Goal: Task Accomplishment & Management: Complete application form

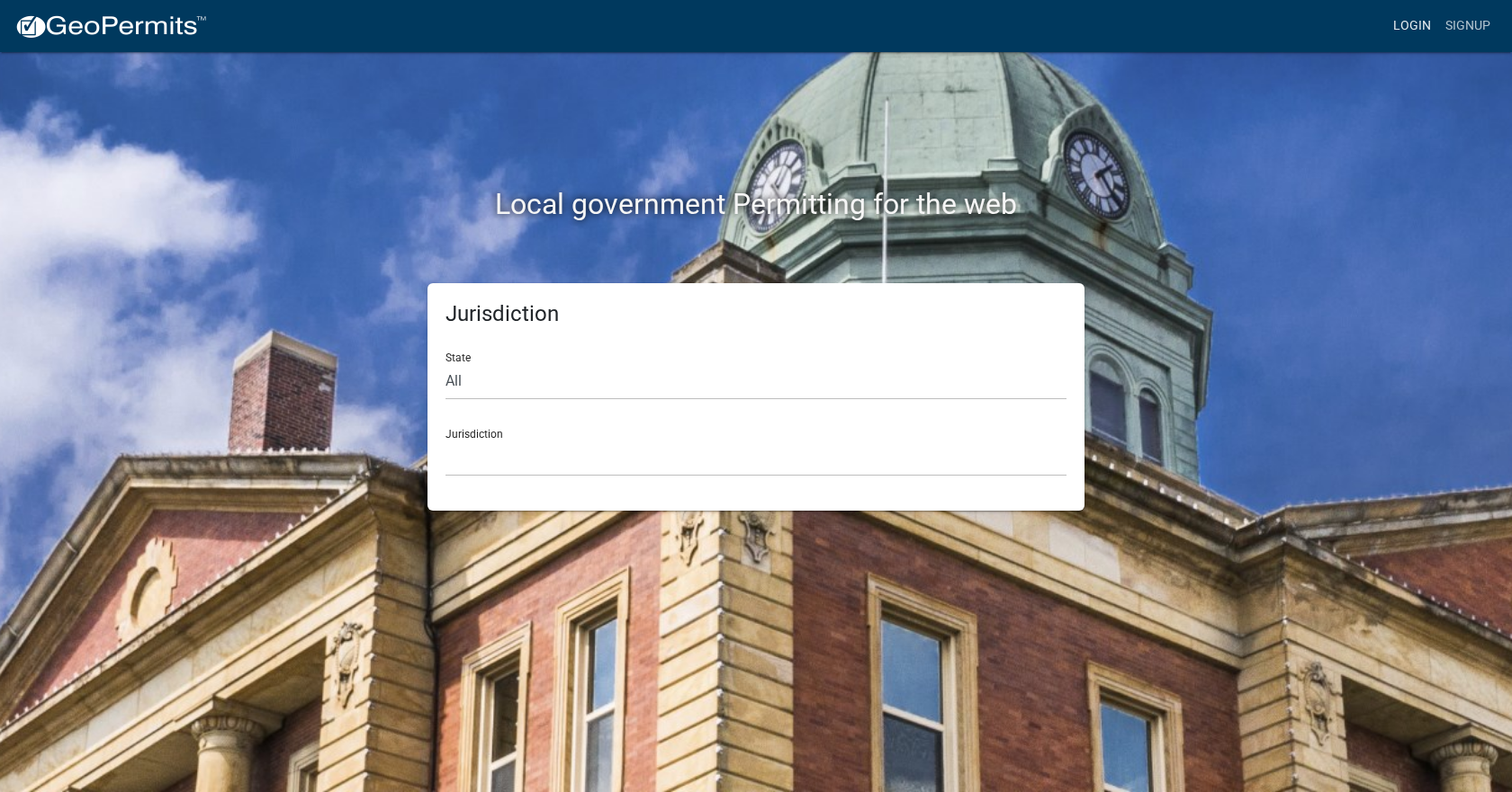
click at [1398, 27] on link "Login" at bounding box center [1412, 26] width 52 height 35
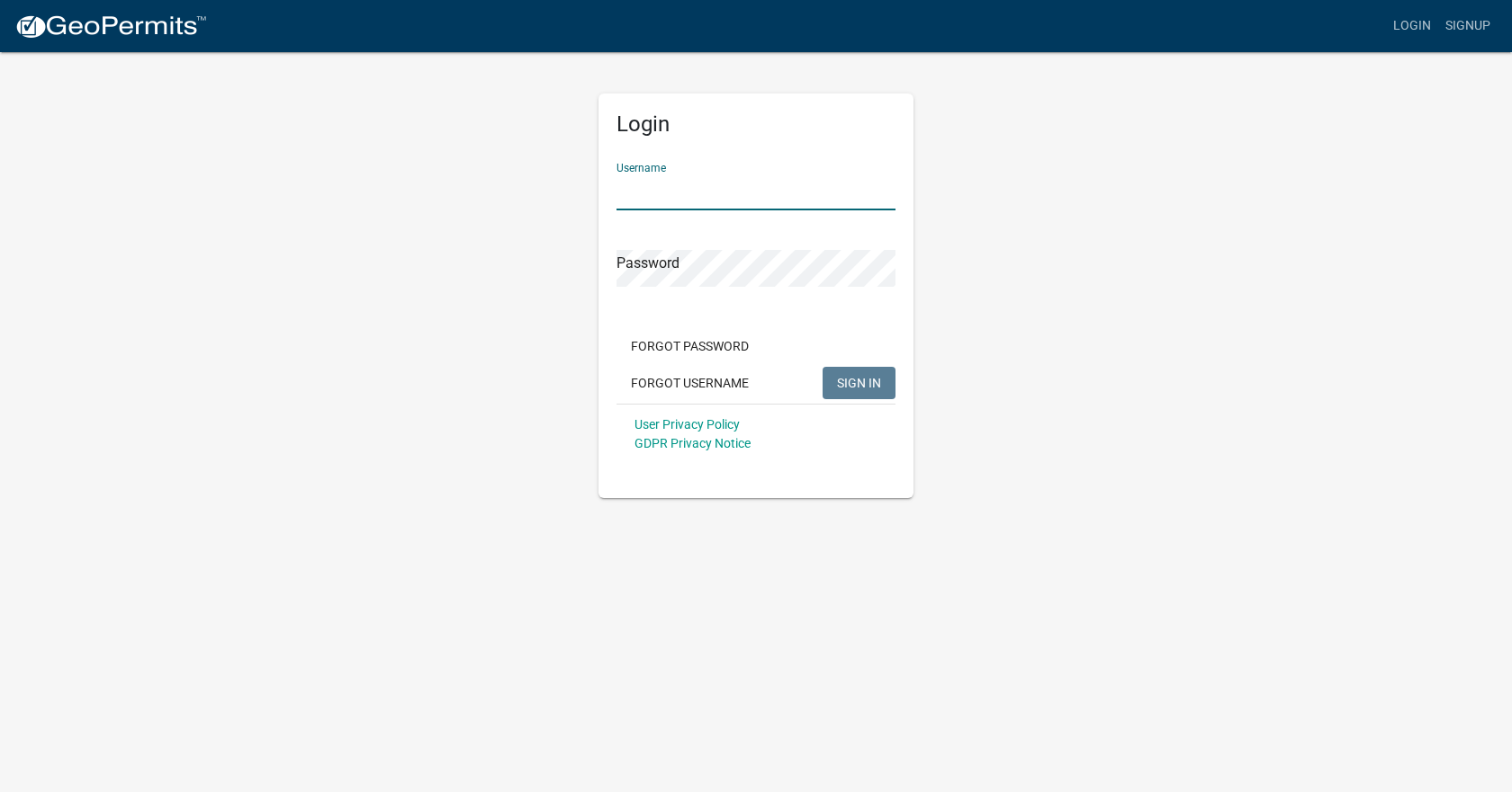
click at [663, 194] on input "Username" at bounding box center [756, 191] width 279 height 36
type input "smosier"
click at [849, 376] on span "SIGN IN" at bounding box center [859, 382] width 44 height 14
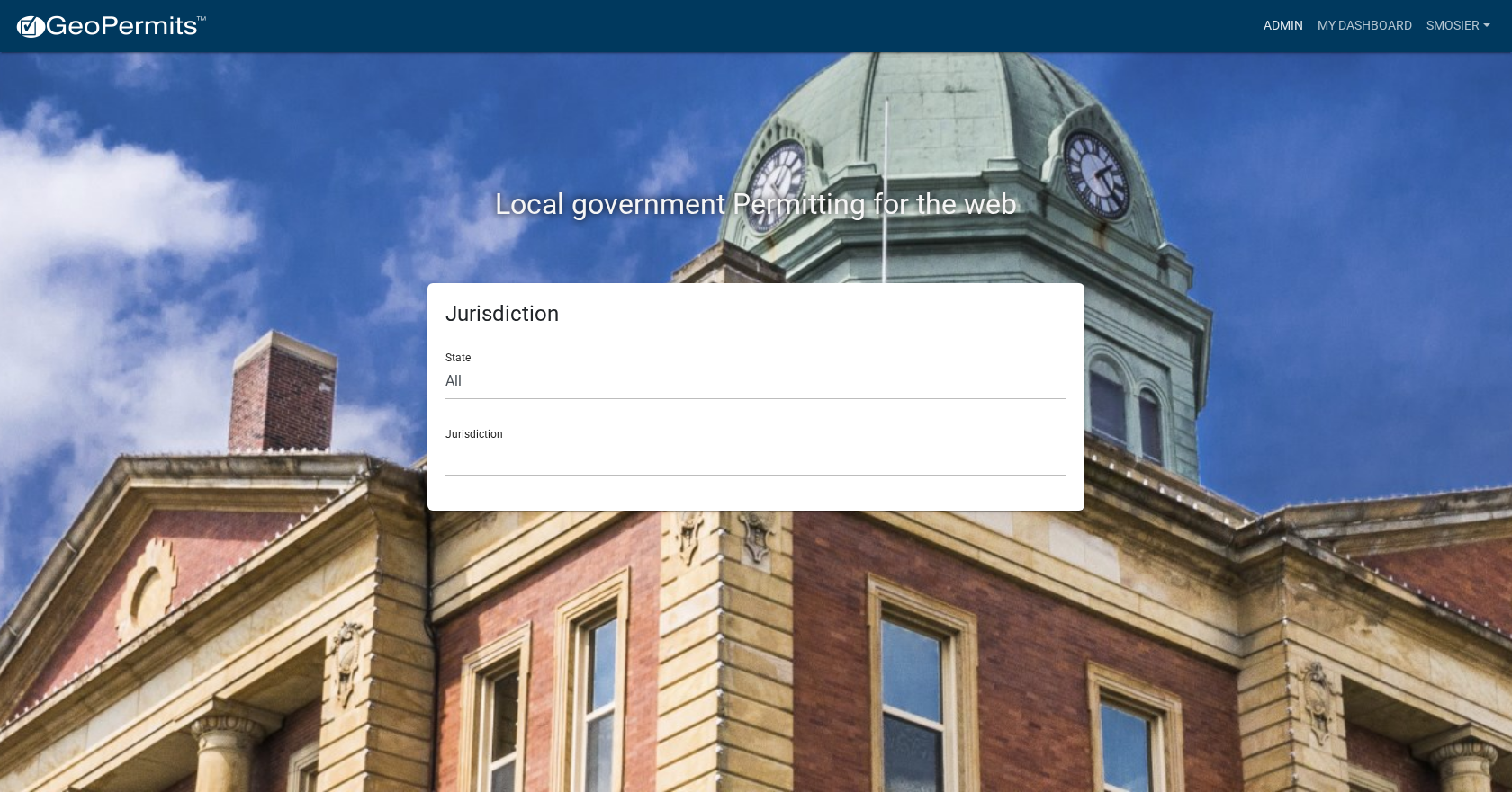
click at [1271, 35] on link "Admin" at bounding box center [1283, 26] width 54 height 35
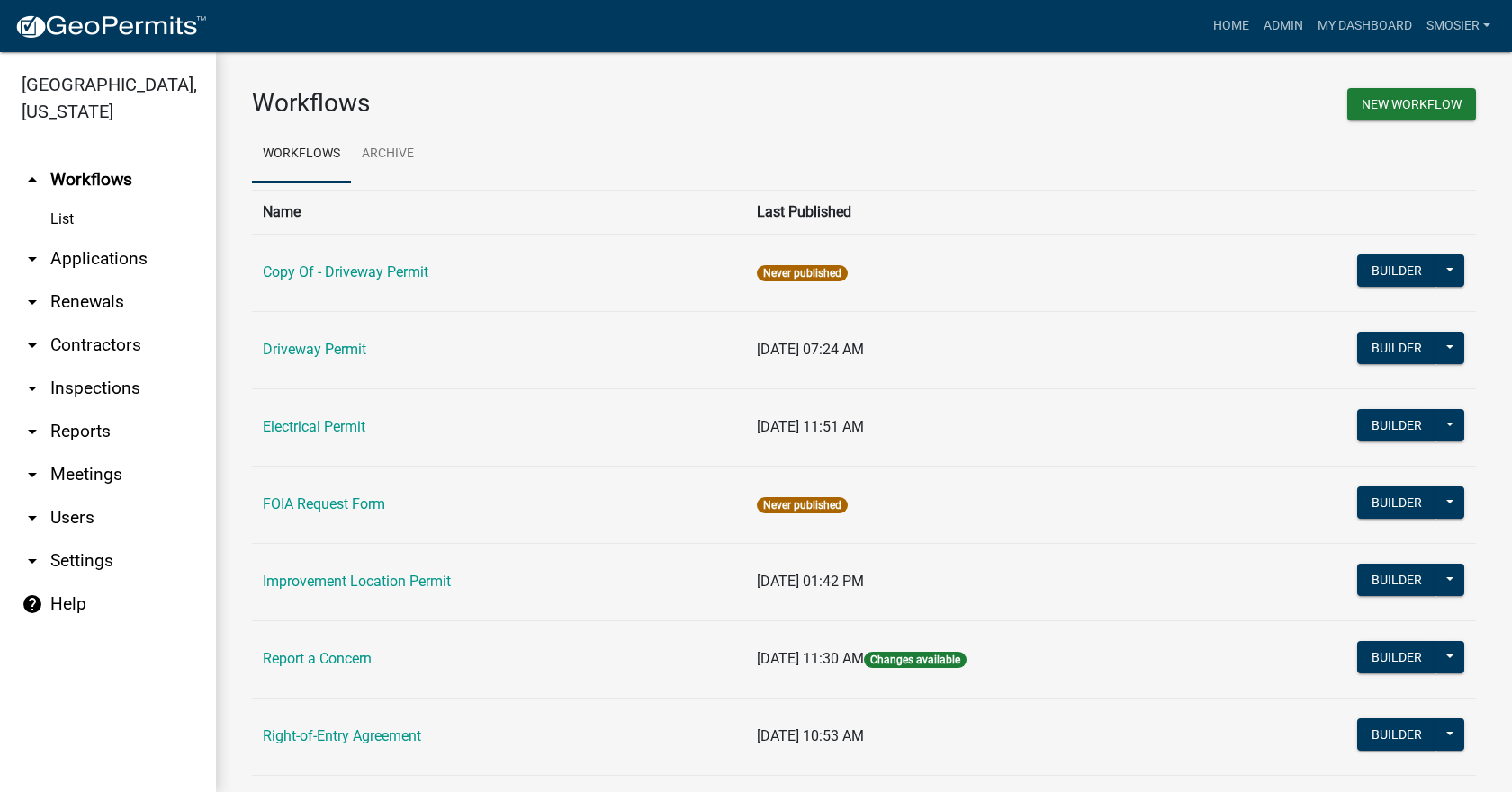
click at [399, 581] on link "Improvement Location Permit" at bounding box center [356, 581] width 188 height 17
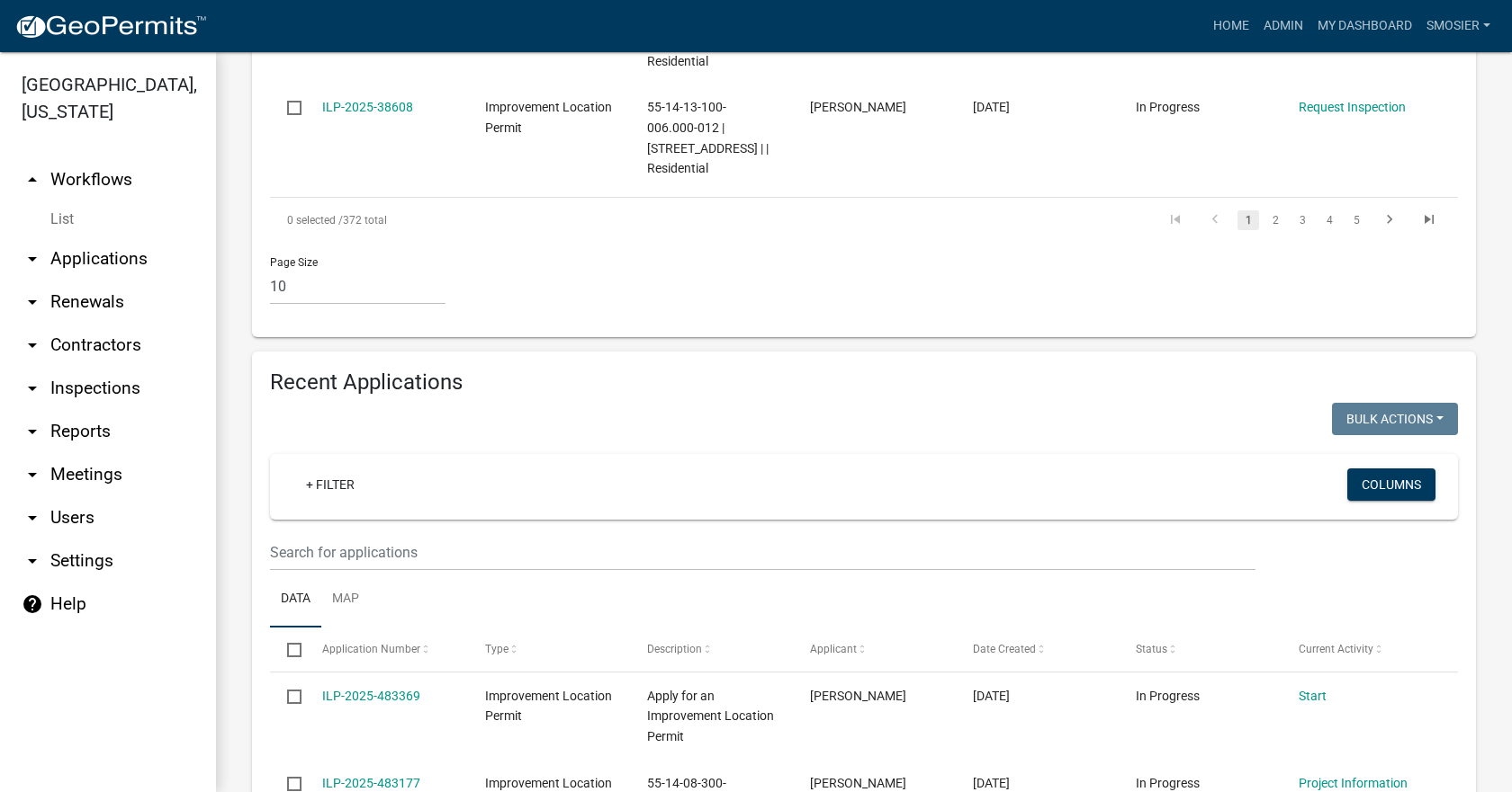
scroll to position [1799, 0]
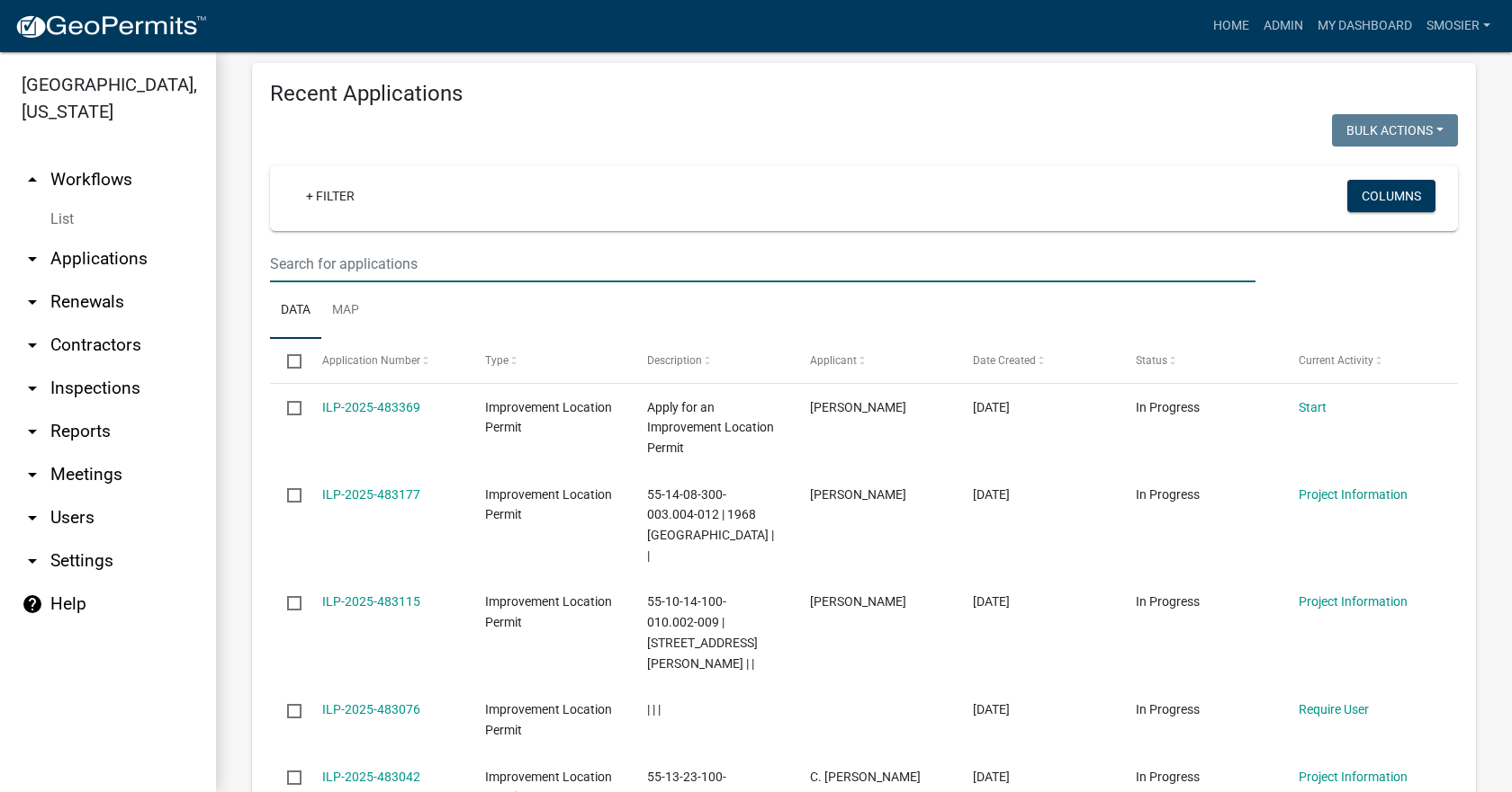
click at [364, 246] on input "text" at bounding box center [763, 263] width 985 height 36
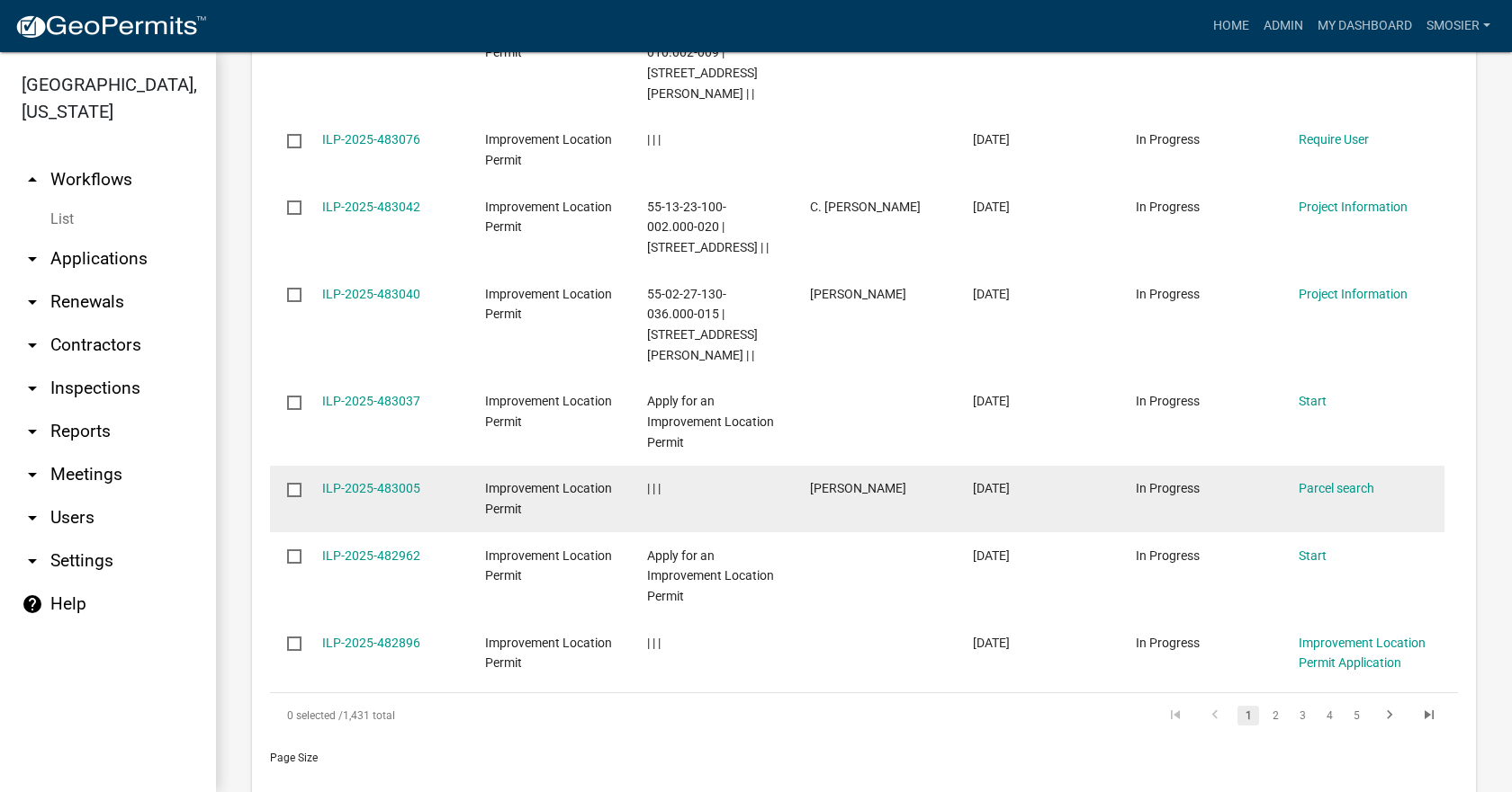
scroll to position [1583, 0]
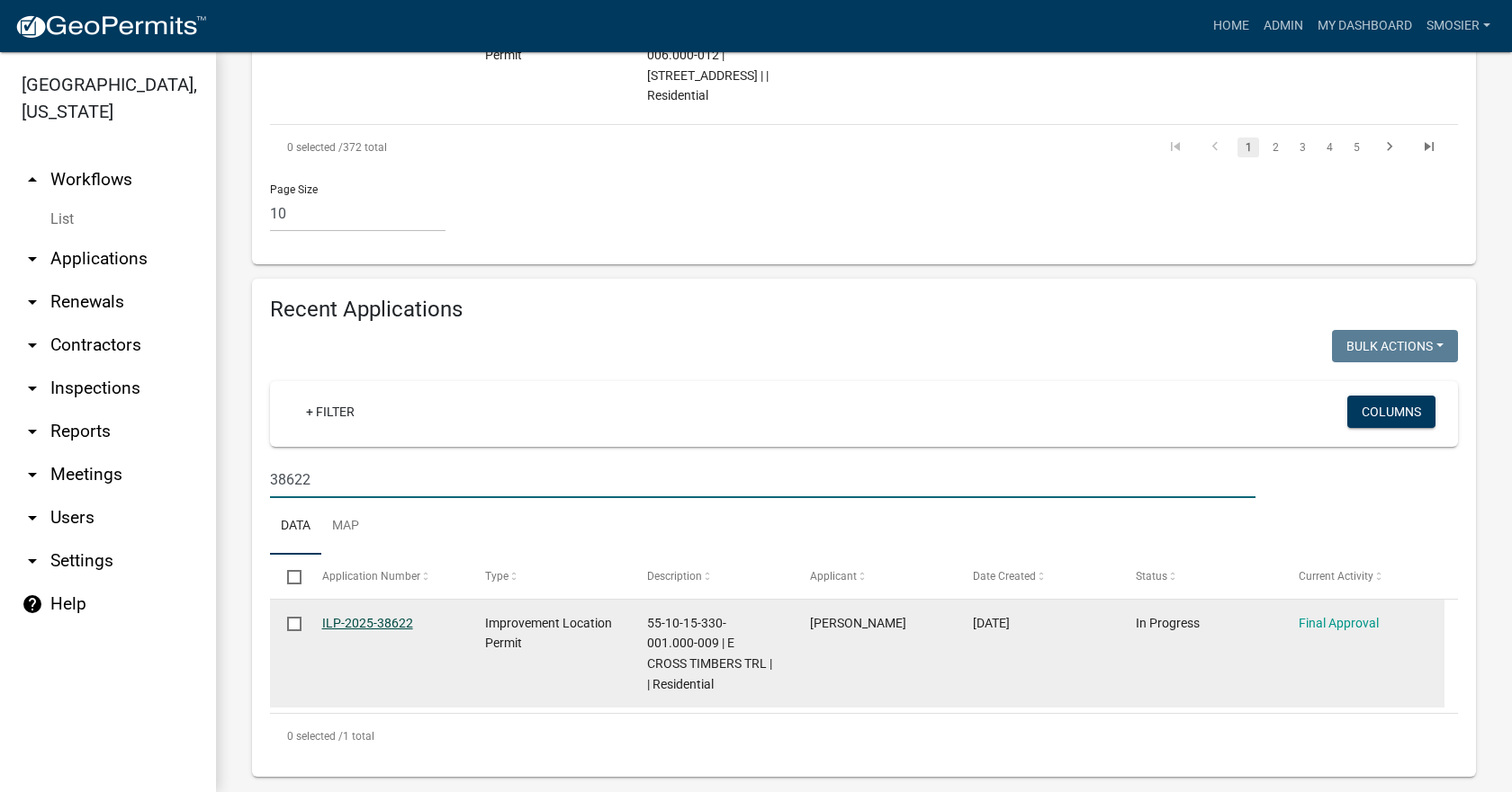
type input "38622"
click at [387, 616] on link "ILP-2025-38622" at bounding box center [367, 623] width 91 height 14
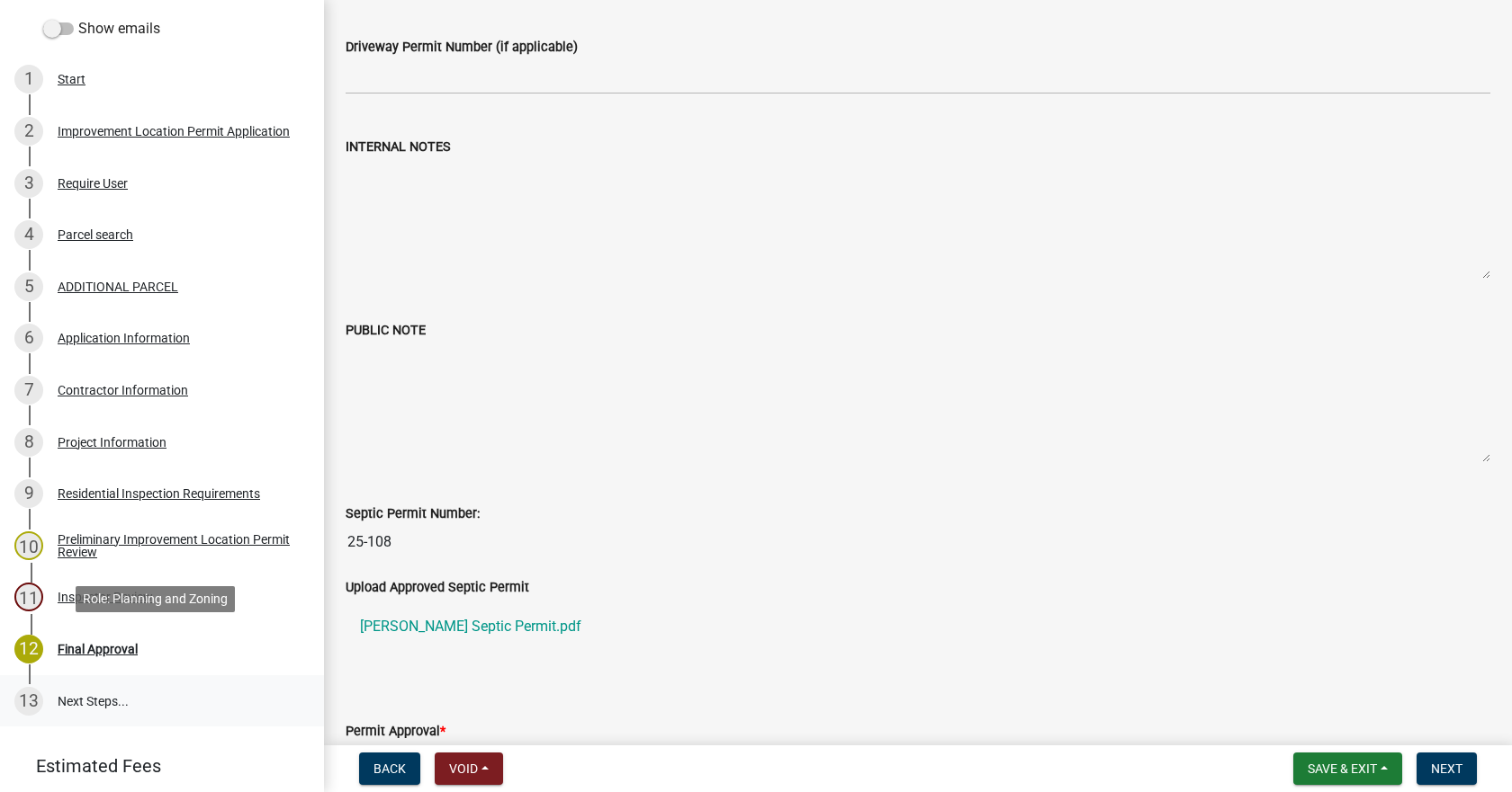
scroll to position [355, 0]
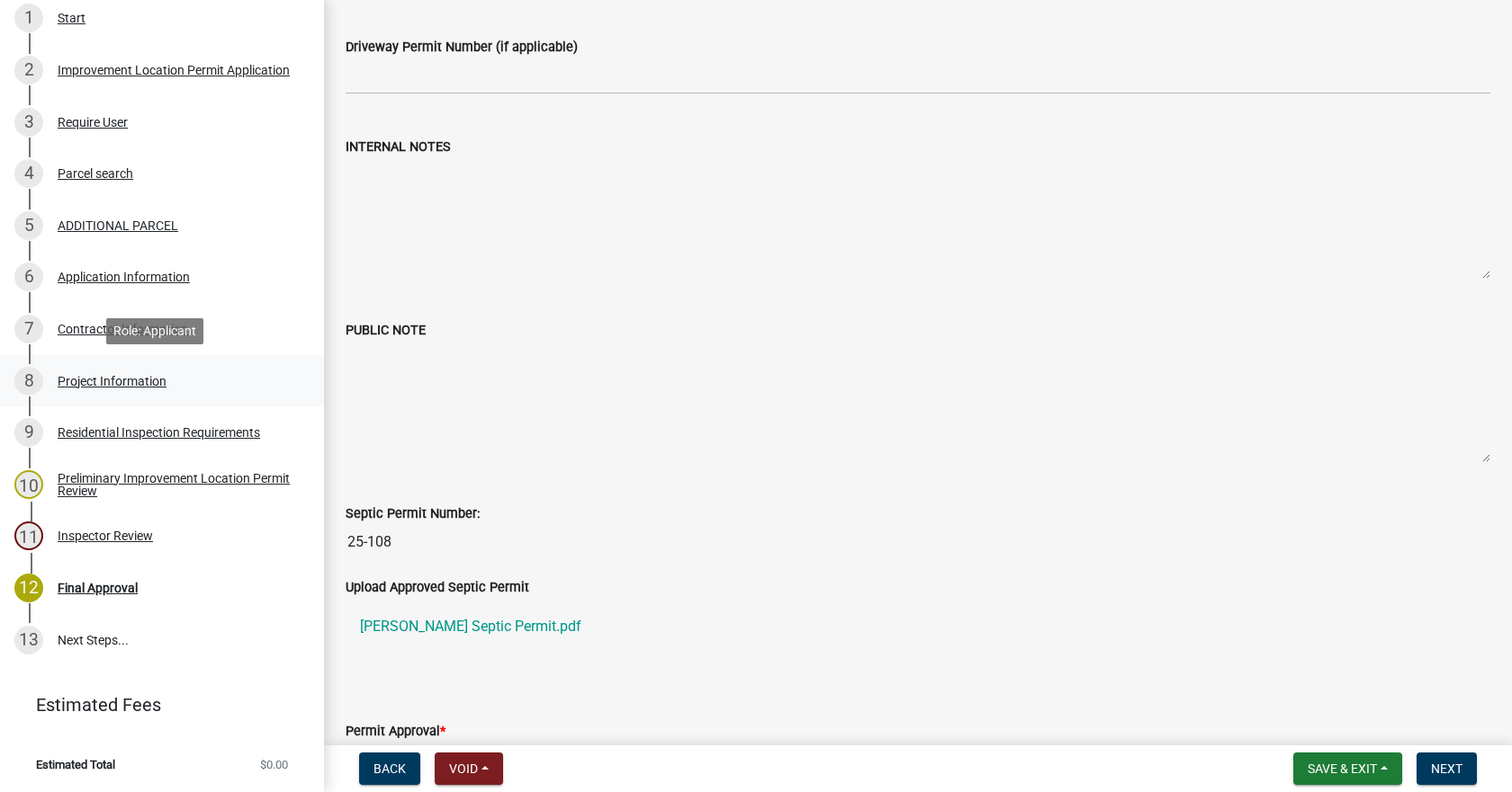
click at [115, 377] on div "Project Information" at bounding box center [112, 381] width 109 height 12
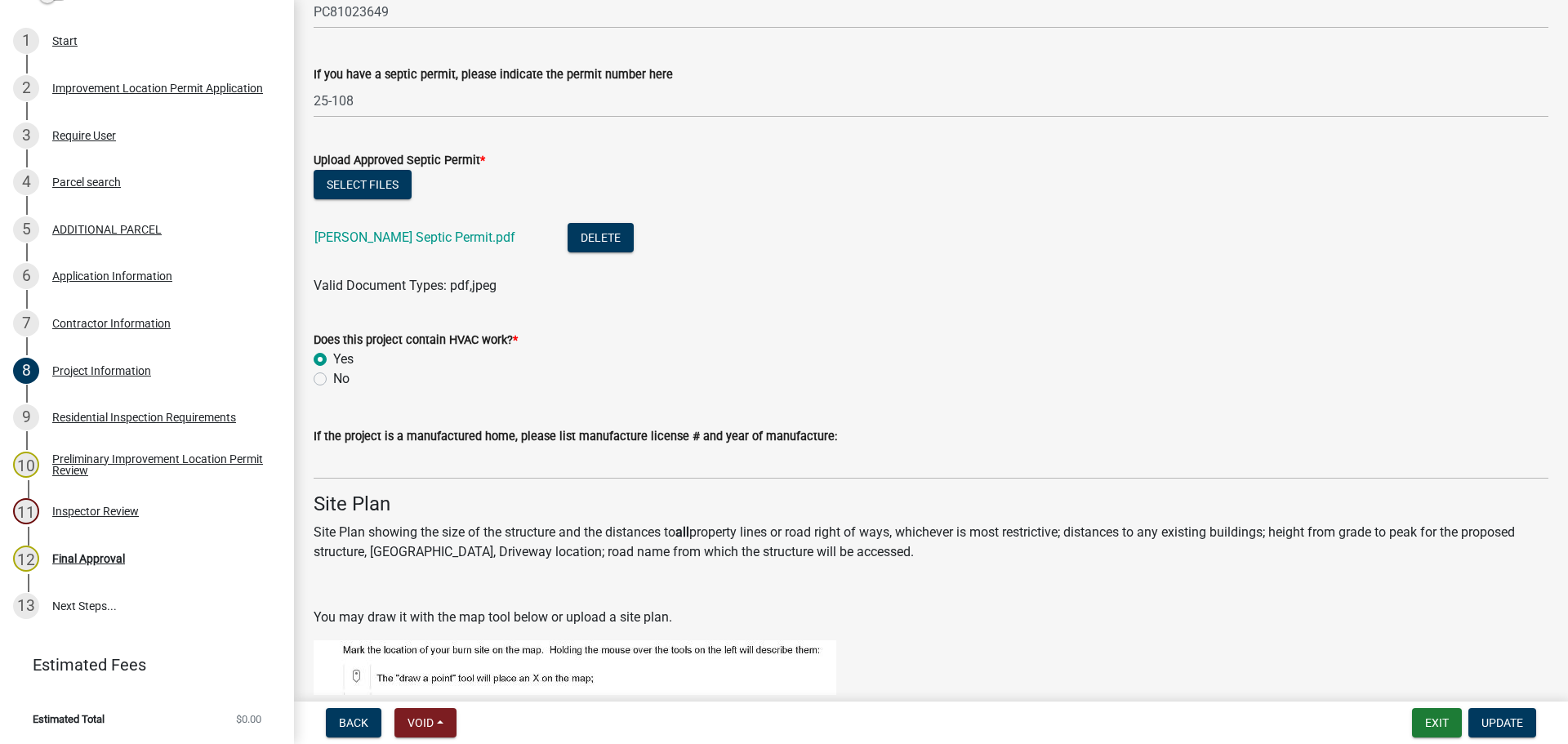
scroll to position [2615, 0]
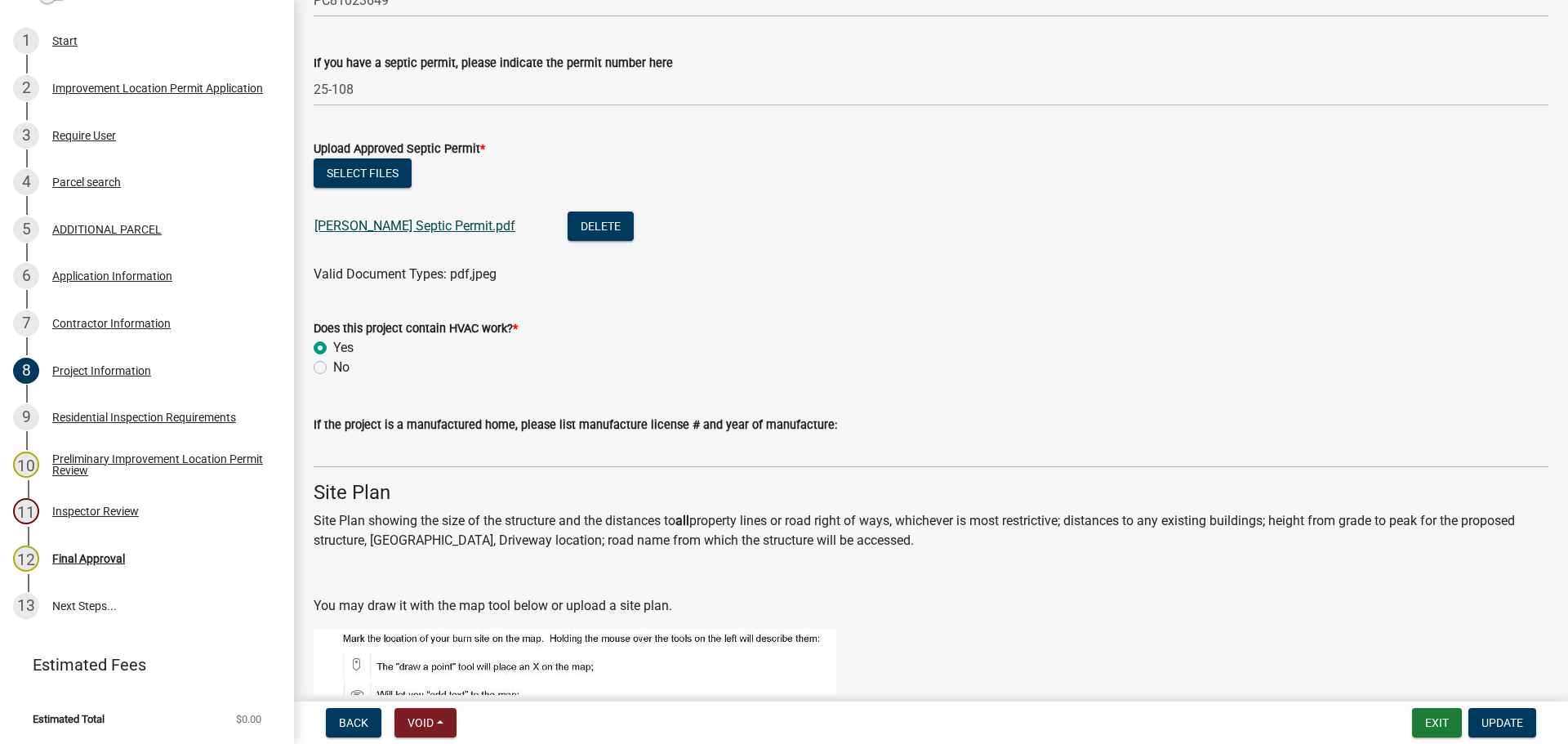
click at [370, 228] on link "[PERSON_NAME] Septic Permit.pdf" at bounding box center [415, 226] width 201 height 15
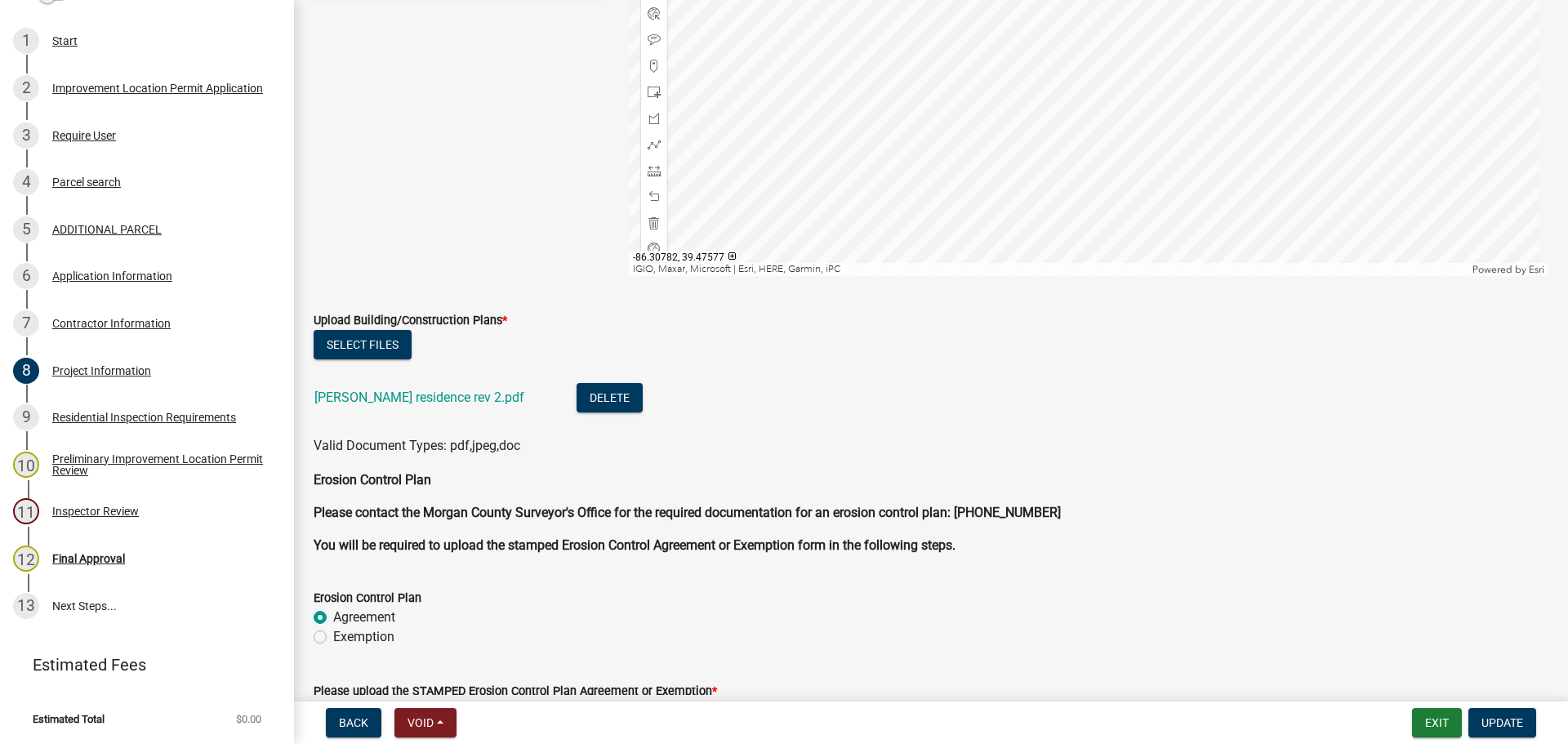
scroll to position [3594, 0]
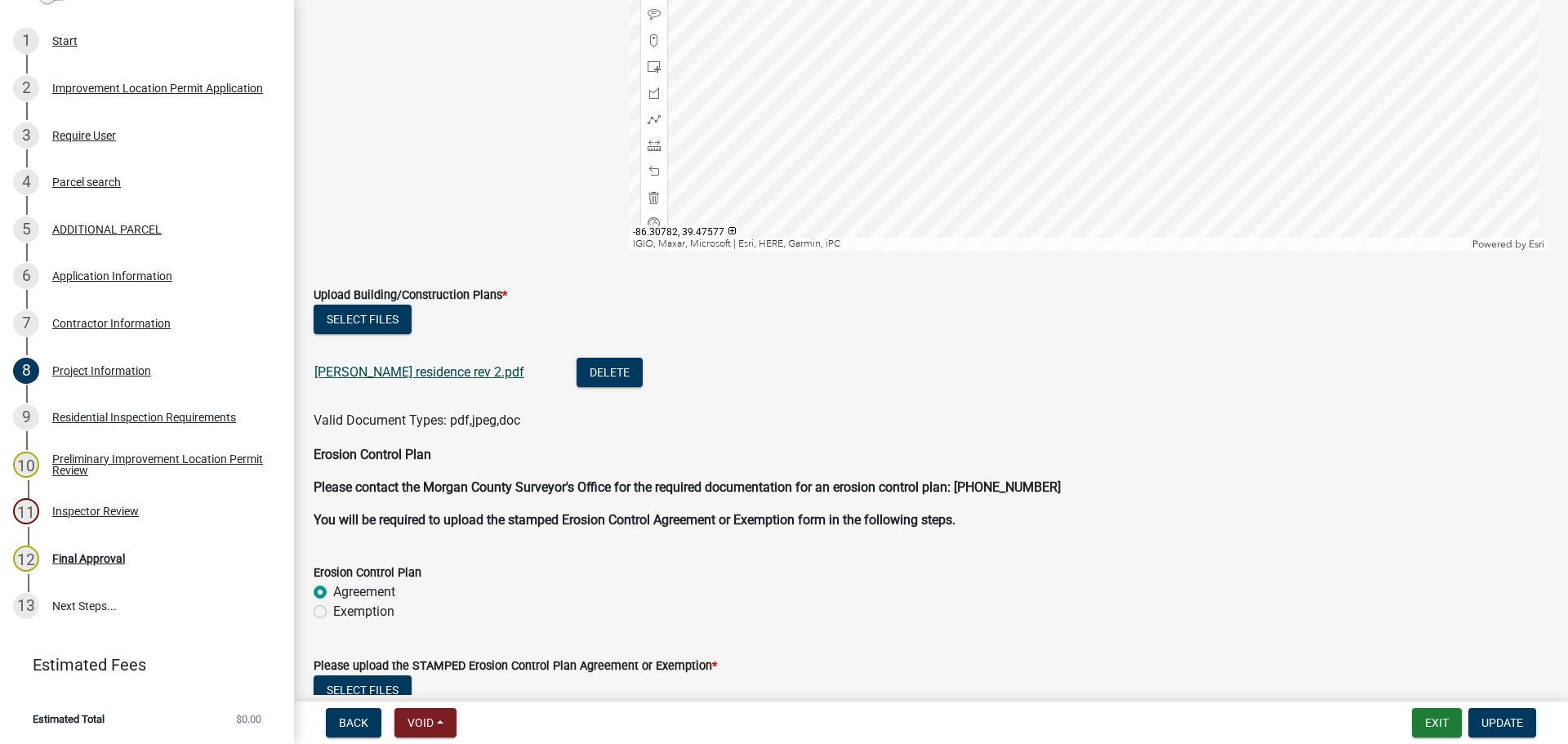
click at [407, 368] on link "[PERSON_NAME] residence rev 2.pdf" at bounding box center [419, 372] width 209 height 15
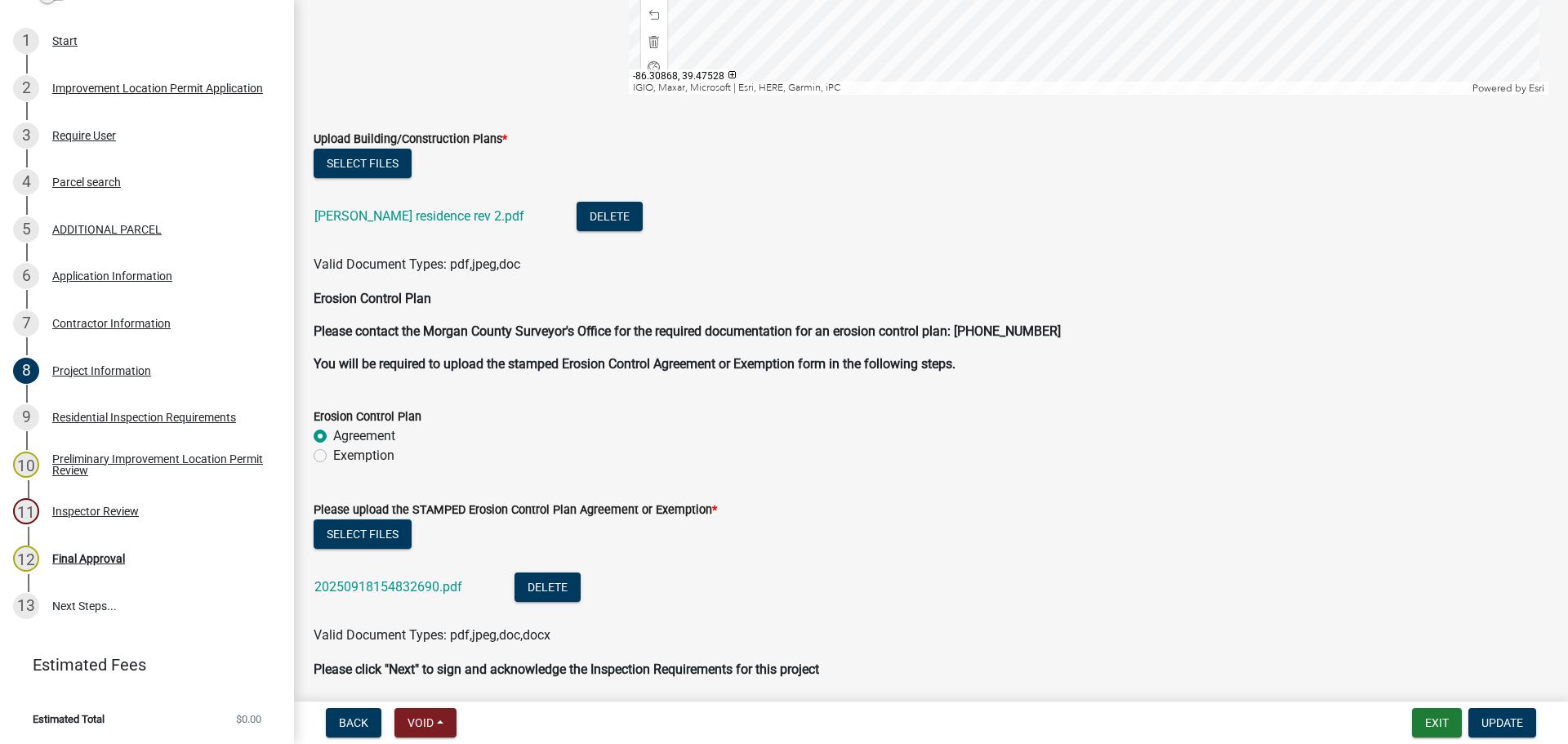
scroll to position [3812, 0]
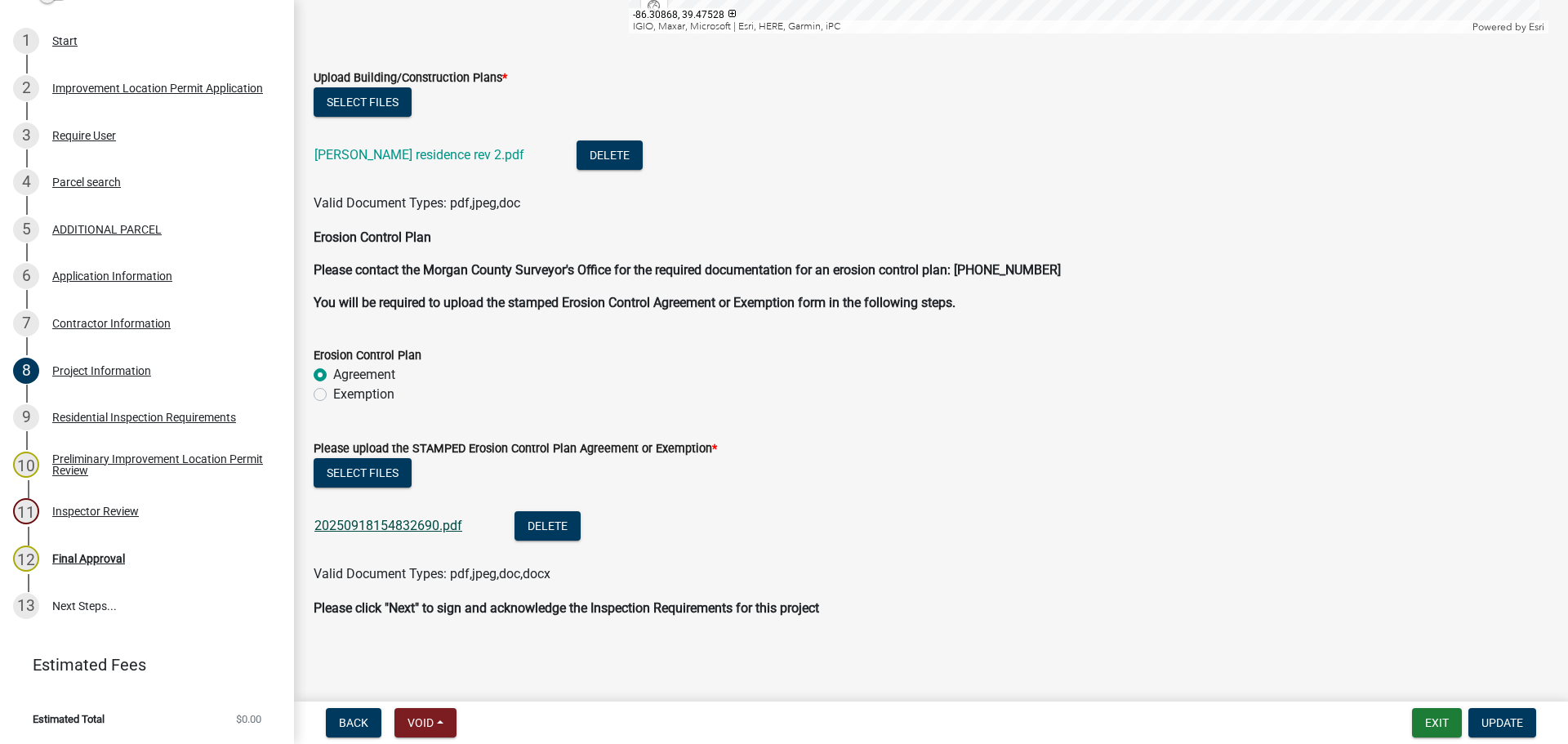
click at [371, 528] on link "20250918154832690.pdf" at bounding box center [388, 526] width 148 height 15
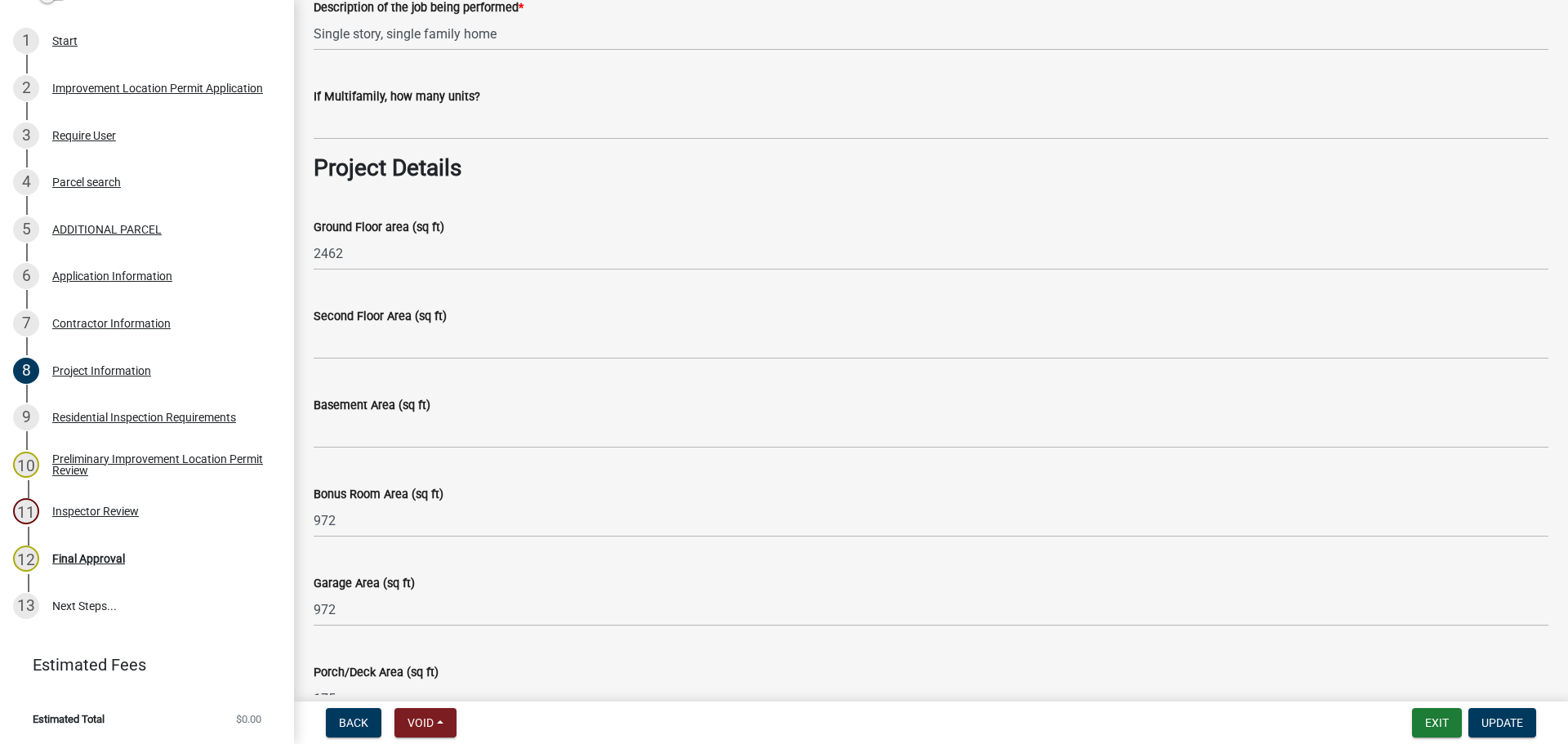
scroll to position [736, 0]
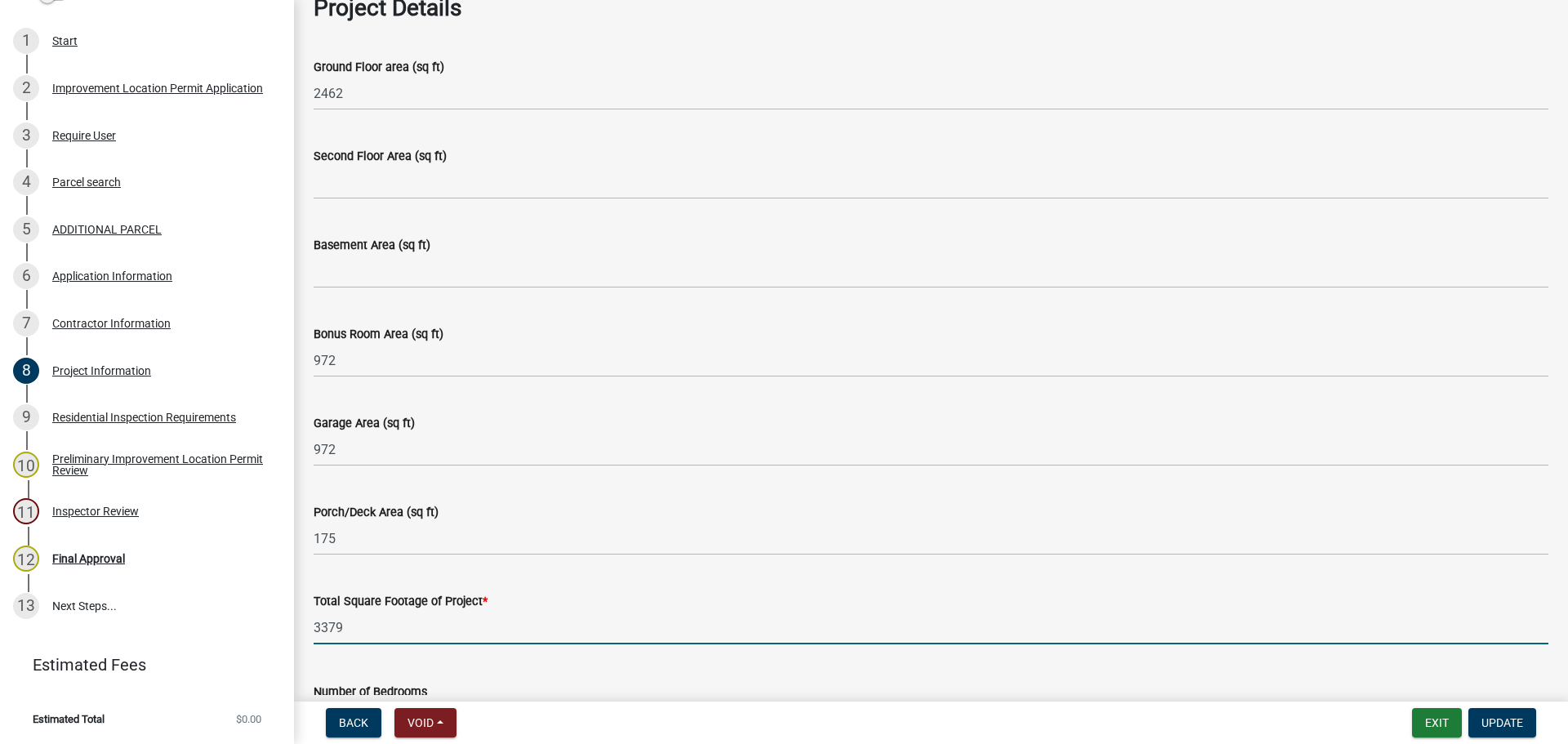
drag, startPoint x: 340, startPoint y: 627, endPoint x: 299, endPoint y: 628, distance: 41.0
type input "4581"
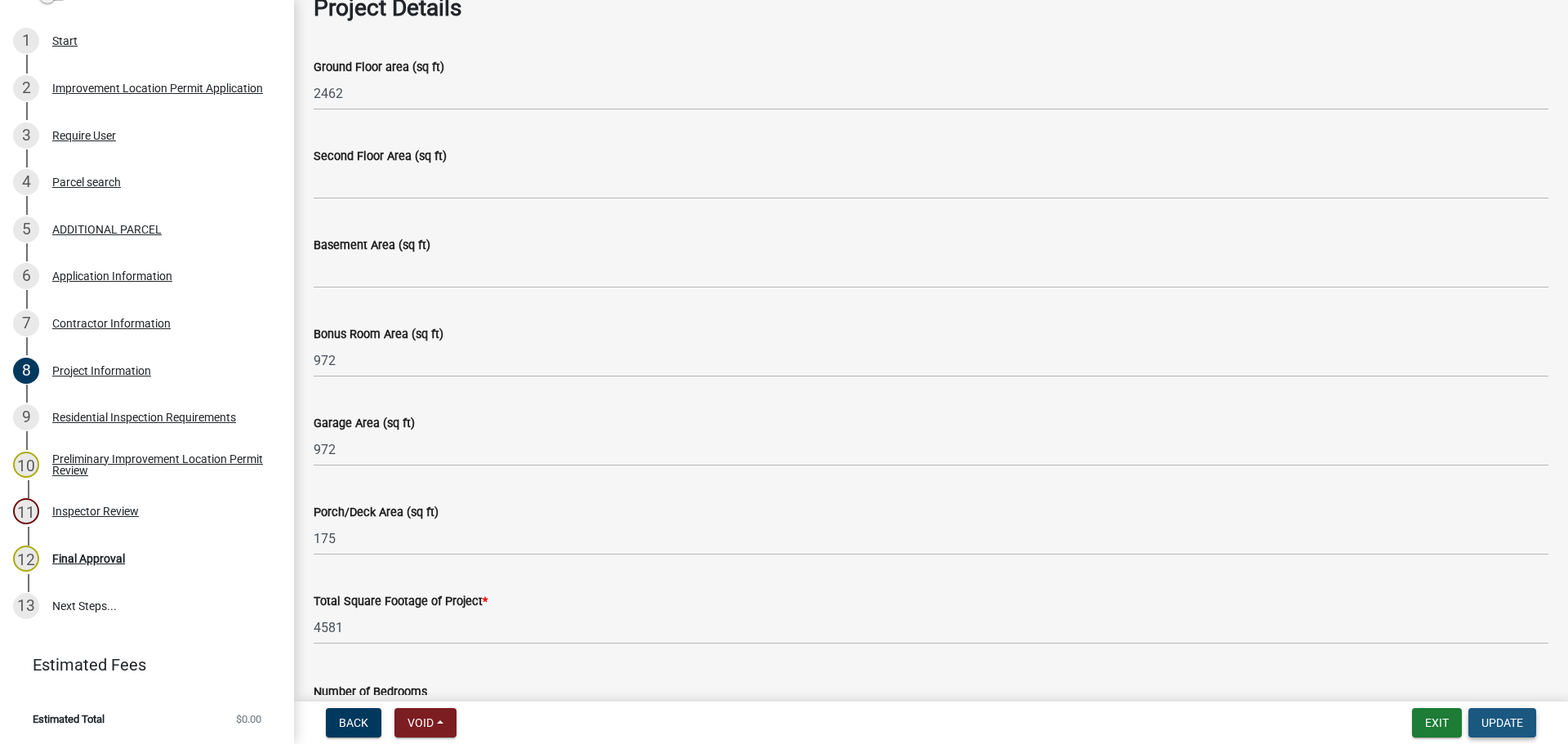
click at [1371, 719] on span "Update" at bounding box center [1502, 723] width 42 height 13
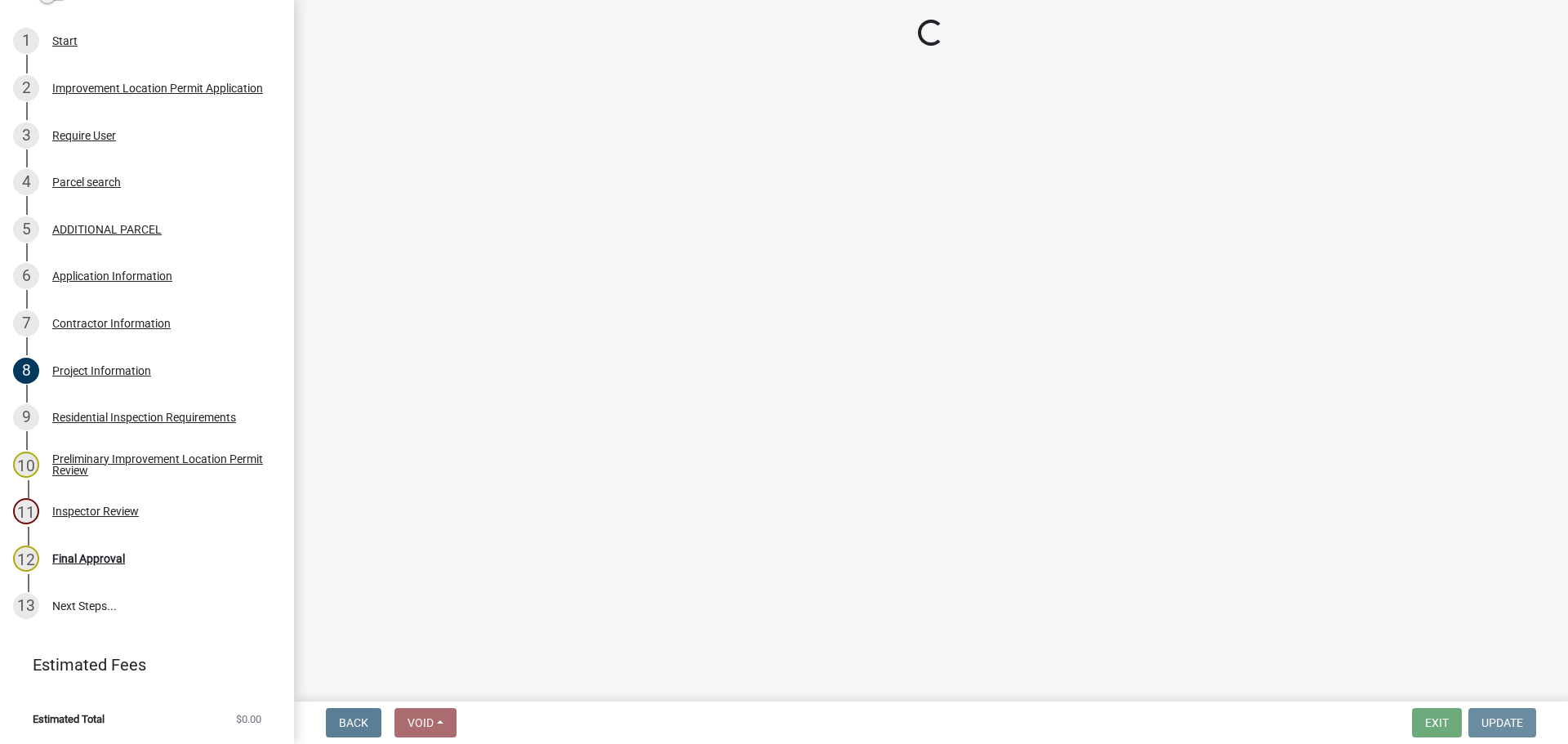
scroll to position [0, 0]
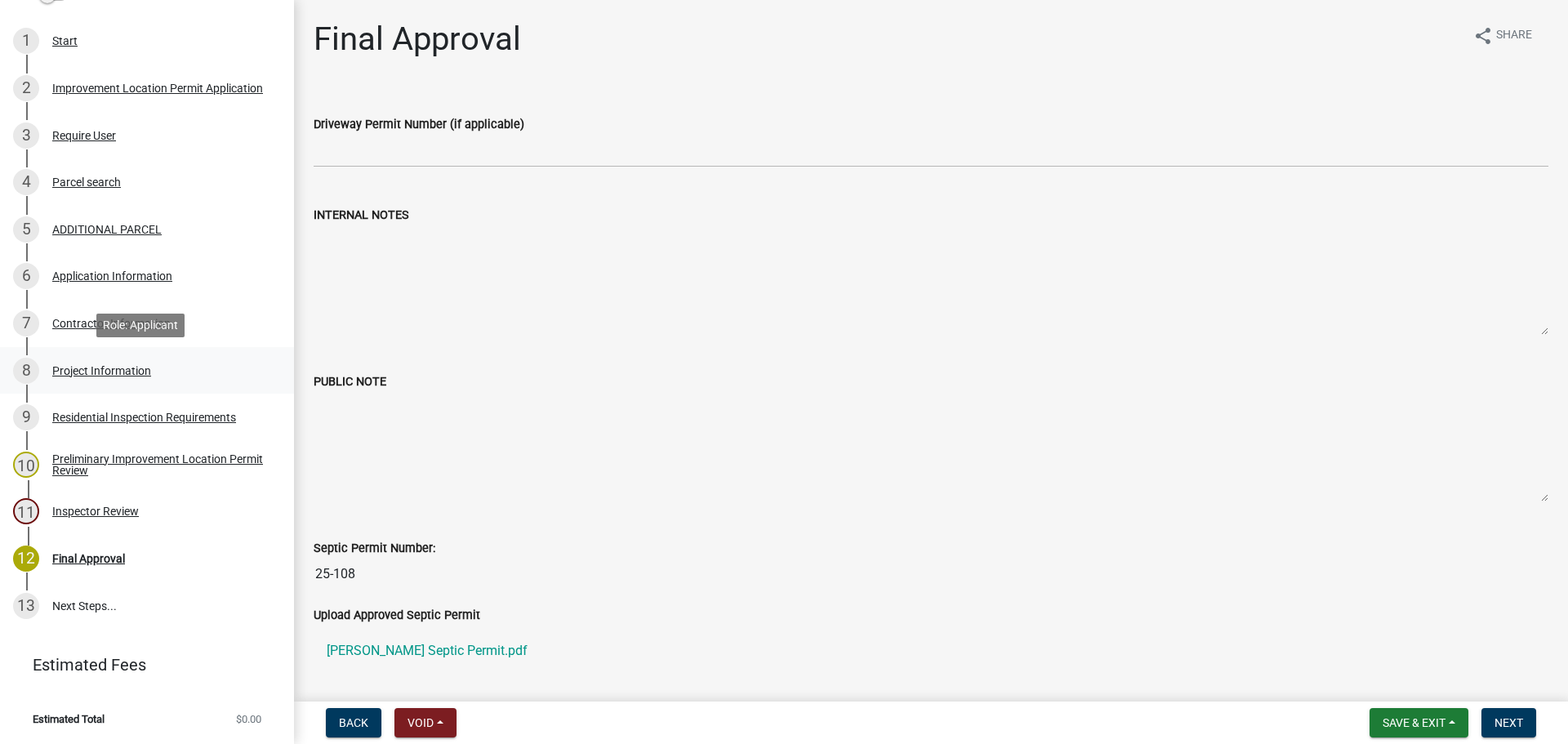
click at [116, 367] on div "Project Information" at bounding box center [102, 370] width 99 height 11
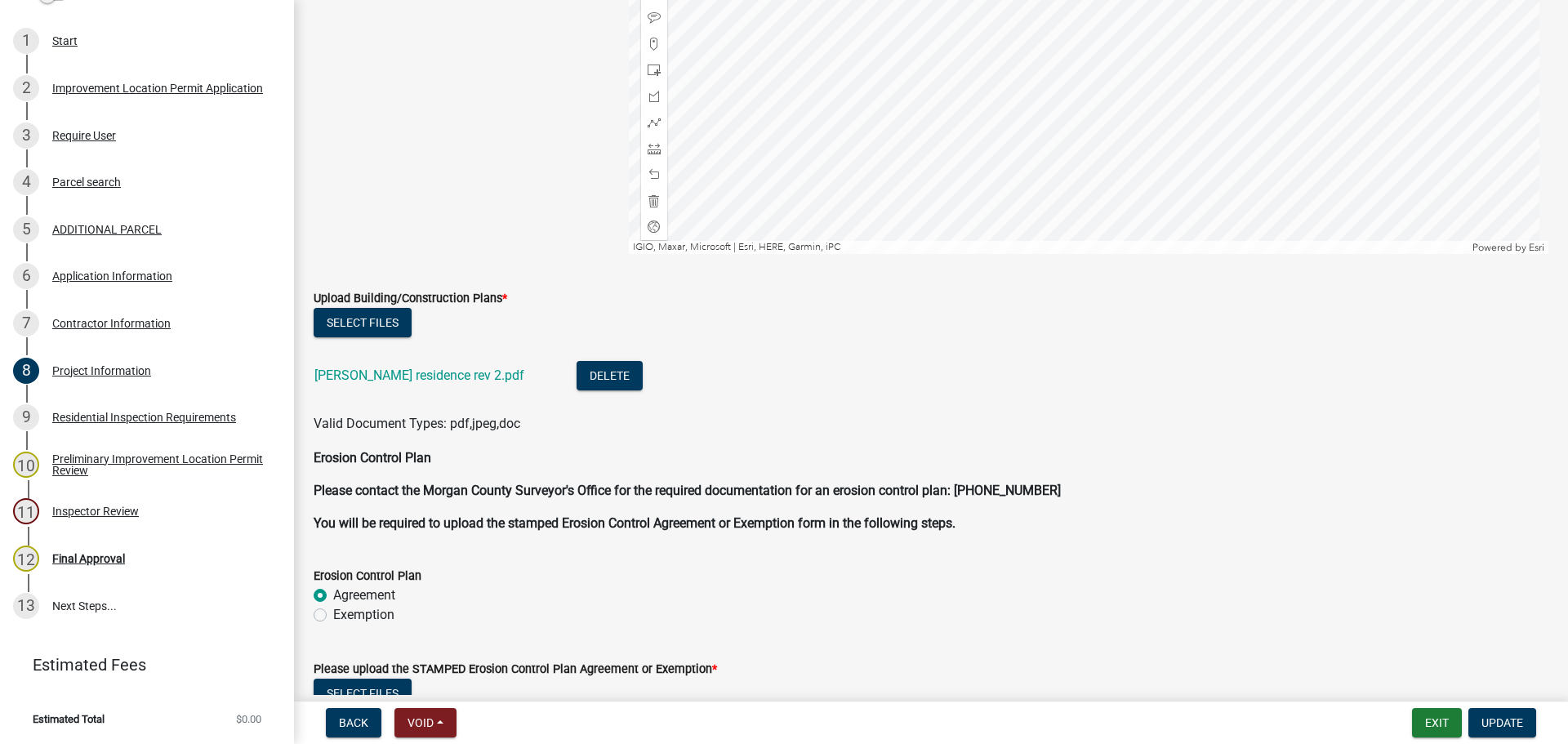
scroll to position [3594, 0]
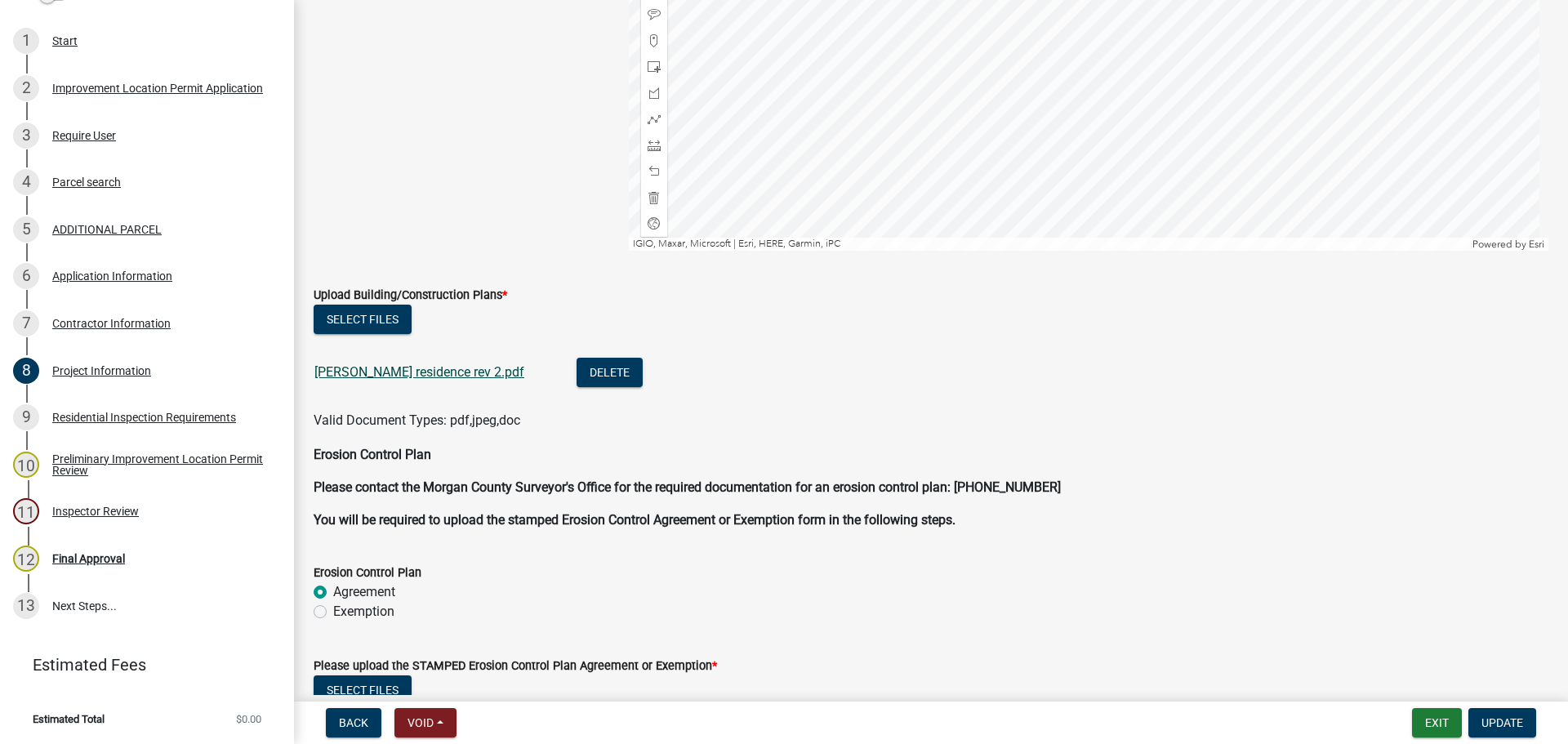
click at [449, 372] on link "[PERSON_NAME] residence rev 2.pdf" at bounding box center [419, 372] width 209 height 15
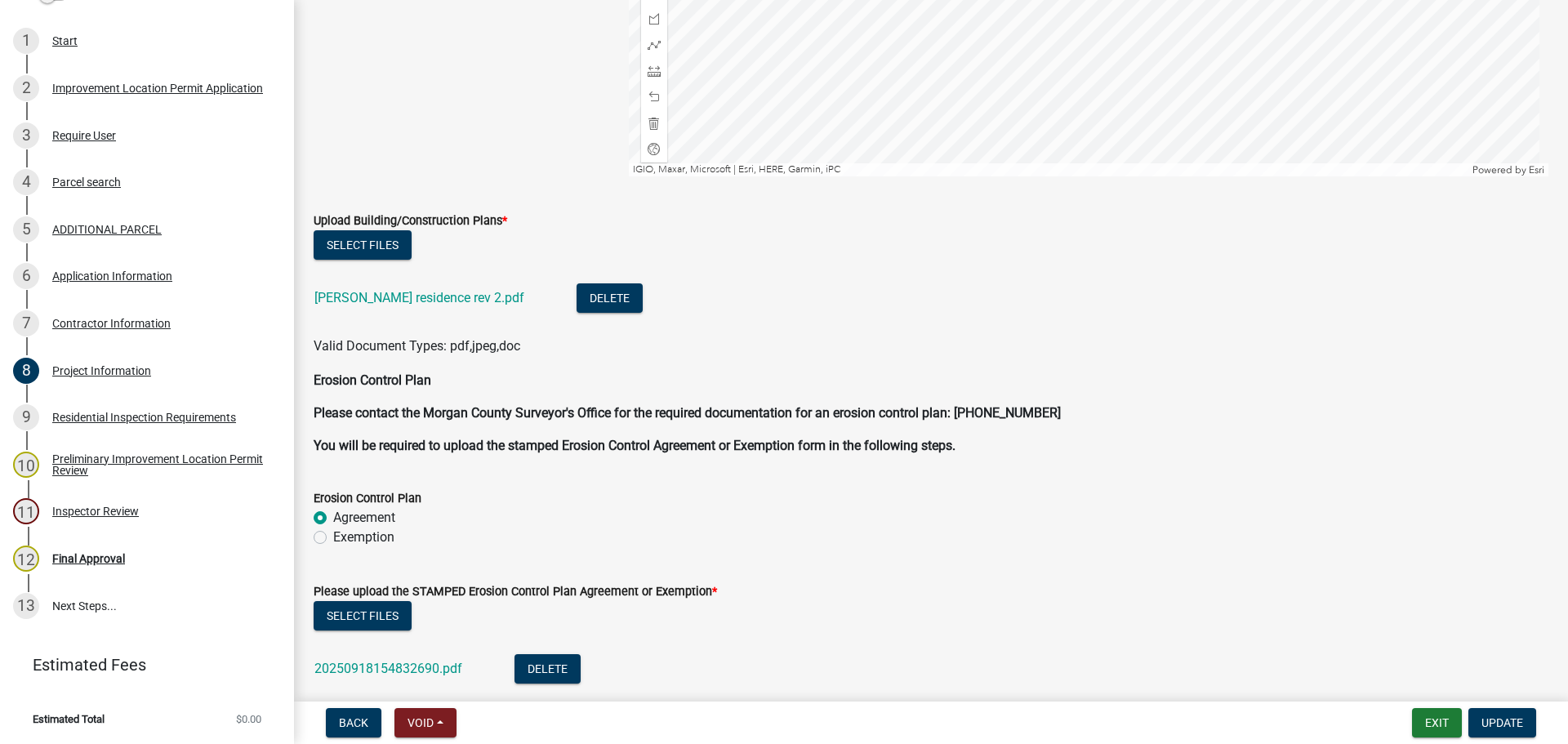
scroll to position [3812, 0]
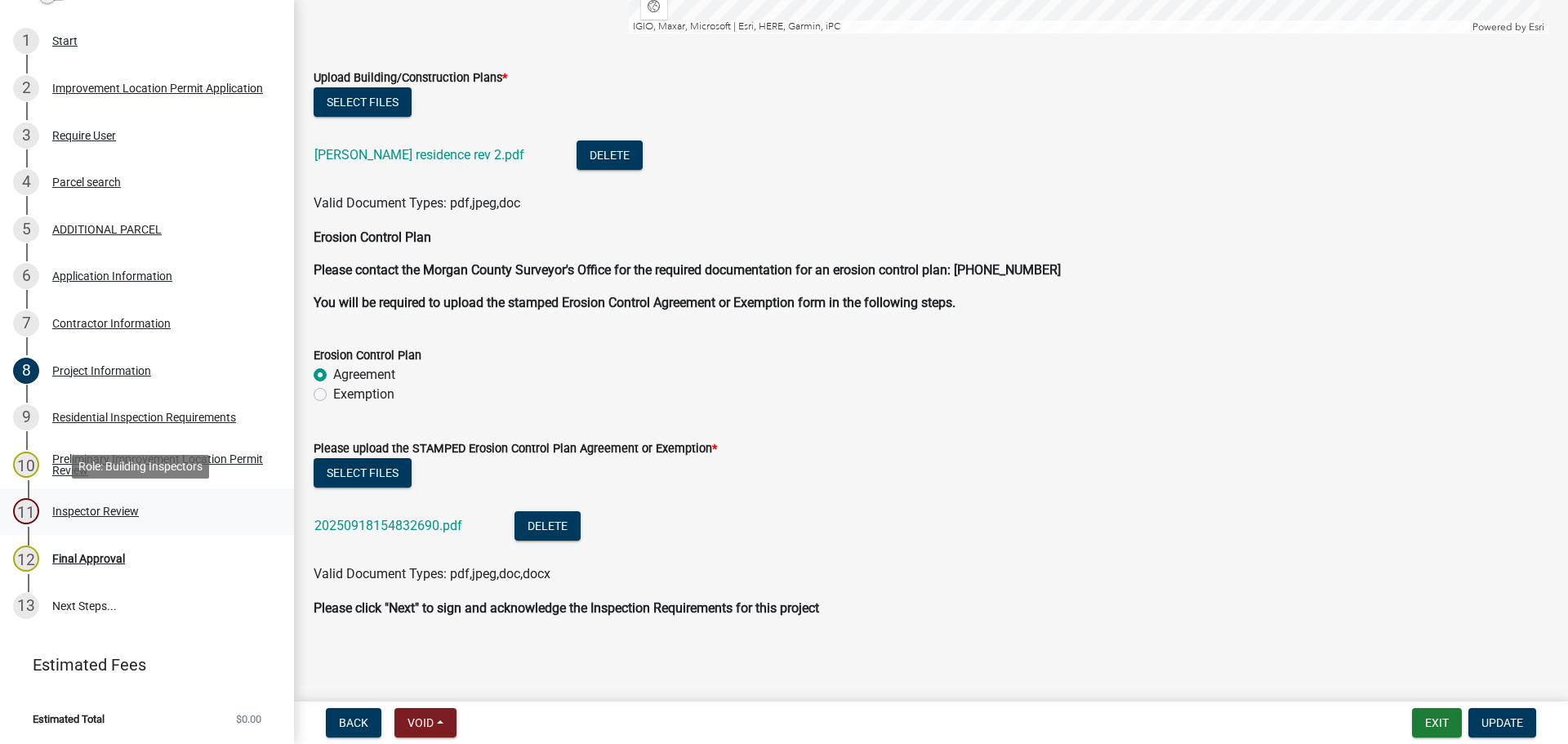
click at [98, 507] on div "Inspector Review" at bounding box center [96, 511] width 86 height 11
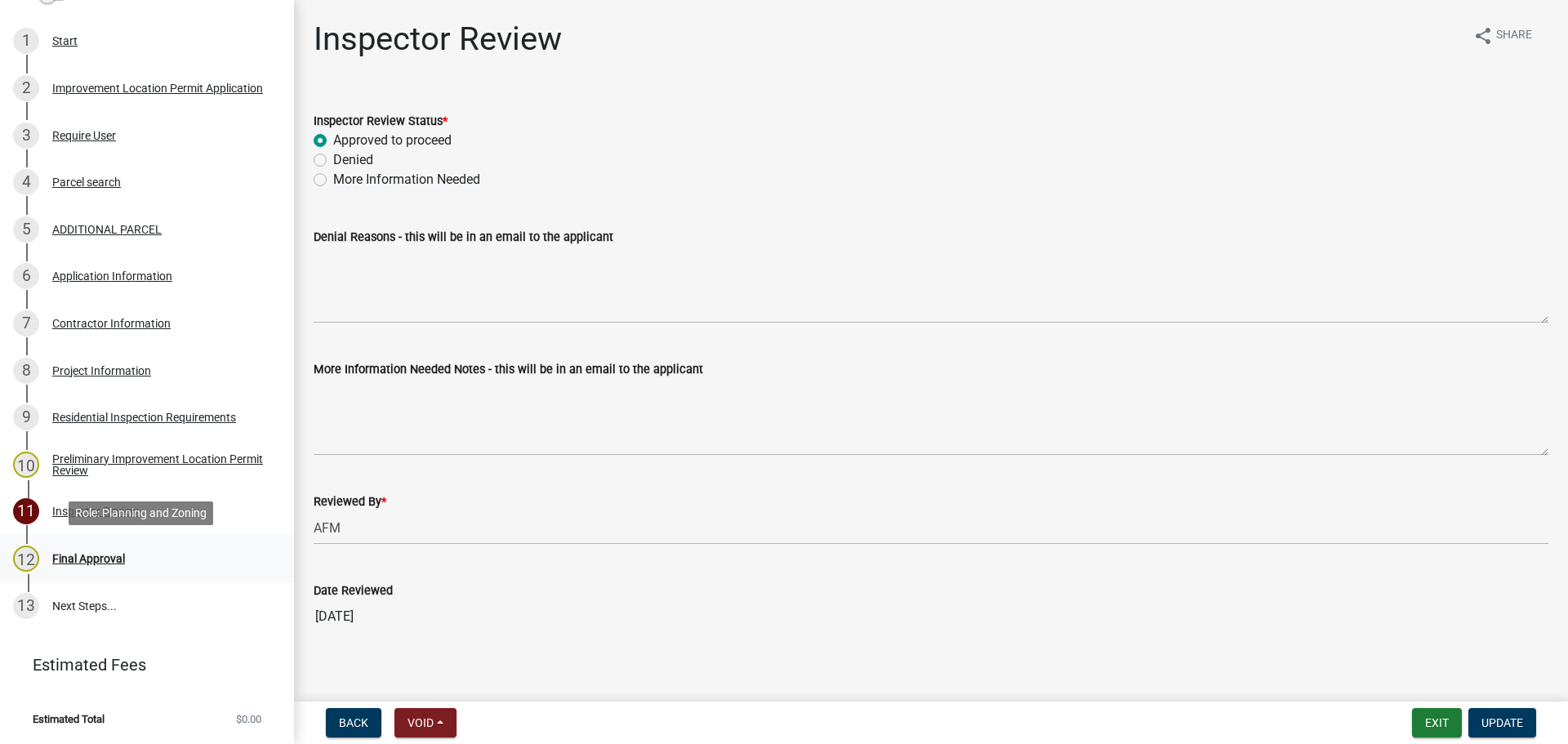
click at [89, 555] on div "Final Approval" at bounding box center [89, 558] width 73 height 11
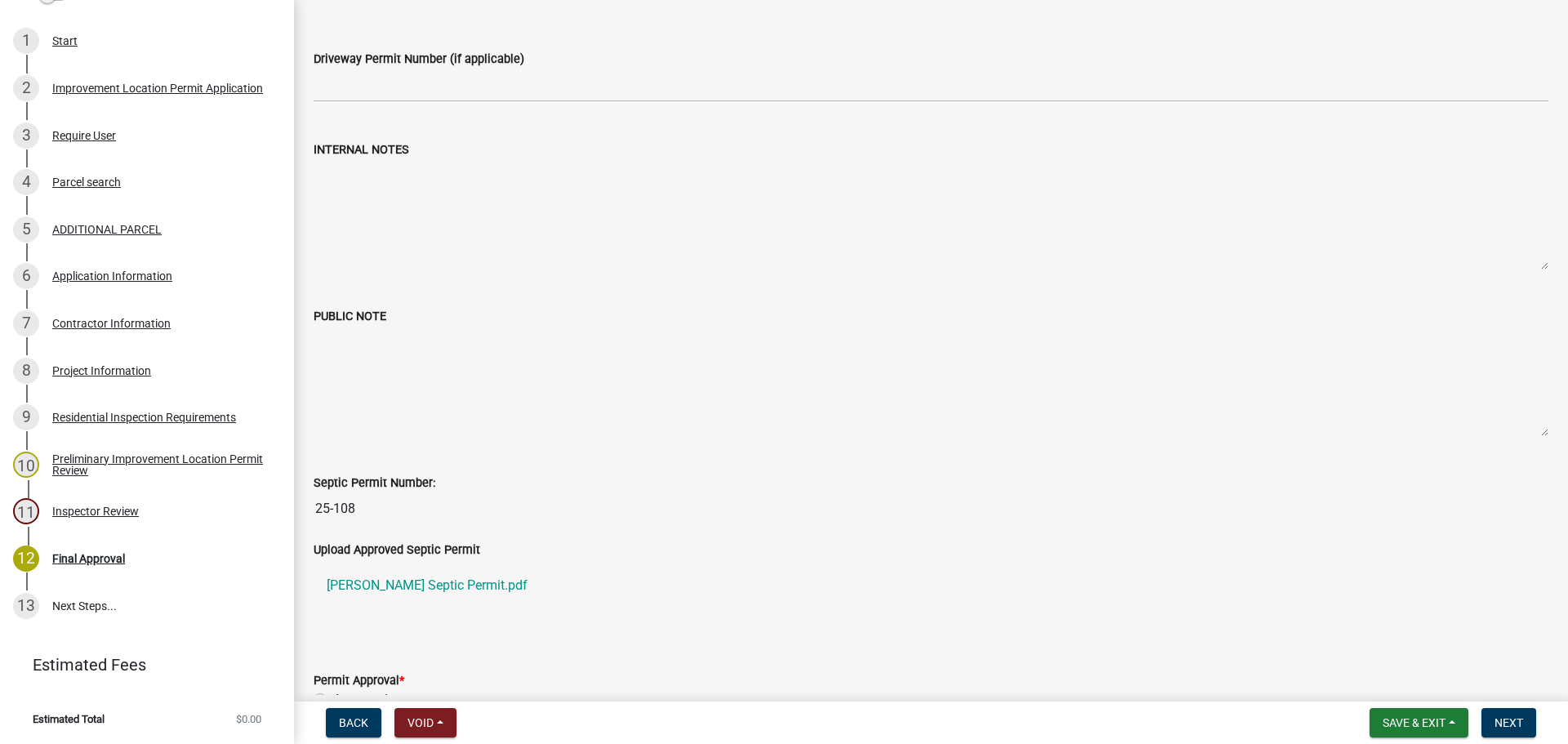
scroll to position [327, 0]
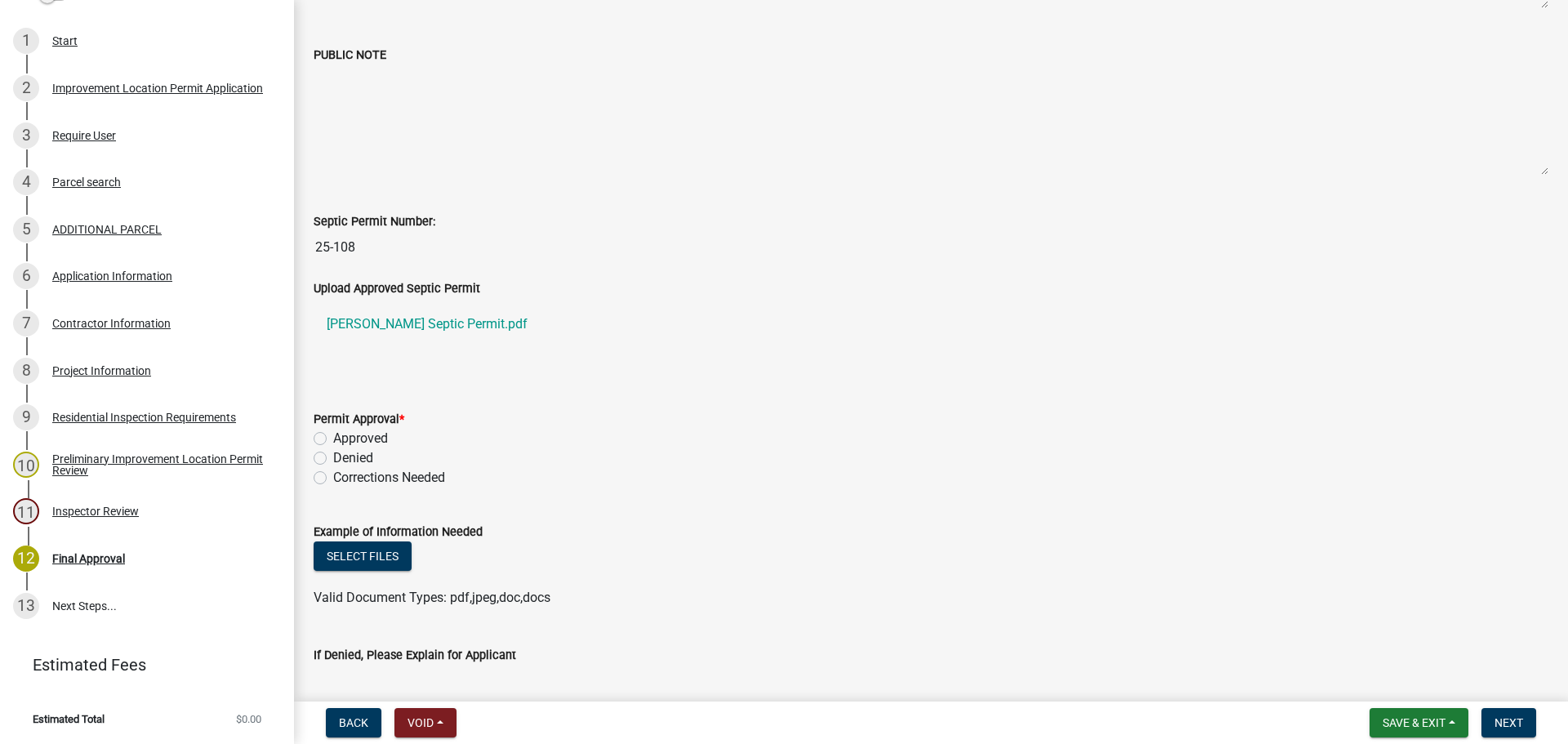
click at [333, 439] on label "Approved" at bounding box center [360, 439] width 55 height 20
click at [333, 439] on input "Approved" at bounding box center [338, 434] width 11 height 11
radio input "true"
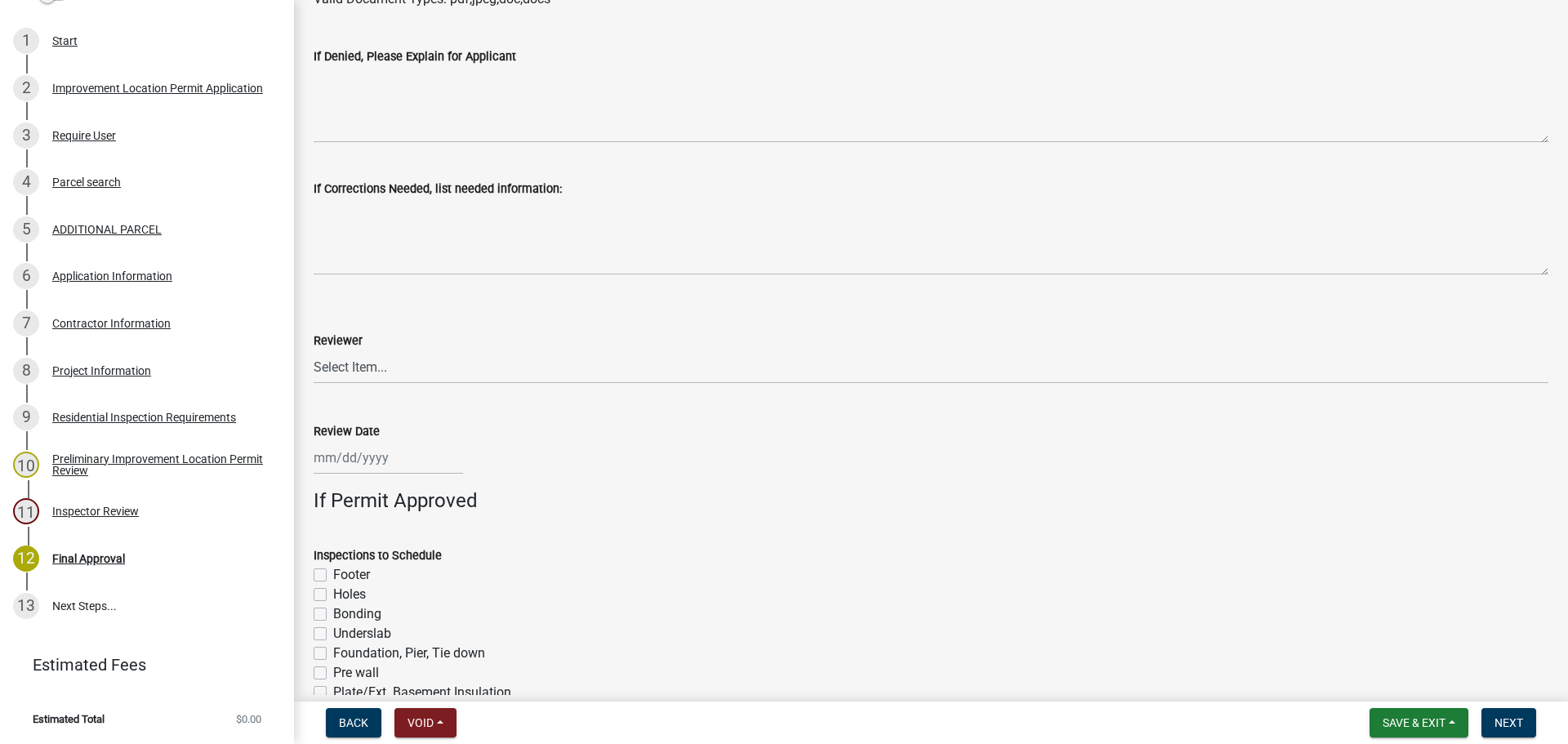
scroll to position [981, 0]
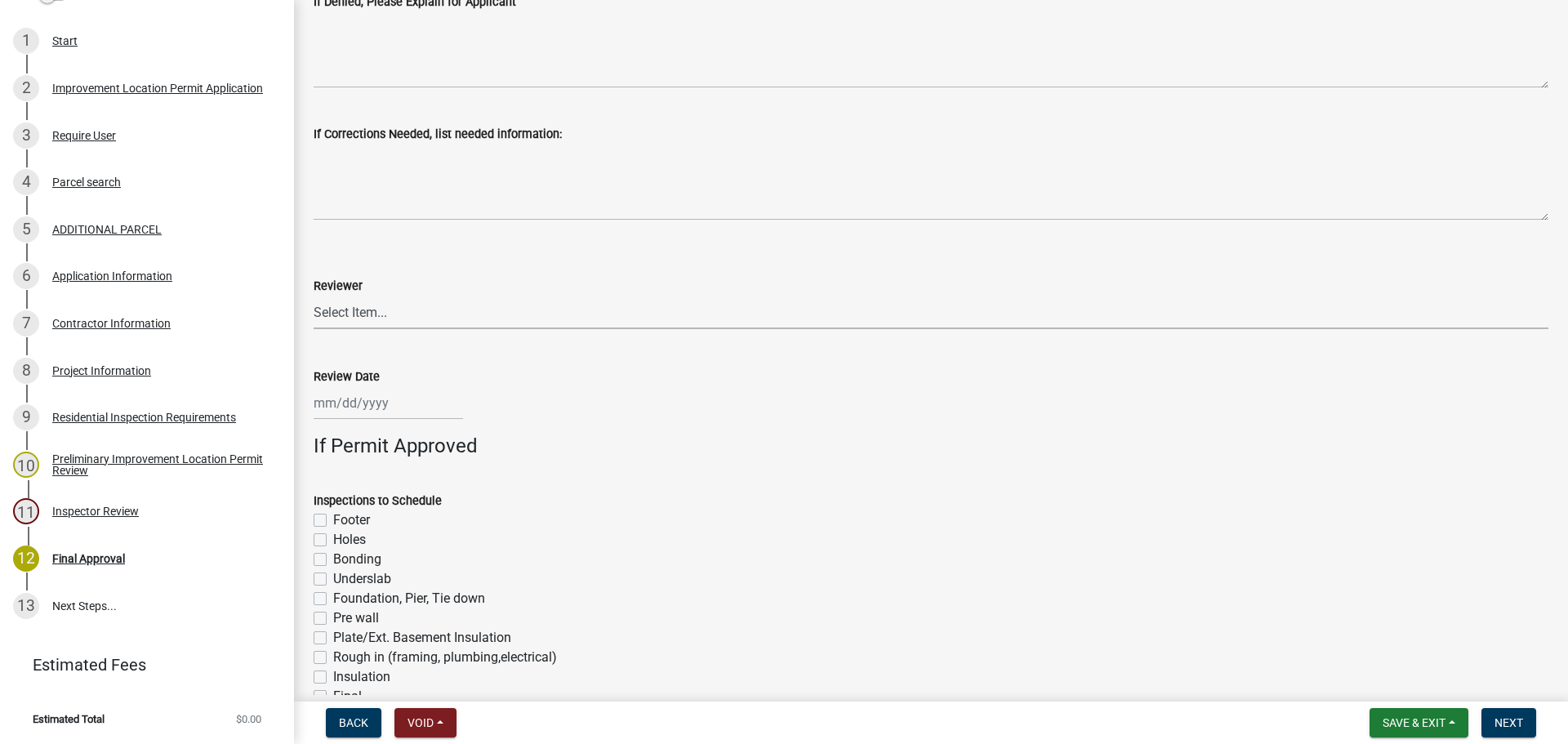
click at [379, 309] on select "Select Item... [PERSON_NAME] [PERSON_NAME] [PERSON_NAME]" at bounding box center [931, 312] width 1235 height 33
click at [314, 296] on select "Select Item... [PERSON_NAME] [PERSON_NAME] [PERSON_NAME]" at bounding box center [931, 312] width 1235 height 33
select select "b232ad4e-41f8-4422-a8f2-b023ba0e60b3"
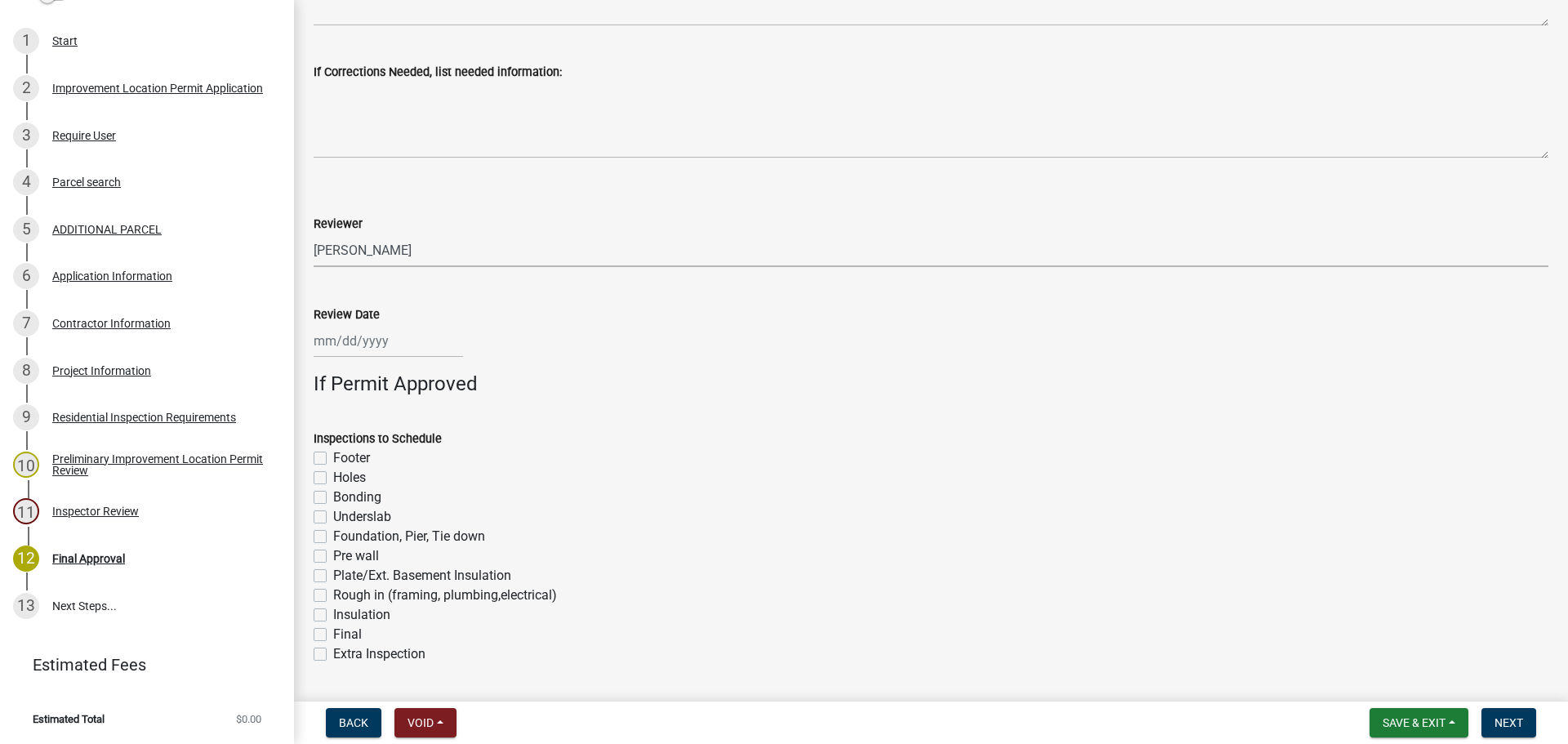
scroll to position [1144, 0]
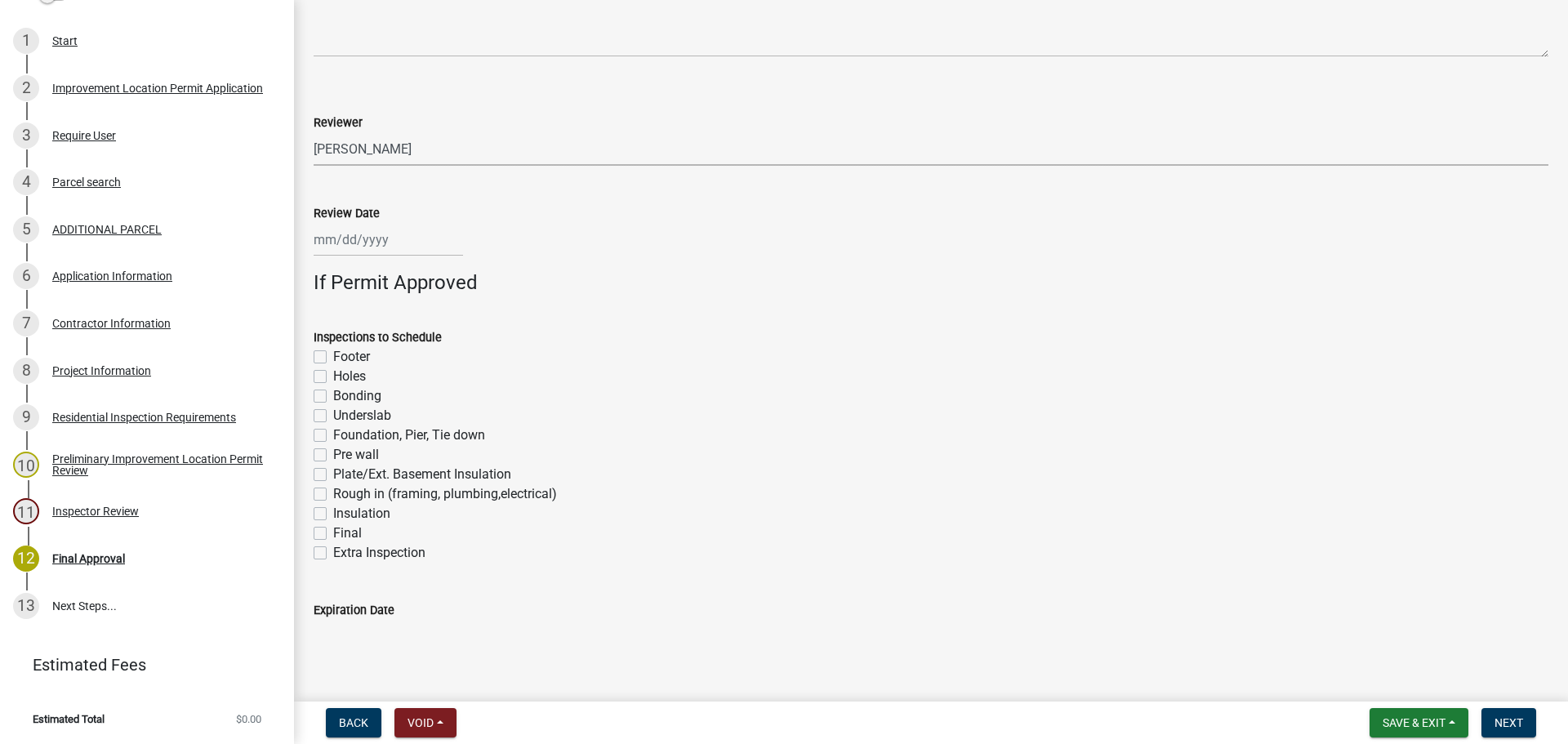
select select "9"
select select "2025"
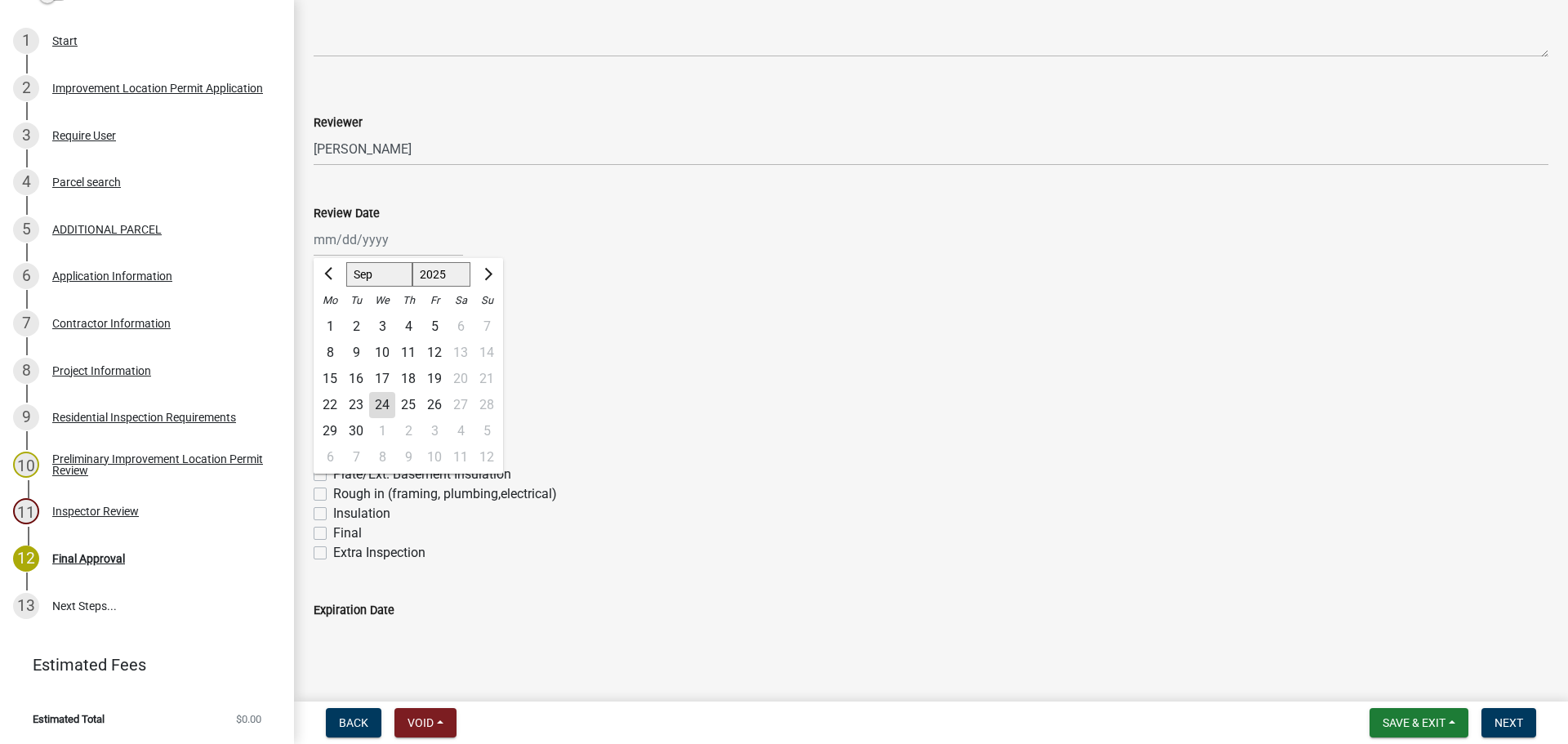
click at [374, 238] on div "[PERSON_NAME] Feb Mar Apr [PERSON_NAME][DATE] Oct Nov [DATE] 1526 1527 1528 152…" at bounding box center [388, 239] width 149 height 33
click at [379, 406] on div "24" at bounding box center [382, 405] width 26 height 26
type input "[DATE]"
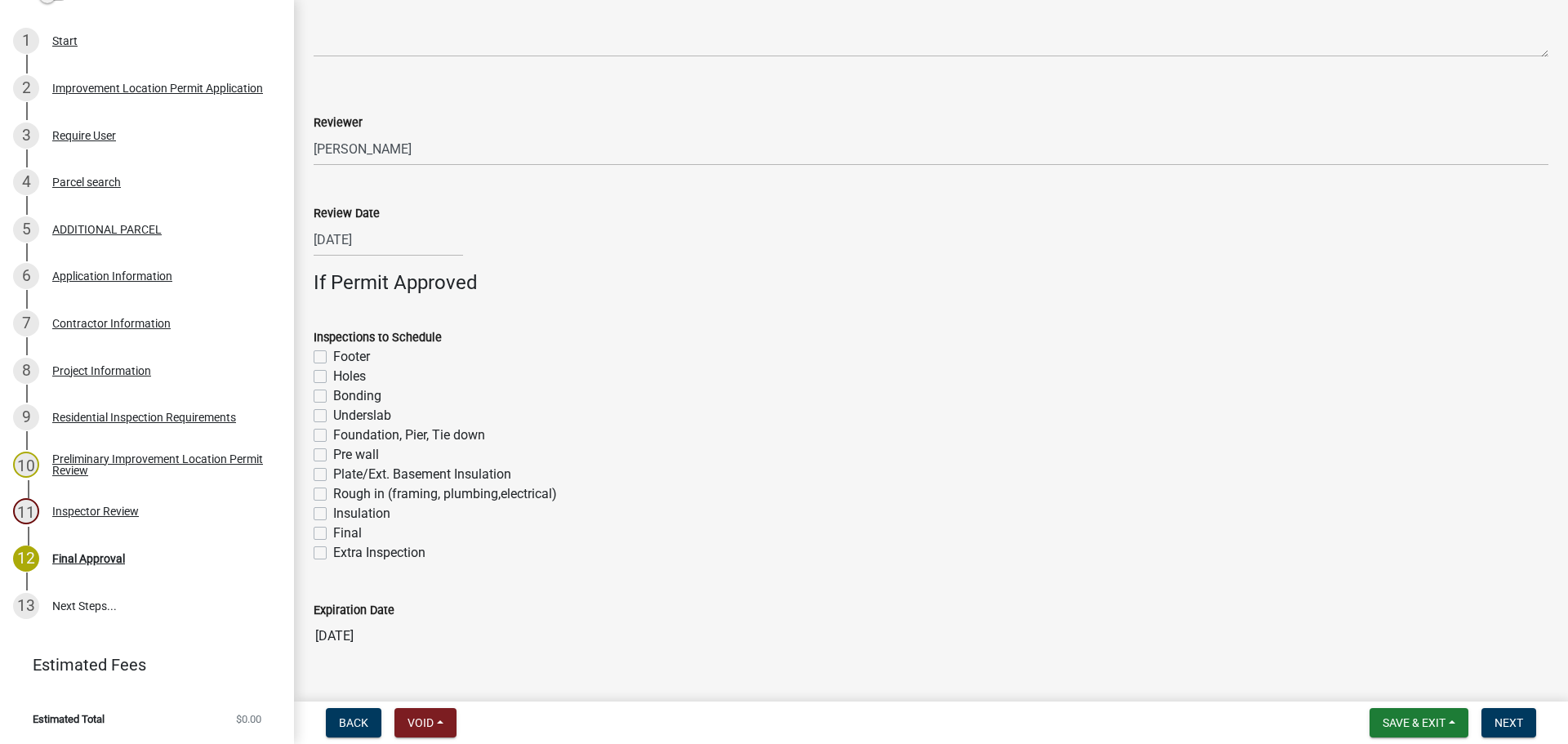
click at [333, 354] on label "Footer" at bounding box center [351, 356] width 36 height 20
click at [333, 354] on input "Footer" at bounding box center [338, 352] width 11 height 11
checkbox input "true"
checkbox input "false"
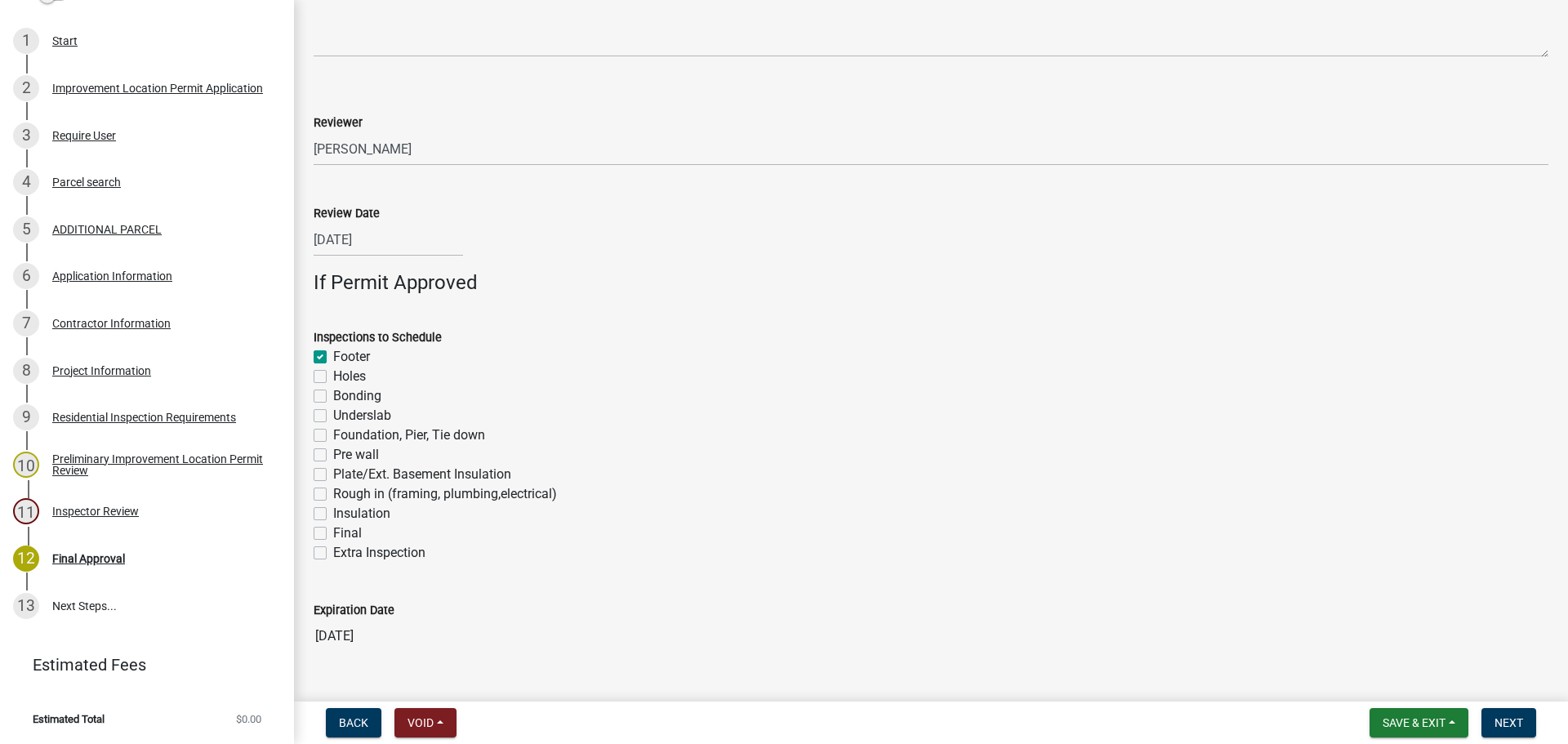
checkbox input "false"
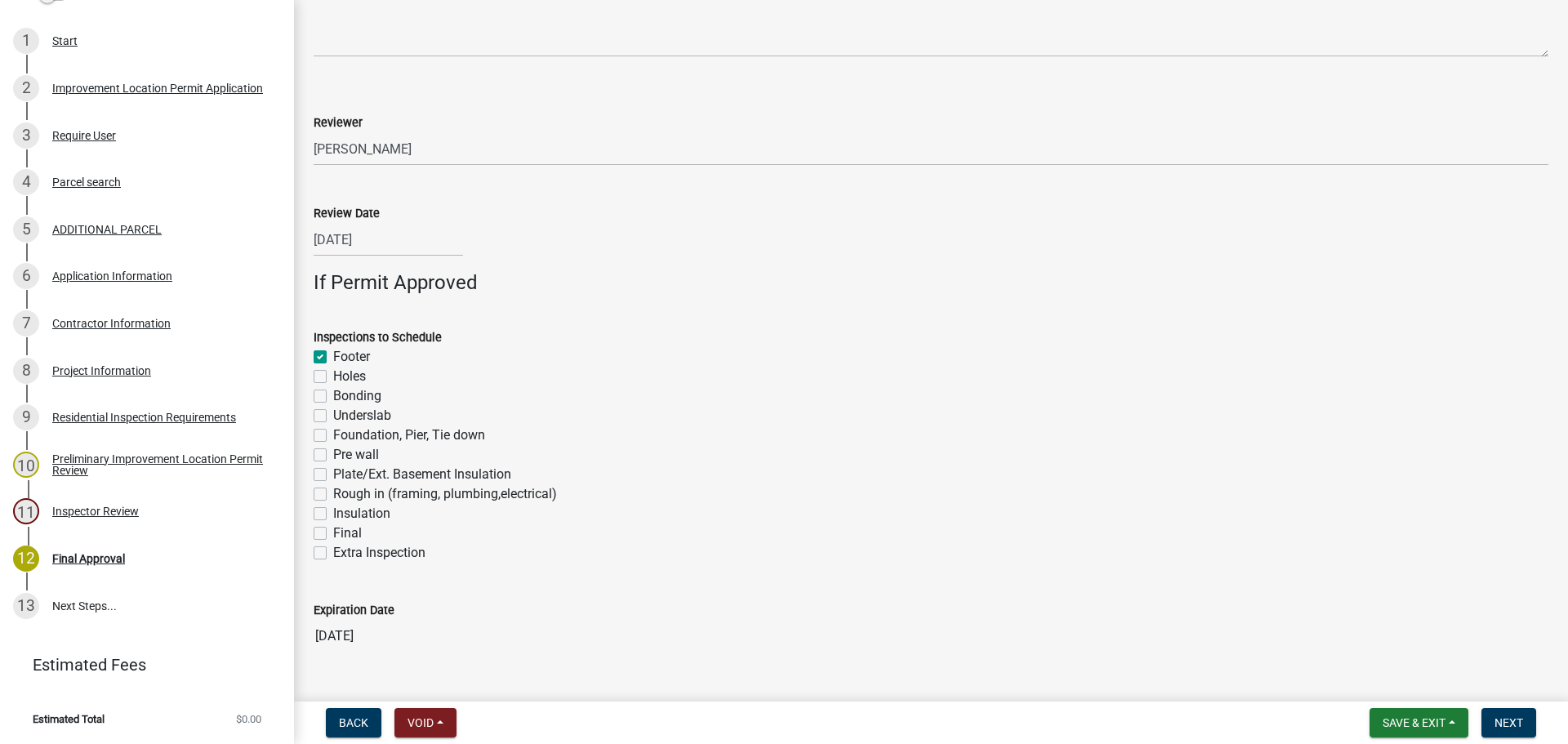
checkbox input "false"
click at [333, 414] on label "Underslab" at bounding box center [362, 416] width 58 height 20
click at [333, 414] on input "Underslab" at bounding box center [338, 411] width 11 height 11
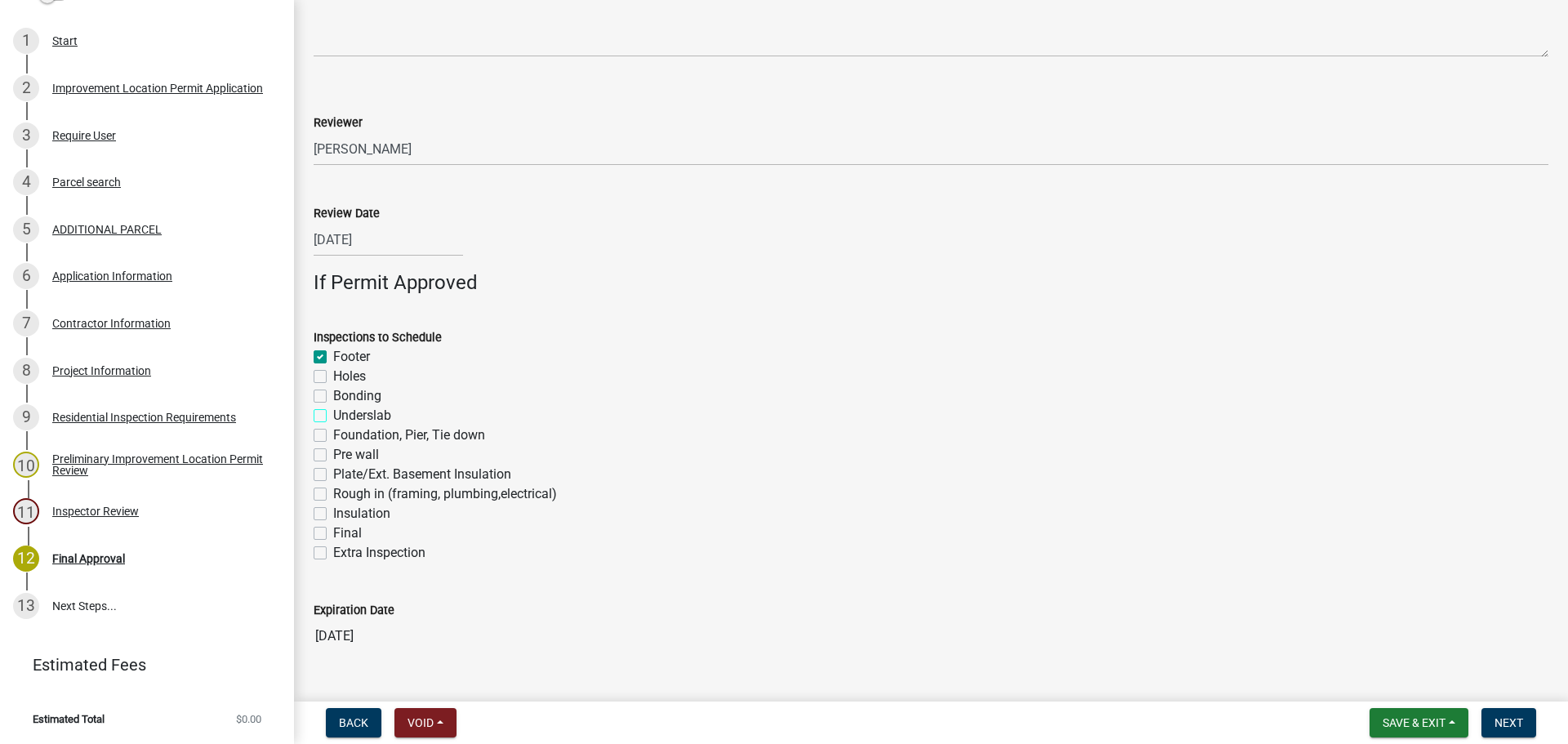
checkbox input "true"
checkbox input "false"
checkbox input "true"
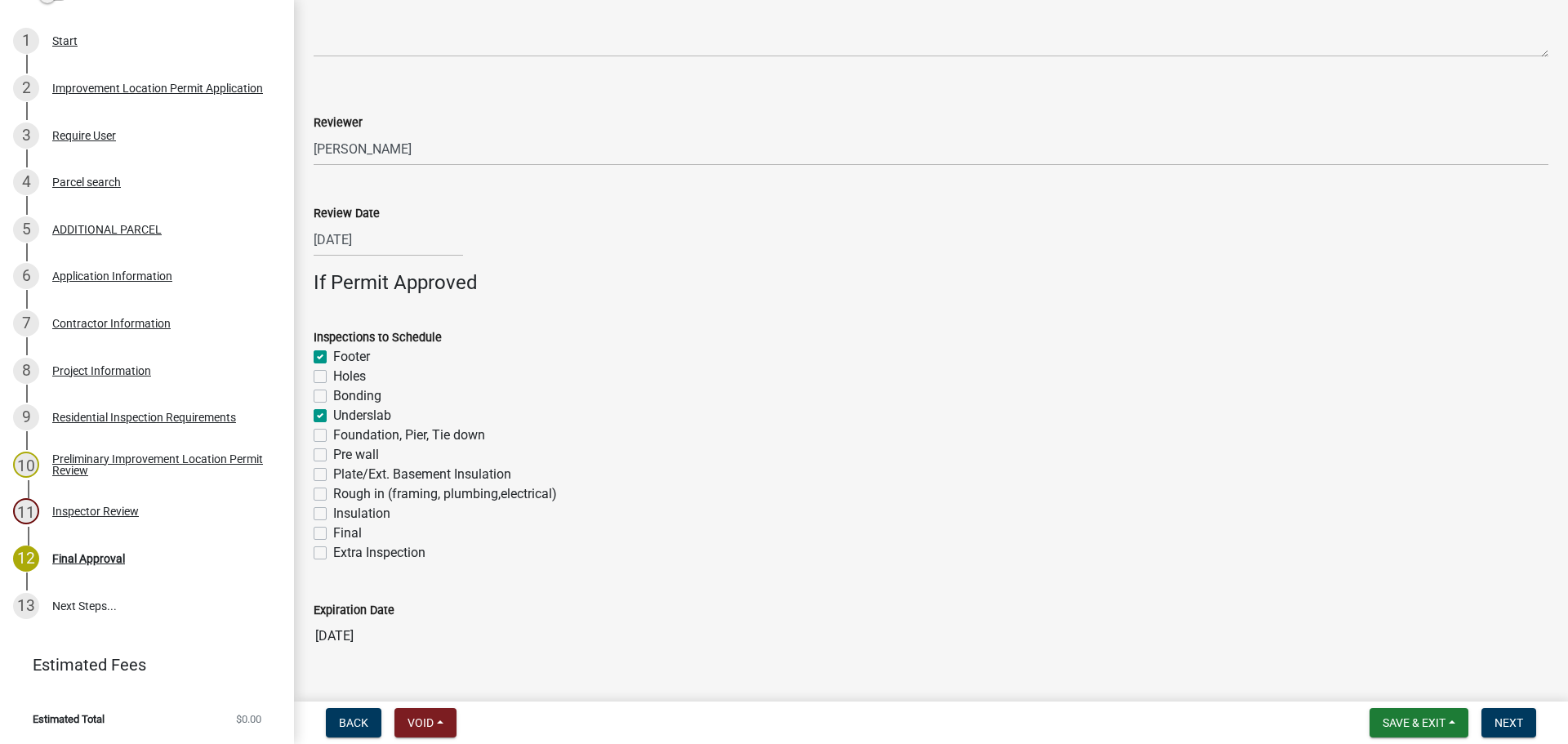
checkbox input "false"
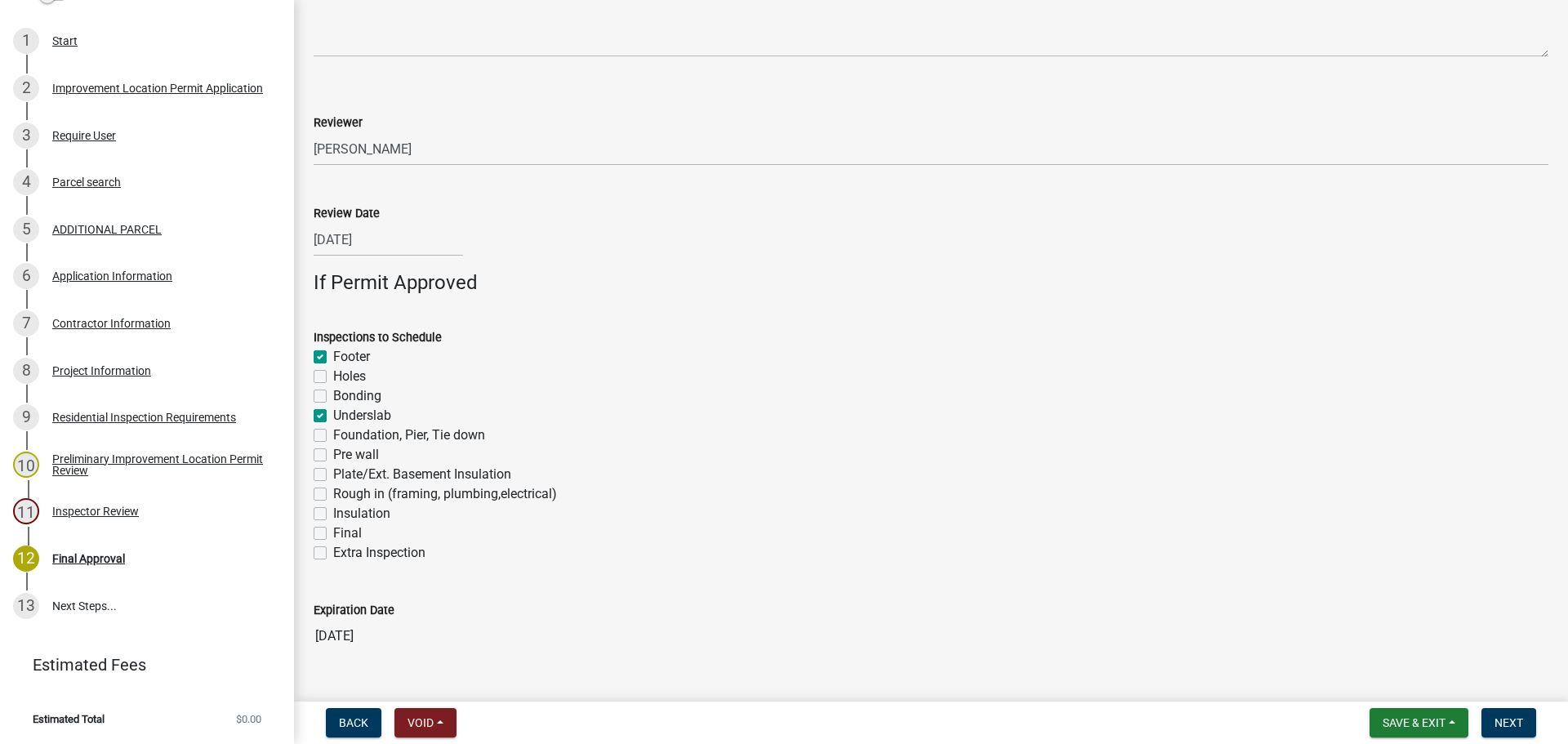
checkbox input "false"
click at [333, 434] on label "Foundation, Pier, Tie down" at bounding box center [409, 435] width 152 height 20
click at [333, 434] on input "Foundation, Pier, Tie down" at bounding box center [338, 431] width 11 height 11
checkbox input "true"
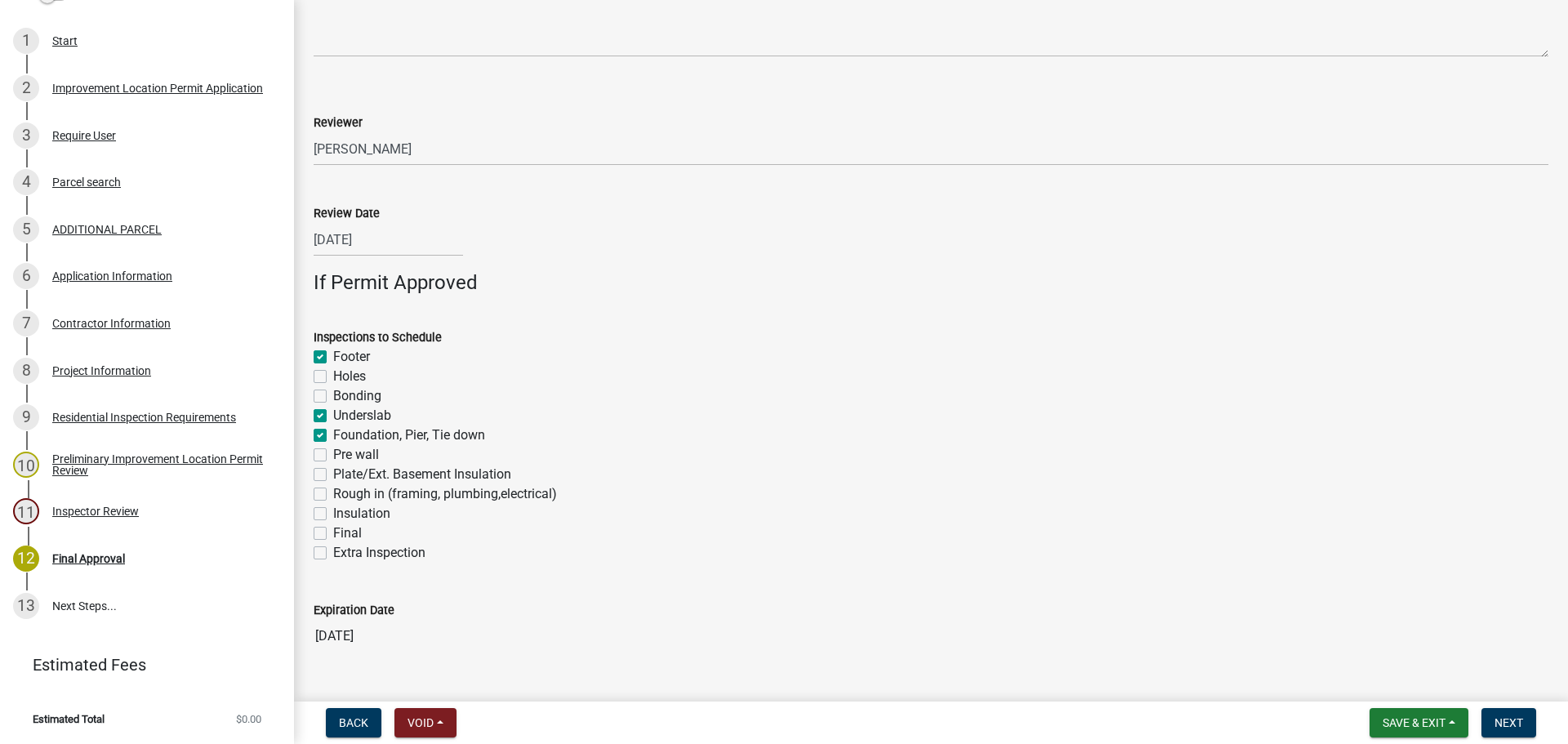
checkbox input "true"
checkbox input "false"
checkbox input "true"
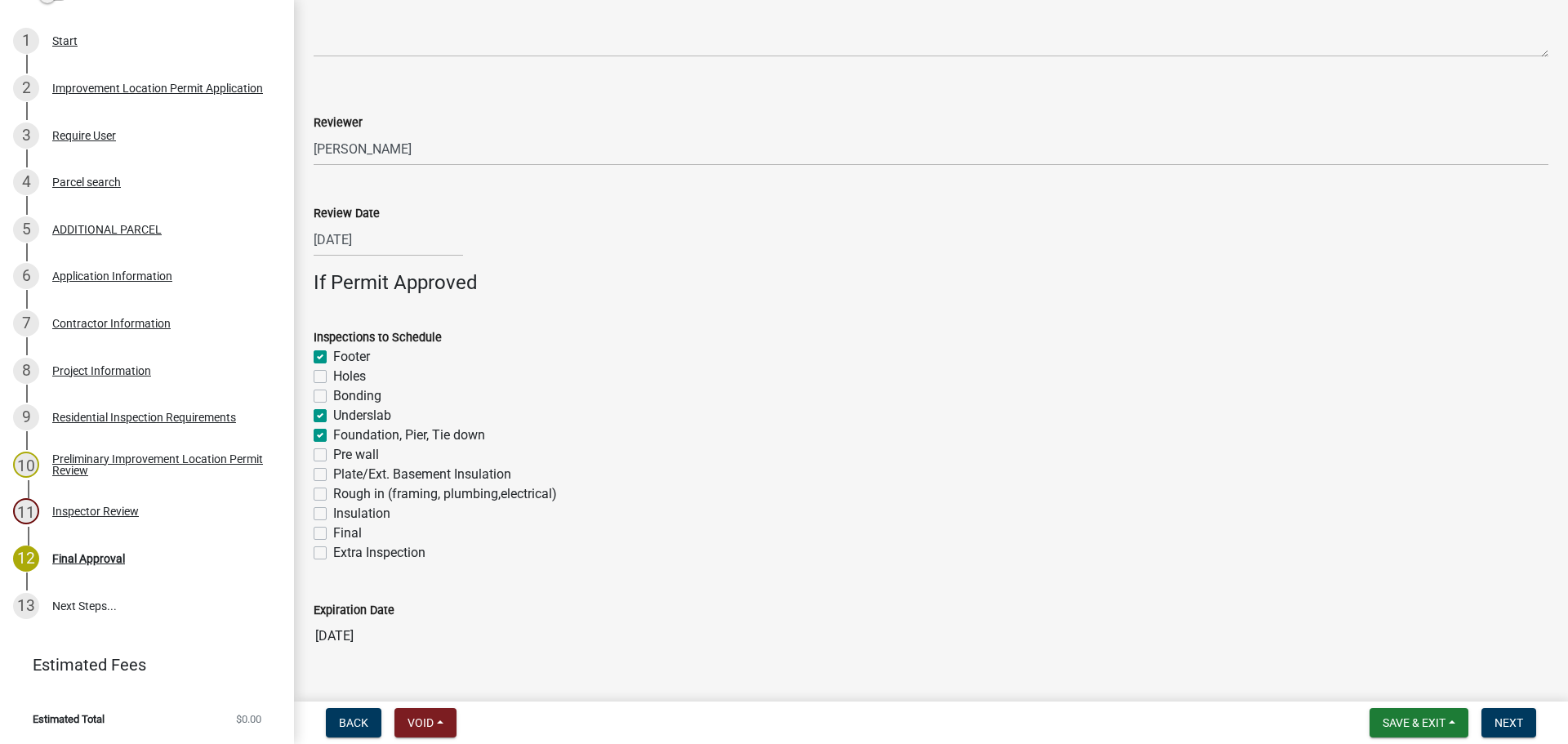
checkbox input "false"
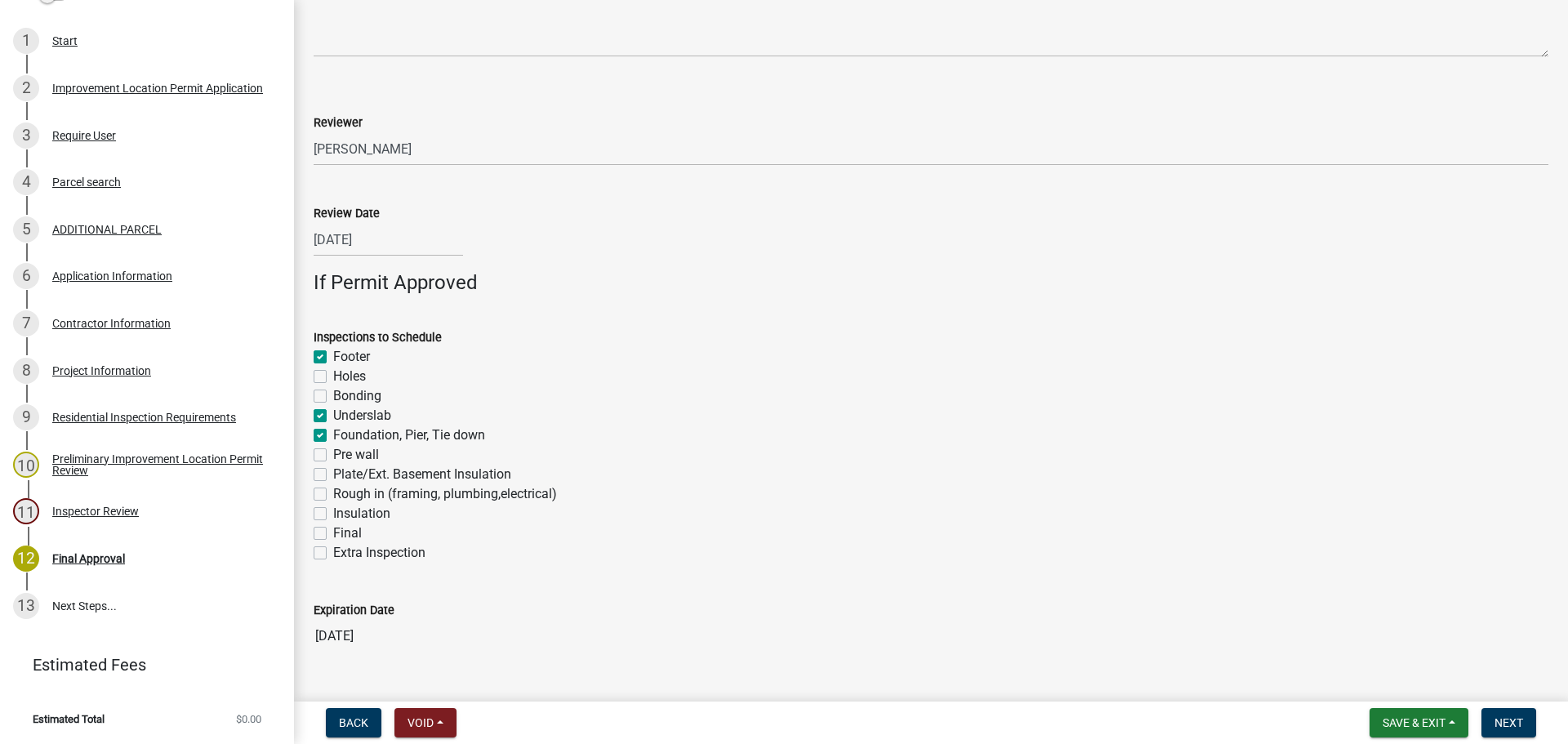
checkbox input "false"
click at [333, 495] on label "Rough in (framing, plumbing,electrical)" at bounding box center [445, 494] width 224 height 20
click at [333, 495] on input "Rough in (framing, plumbing,electrical)" at bounding box center [338, 489] width 11 height 11
checkbox input "true"
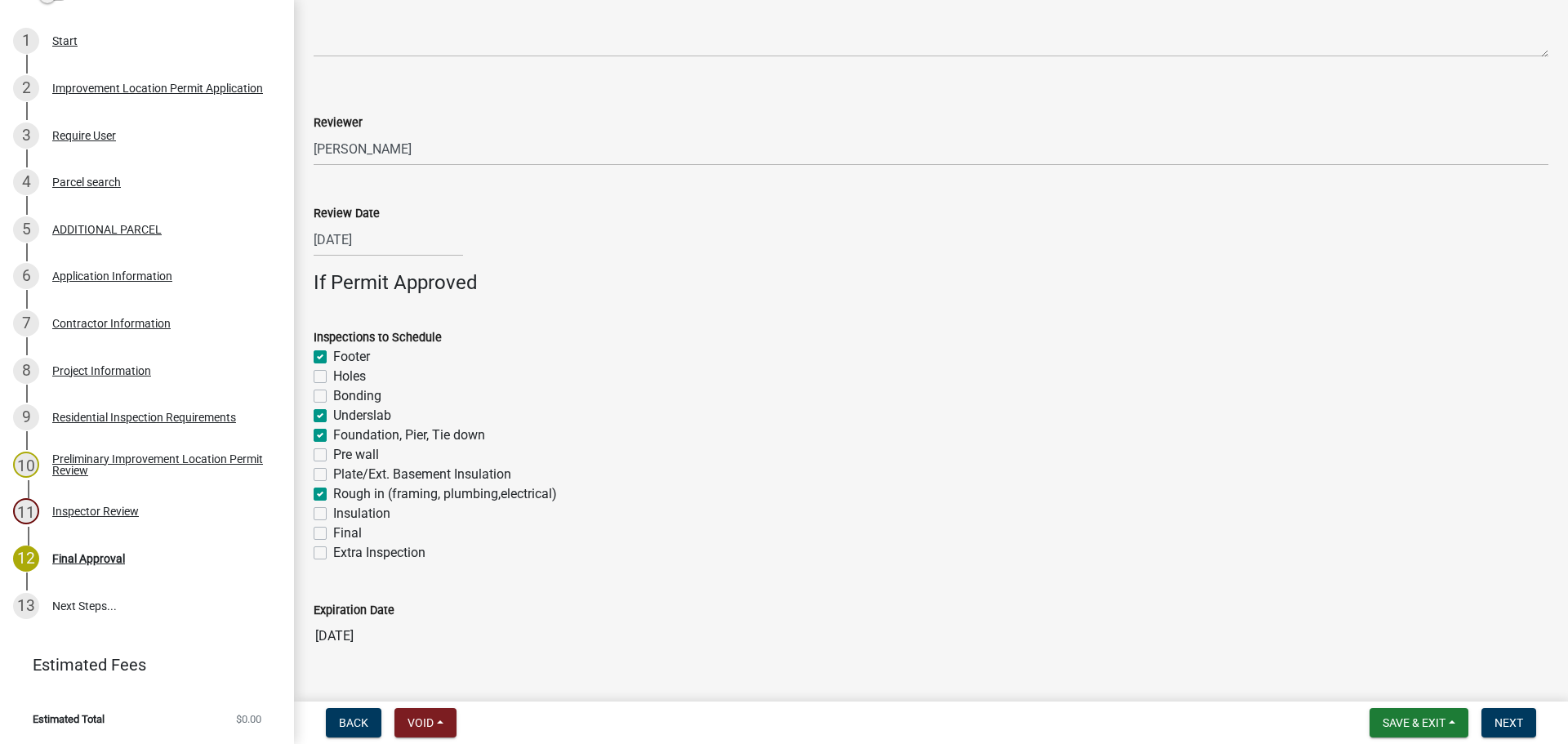
checkbox input "false"
checkbox input "true"
checkbox input "false"
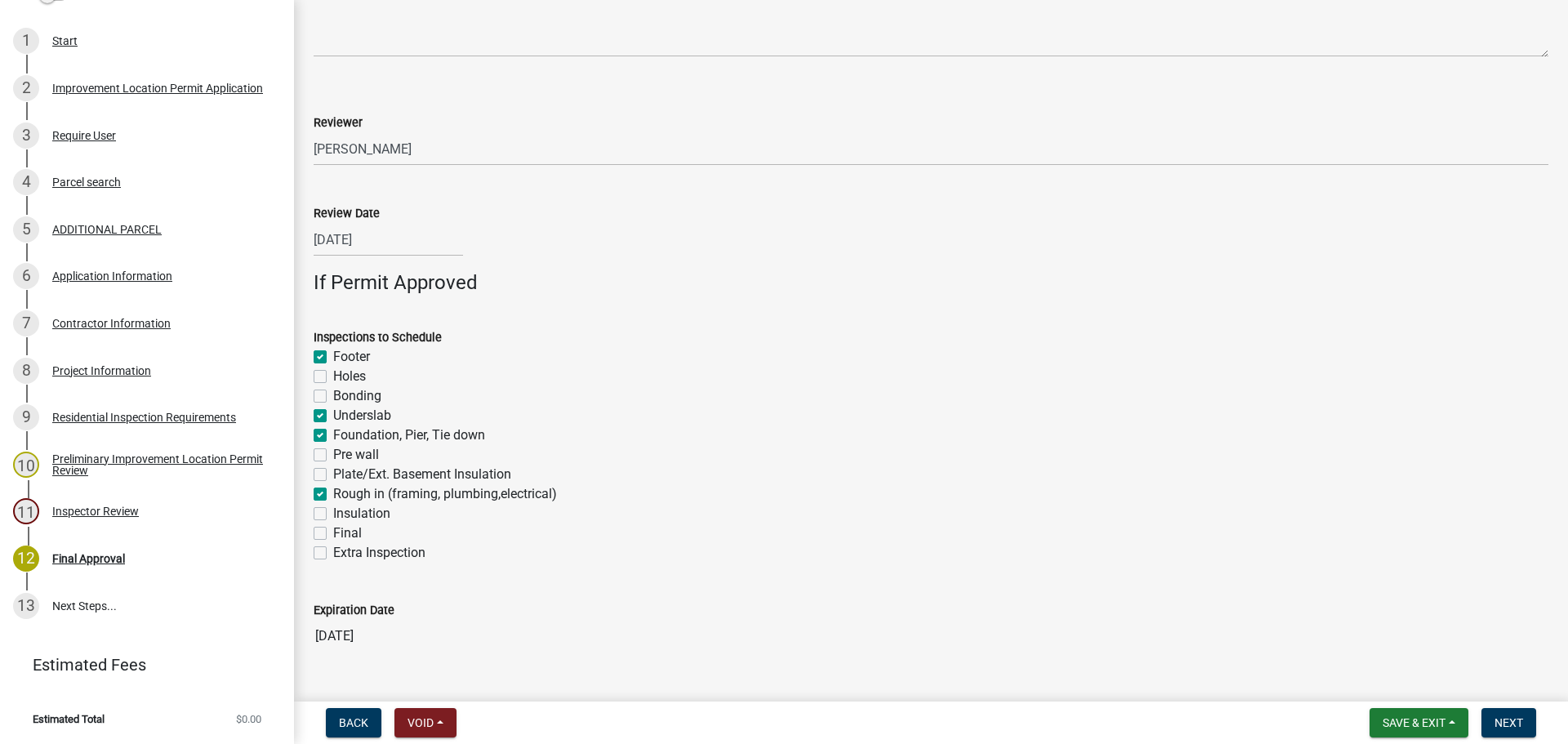
checkbox input "false"
checkbox input "true"
checkbox input "false"
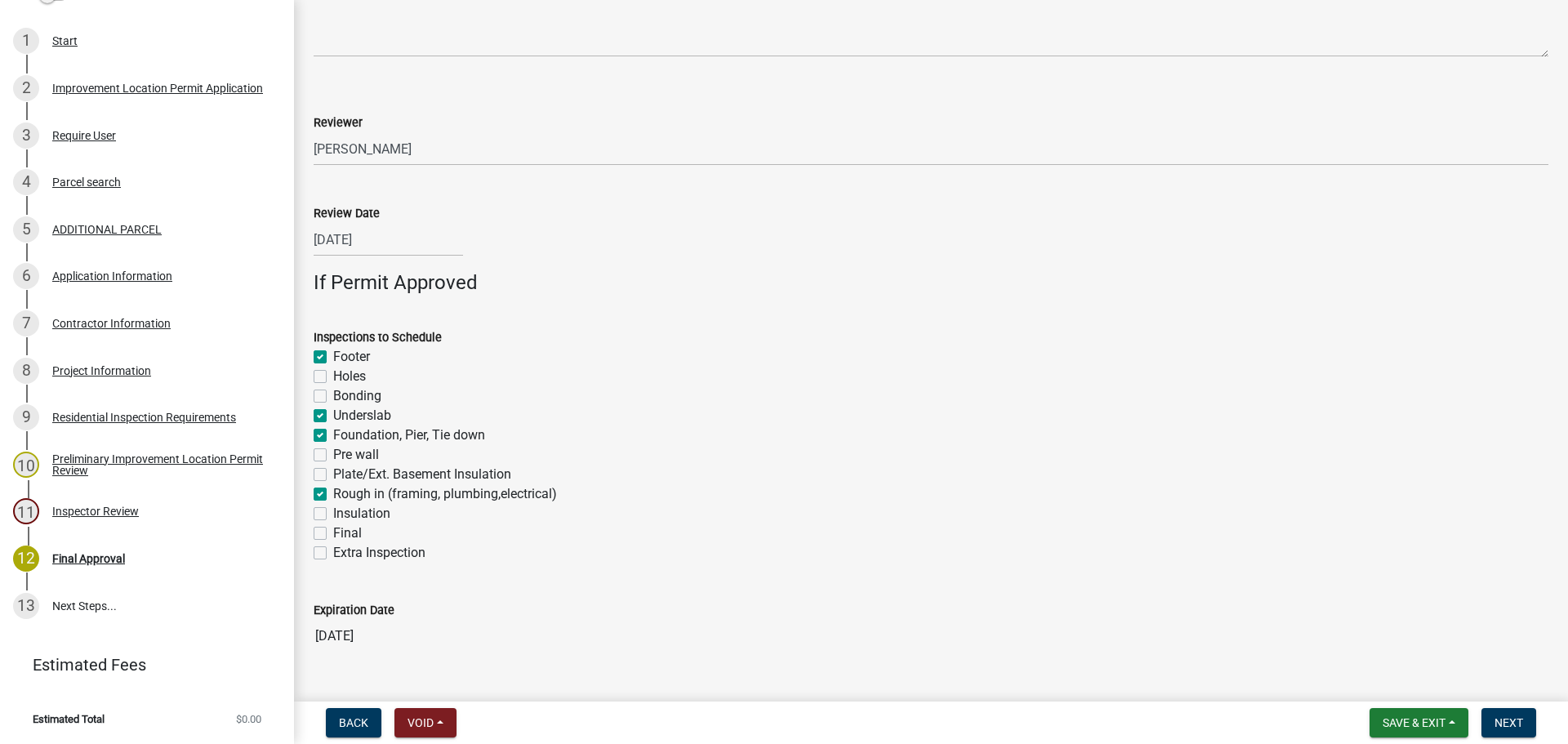
click at [333, 516] on label "Insulation" at bounding box center [361, 513] width 57 height 20
click at [333, 515] on input "Insulation" at bounding box center [338, 509] width 11 height 11
checkbox input "true"
checkbox input "false"
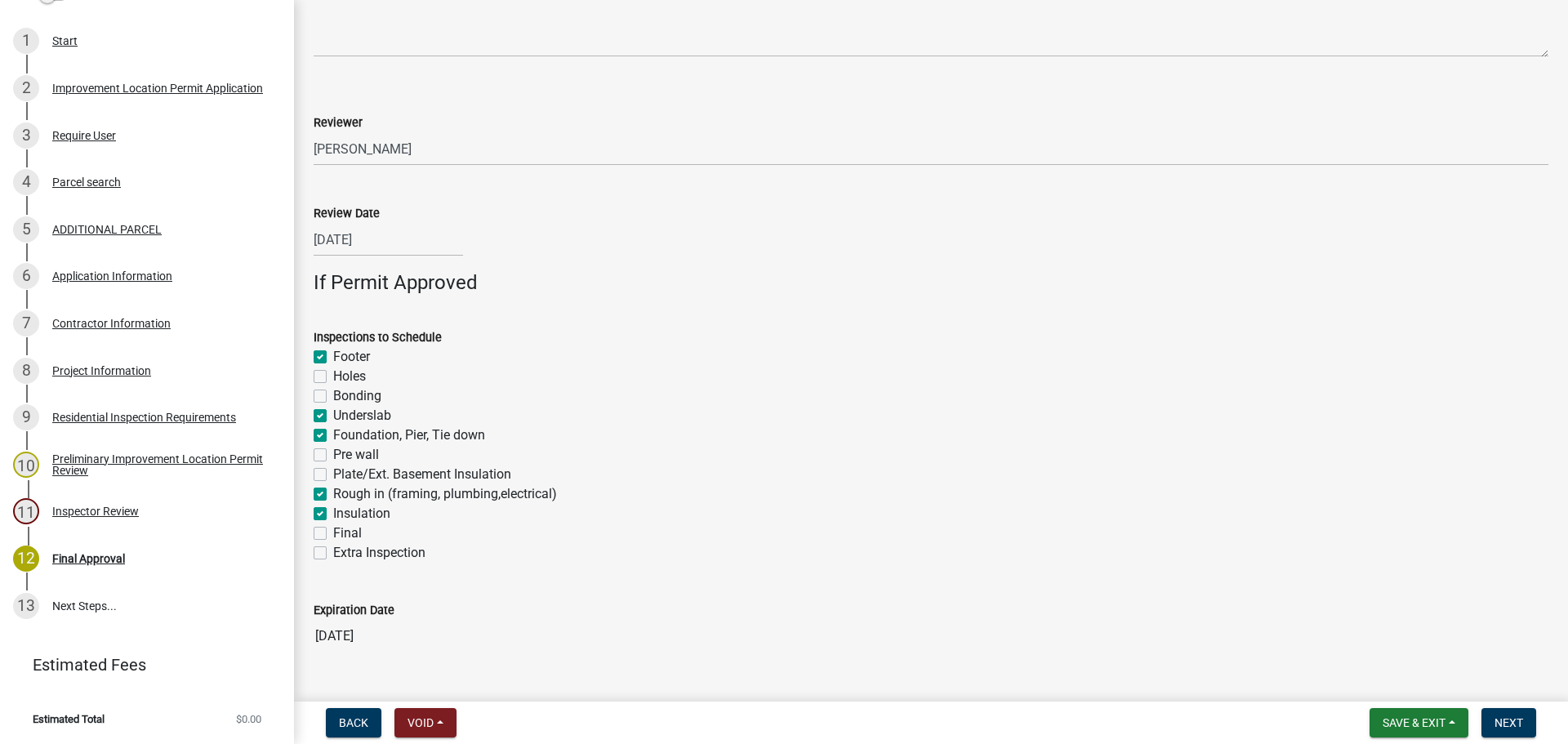
checkbox input "false"
checkbox input "true"
checkbox input "false"
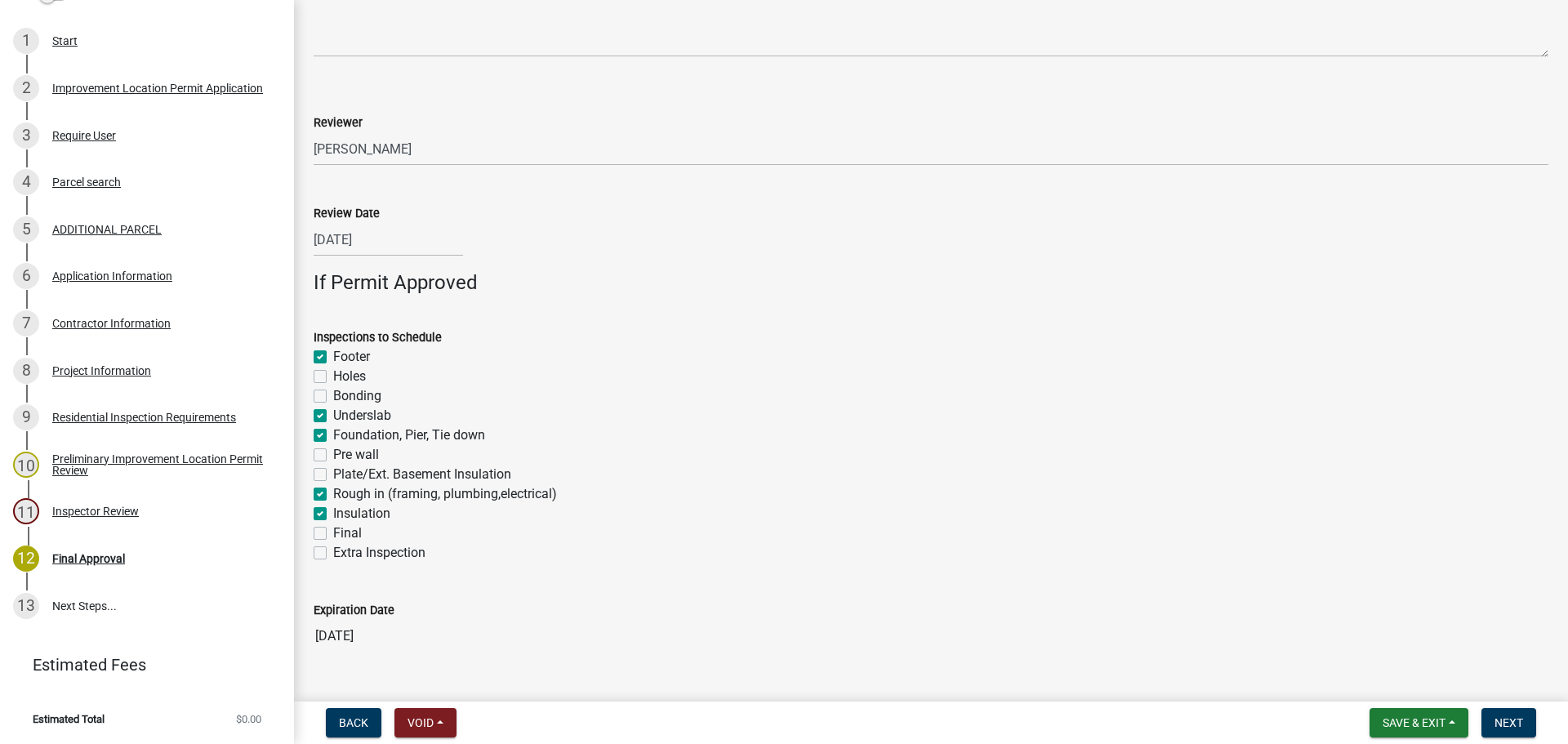
checkbox input "true"
checkbox input "false"
click at [333, 534] on label "Final" at bounding box center [348, 533] width 29 height 20
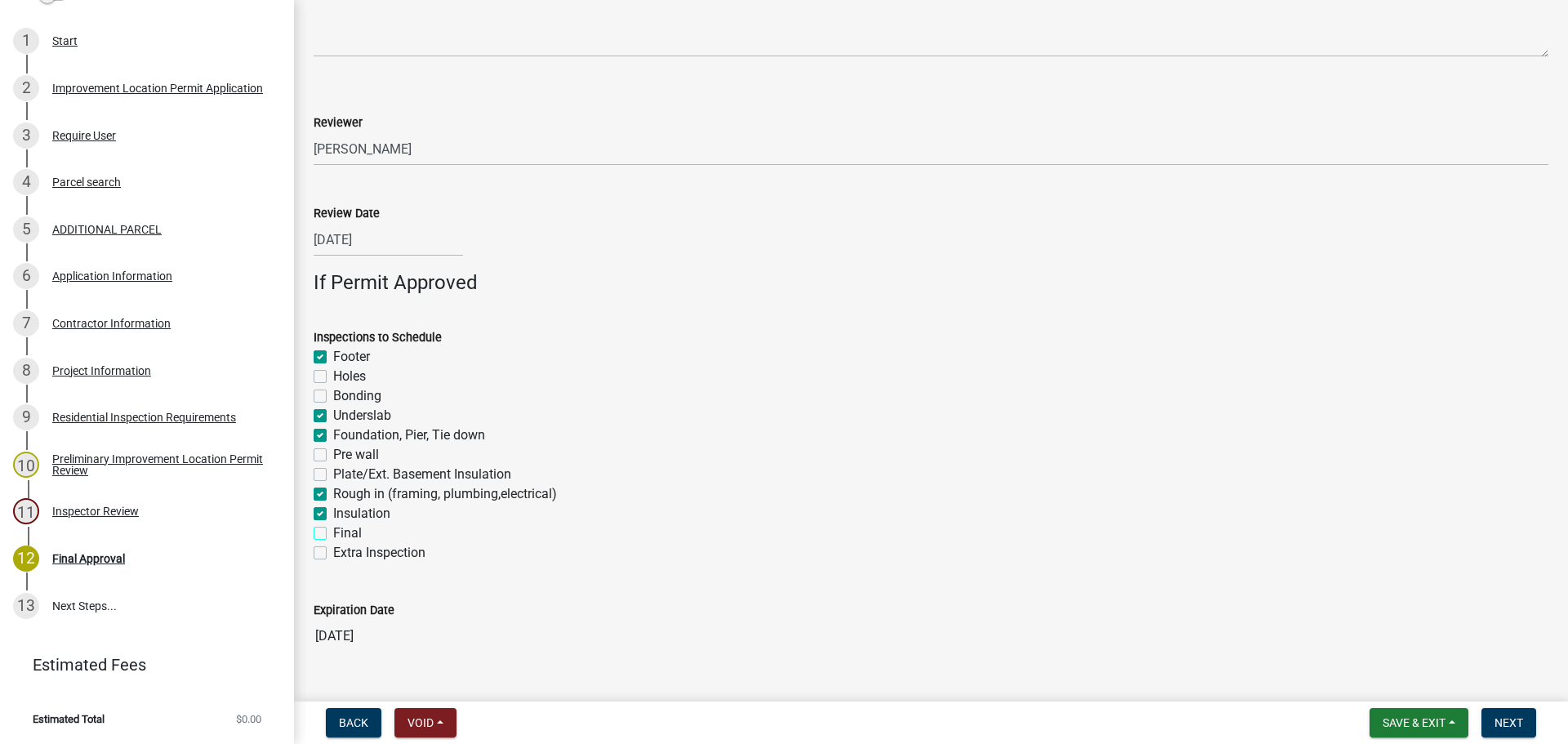
click at [333, 534] on input "Final" at bounding box center [338, 529] width 11 height 11
checkbox input "true"
checkbox input "false"
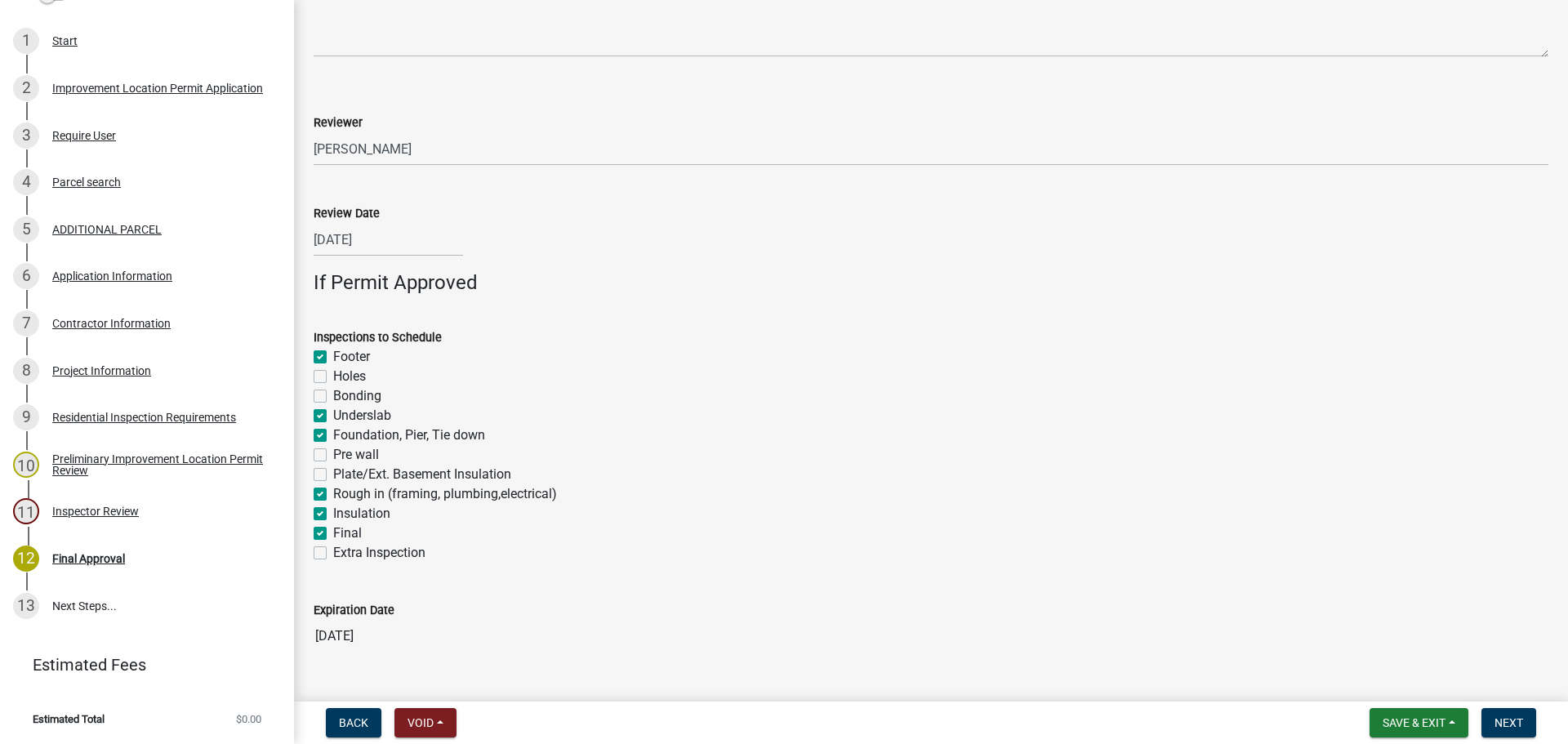
checkbox input "true"
checkbox input "false"
checkbox input "true"
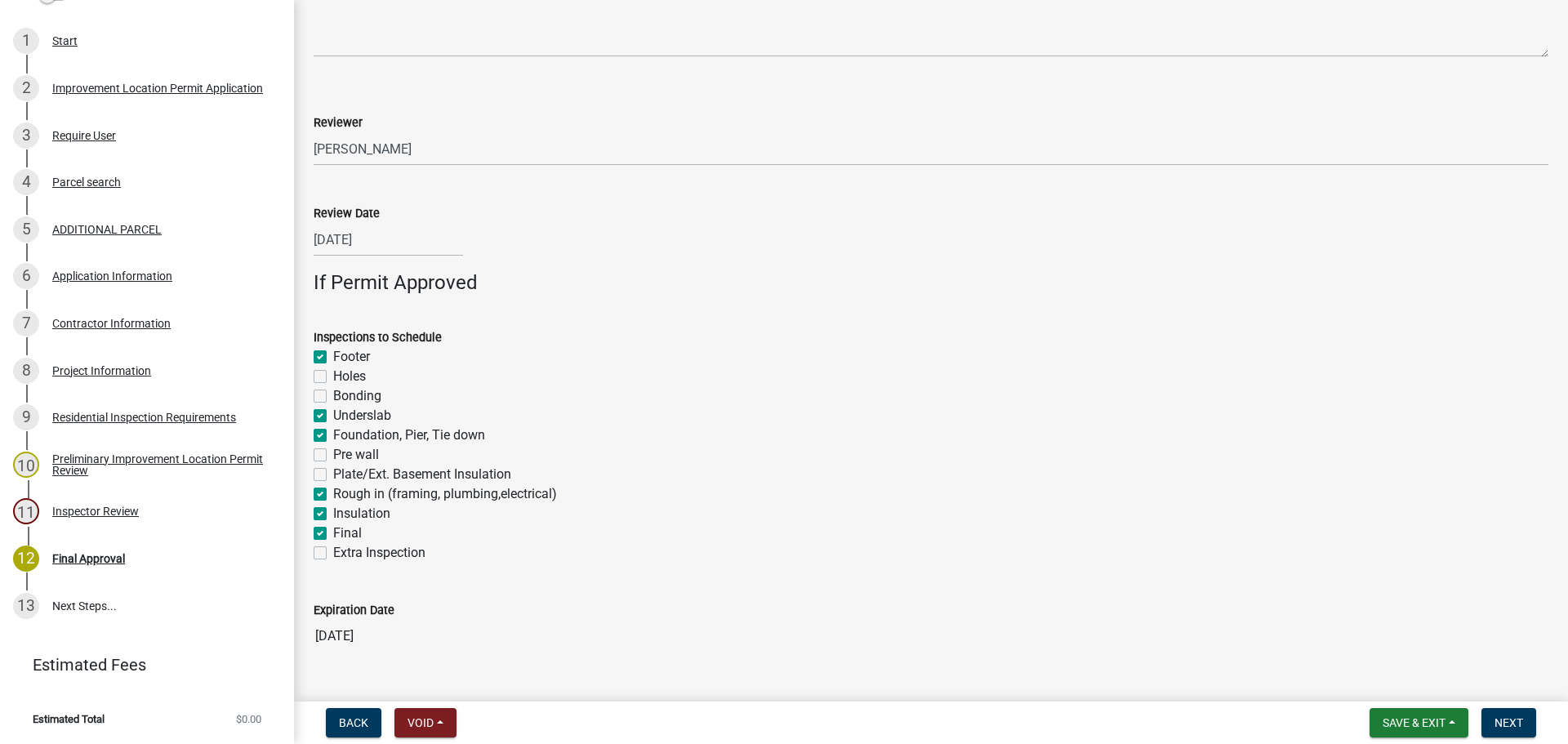
checkbox input "true"
click at [333, 552] on label "Extra Inspection" at bounding box center [379, 552] width 92 height 20
click at [333, 552] on input "Extra Inspection" at bounding box center [338, 548] width 11 height 11
checkbox input "true"
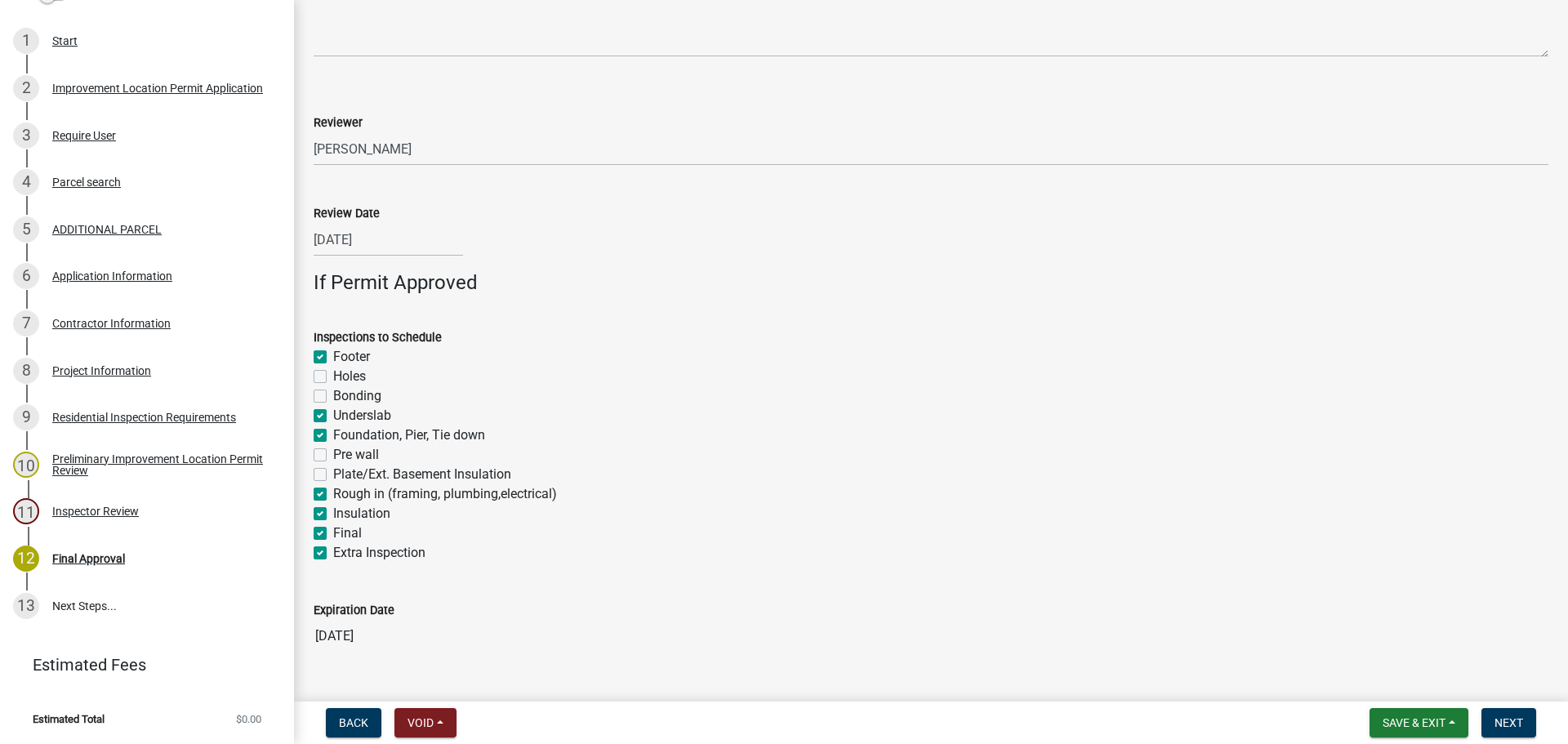
checkbox input "true"
checkbox input "false"
checkbox input "true"
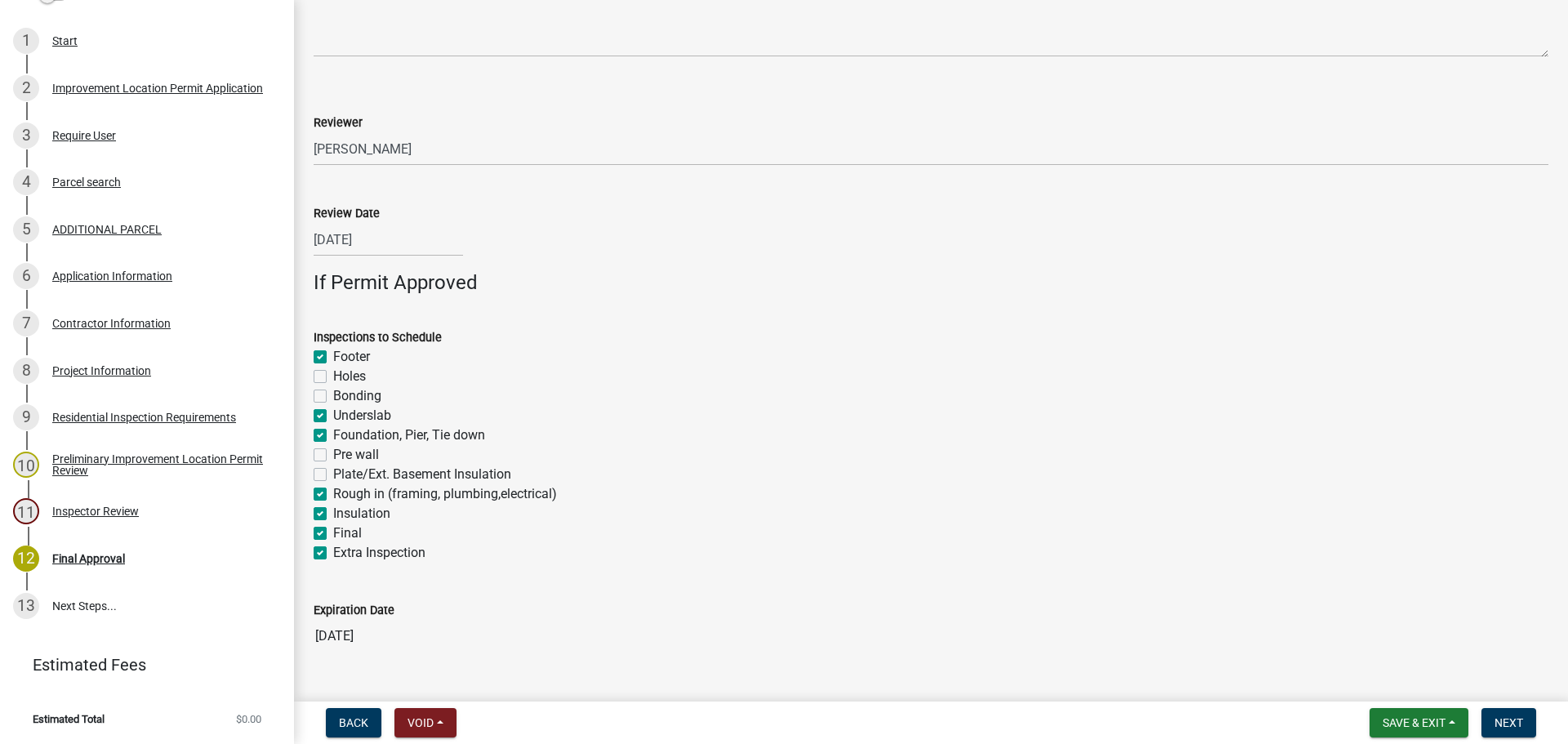
checkbox input "false"
checkbox input "true"
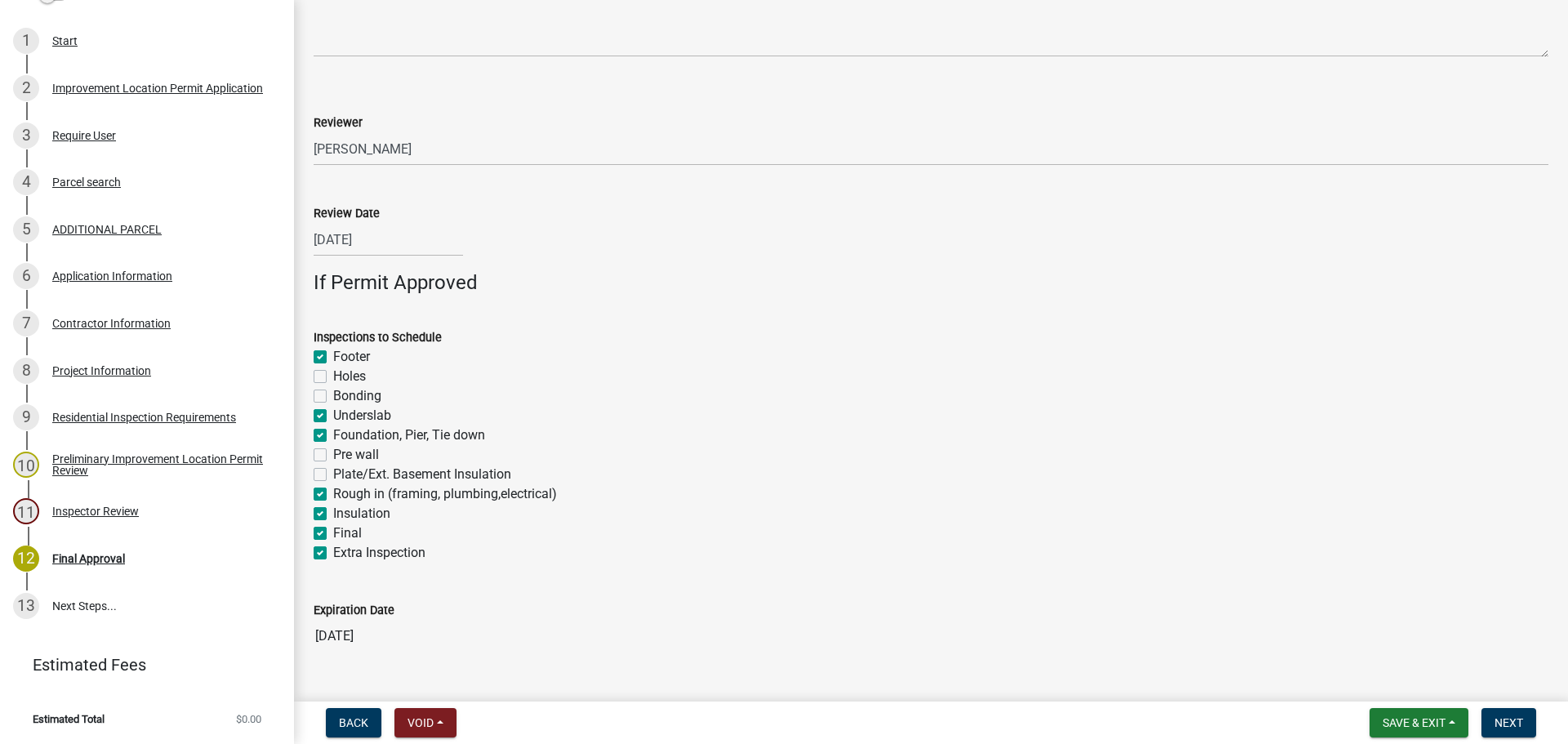
checkbox input "true"
click at [1371, 719] on span "Next" at bounding box center [1509, 723] width 29 height 13
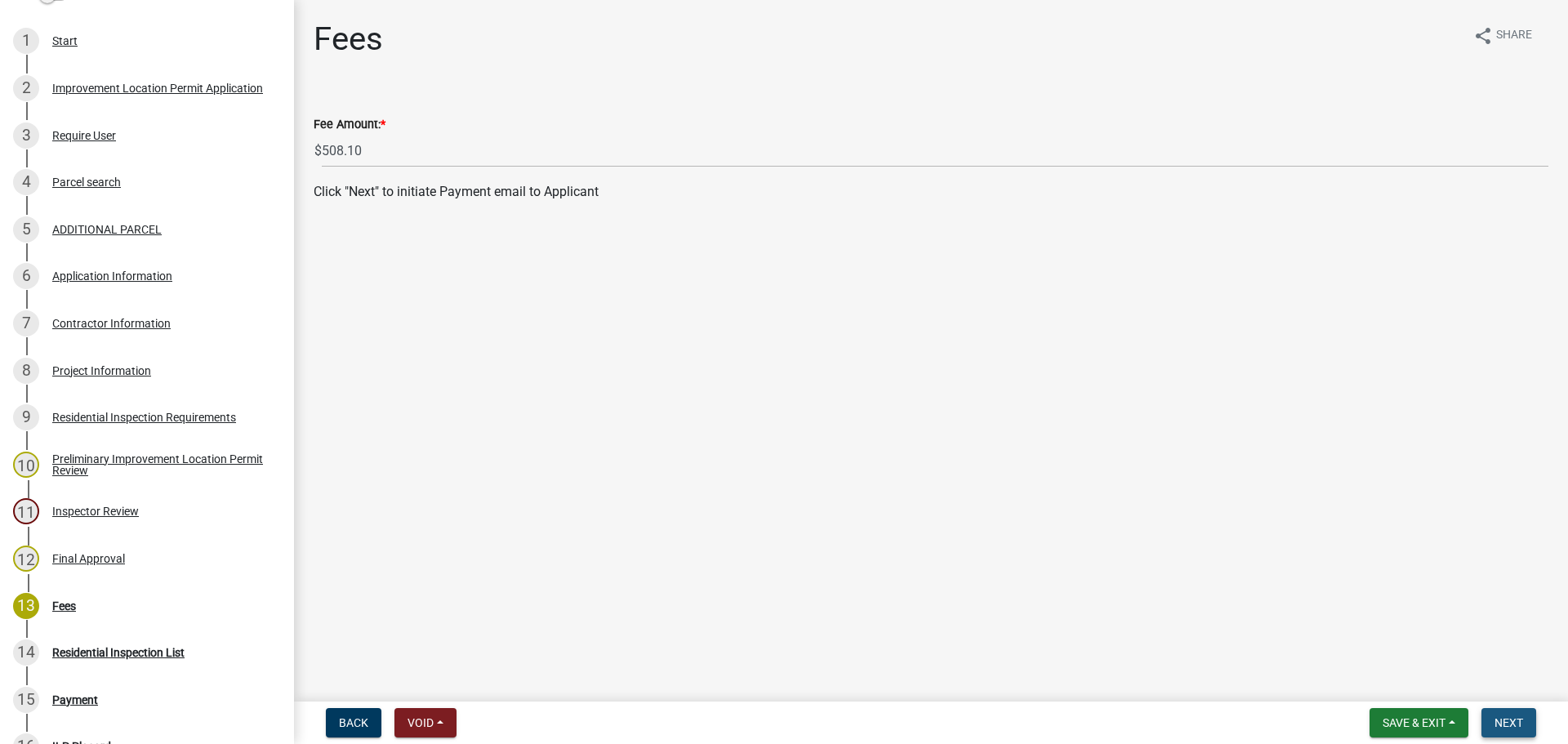
click at [1371, 719] on span "Next" at bounding box center [1509, 723] width 29 height 13
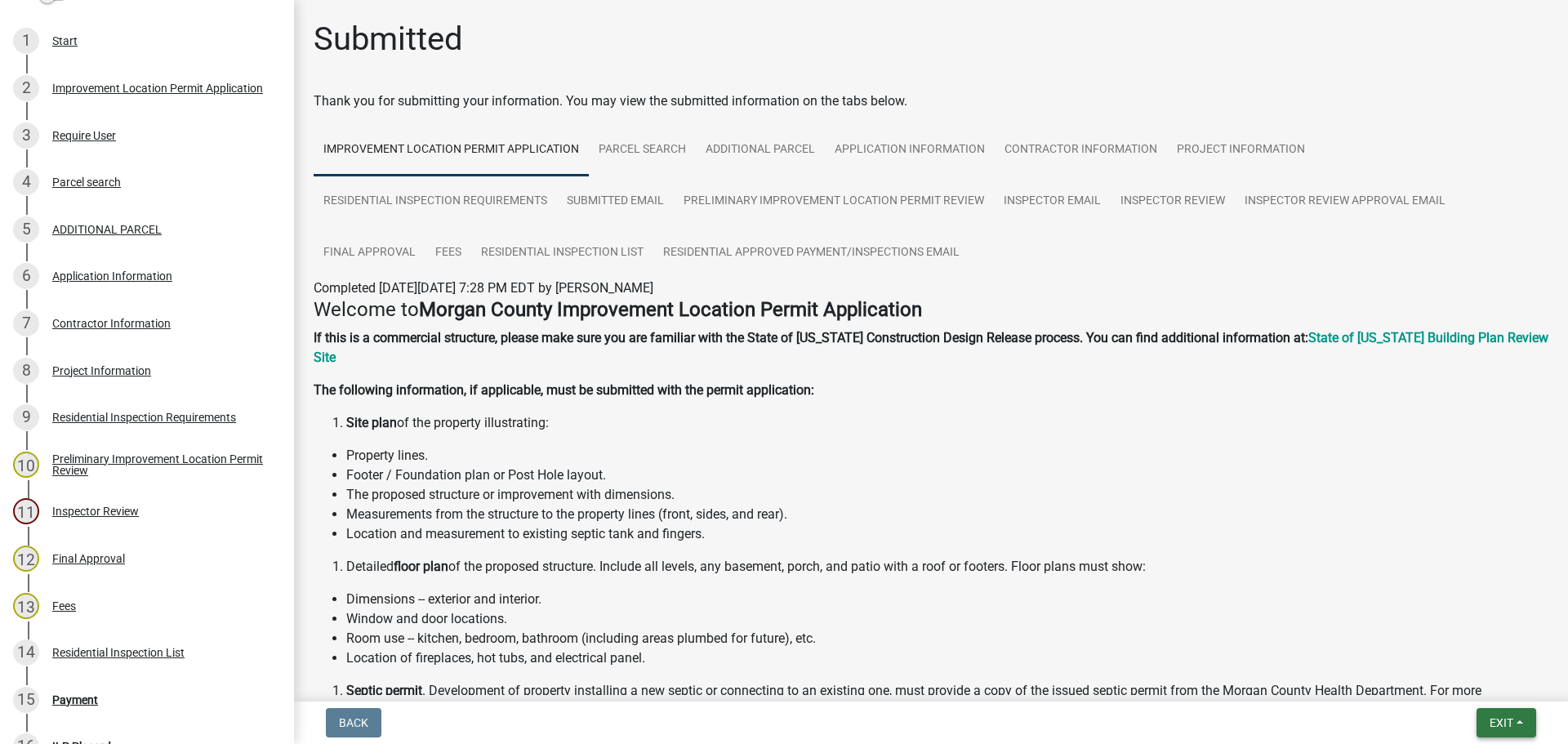
click at [1371, 719] on span "Exit" at bounding box center [1501, 723] width 24 height 13
click at [1371, 689] on button "Save & Exit" at bounding box center [1470, 680] width 131 height 39
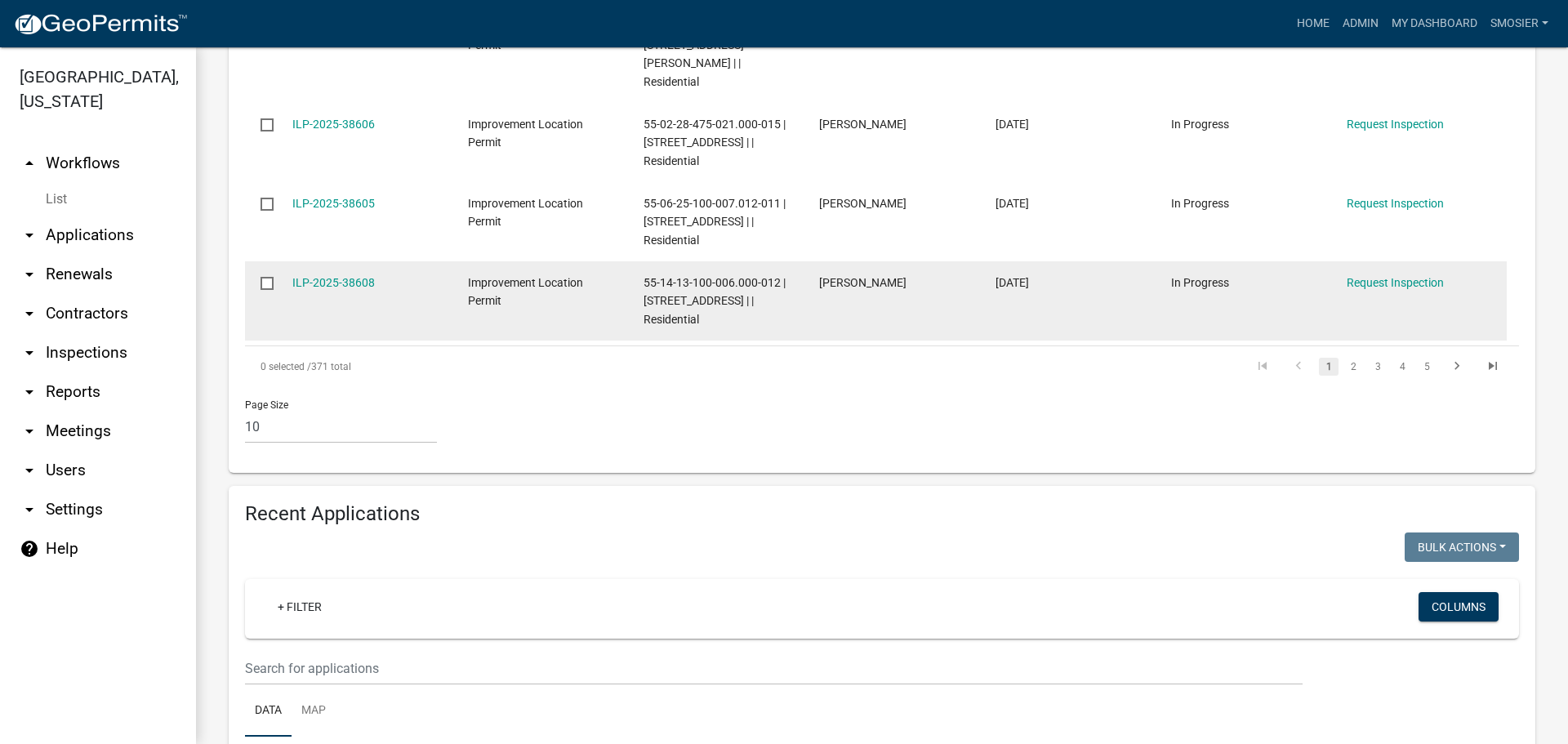
scroll to position [1225, 0]
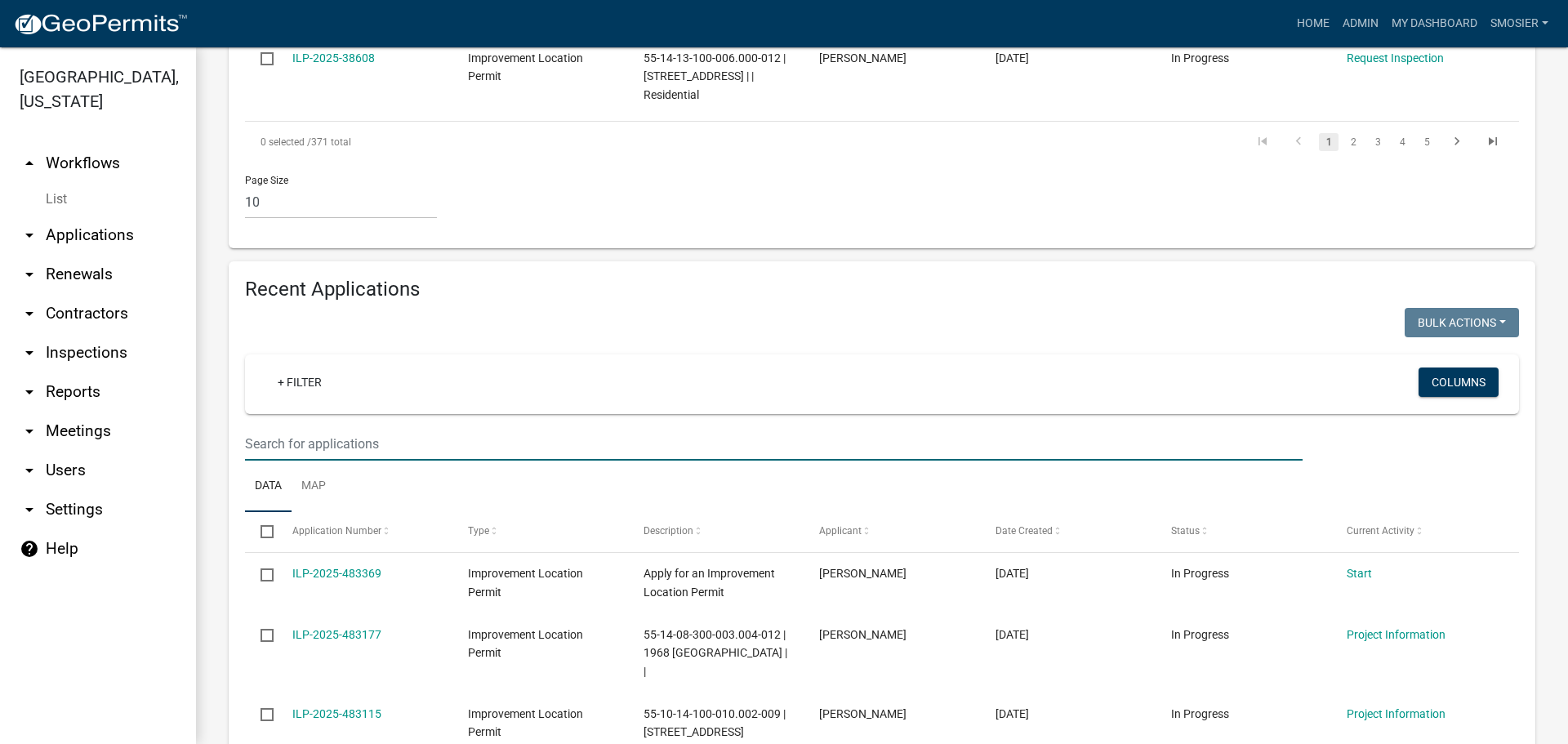
click at [310, 460] on input "text" at bounding box center [773, 444] width 1057 height 33
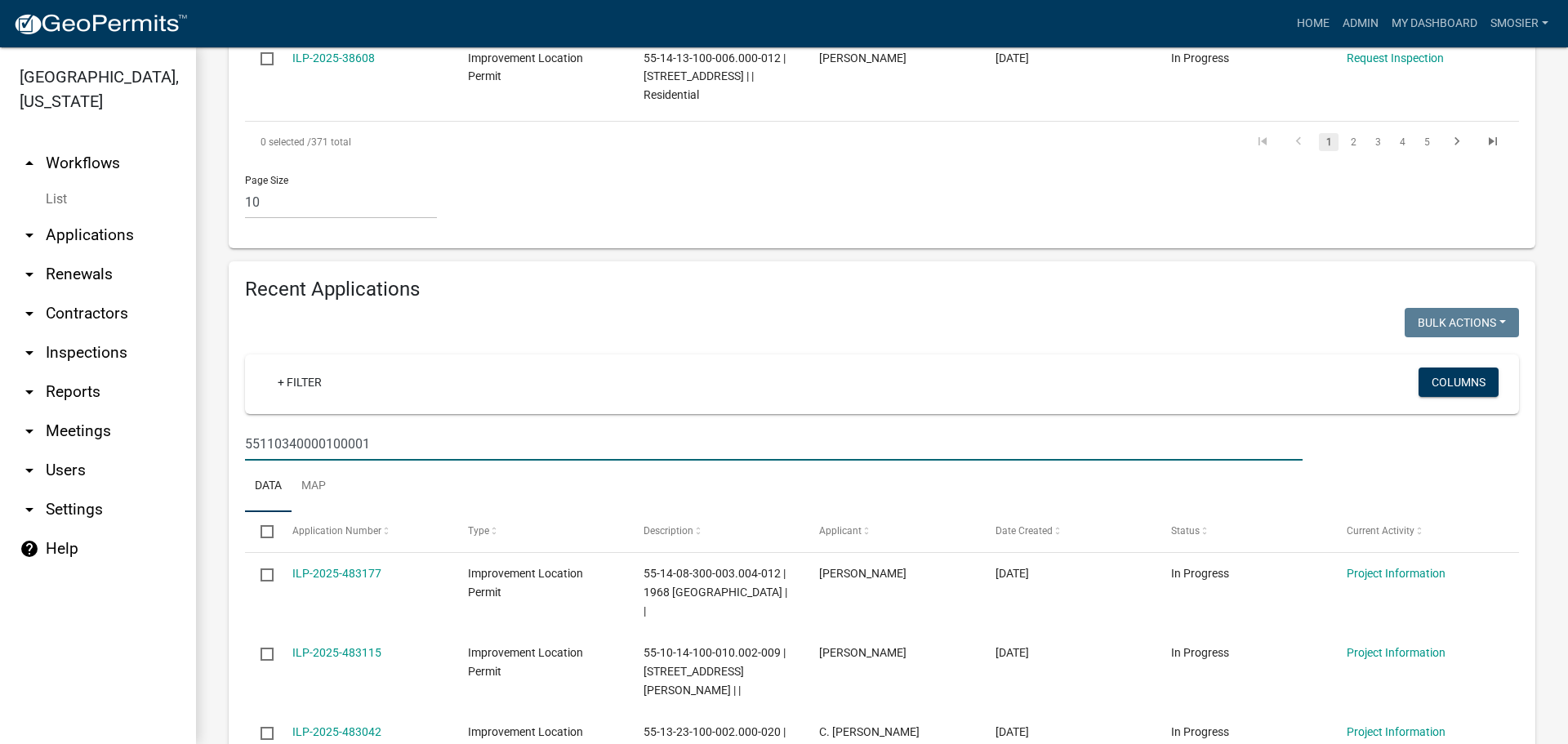
type input "551103400001000018"
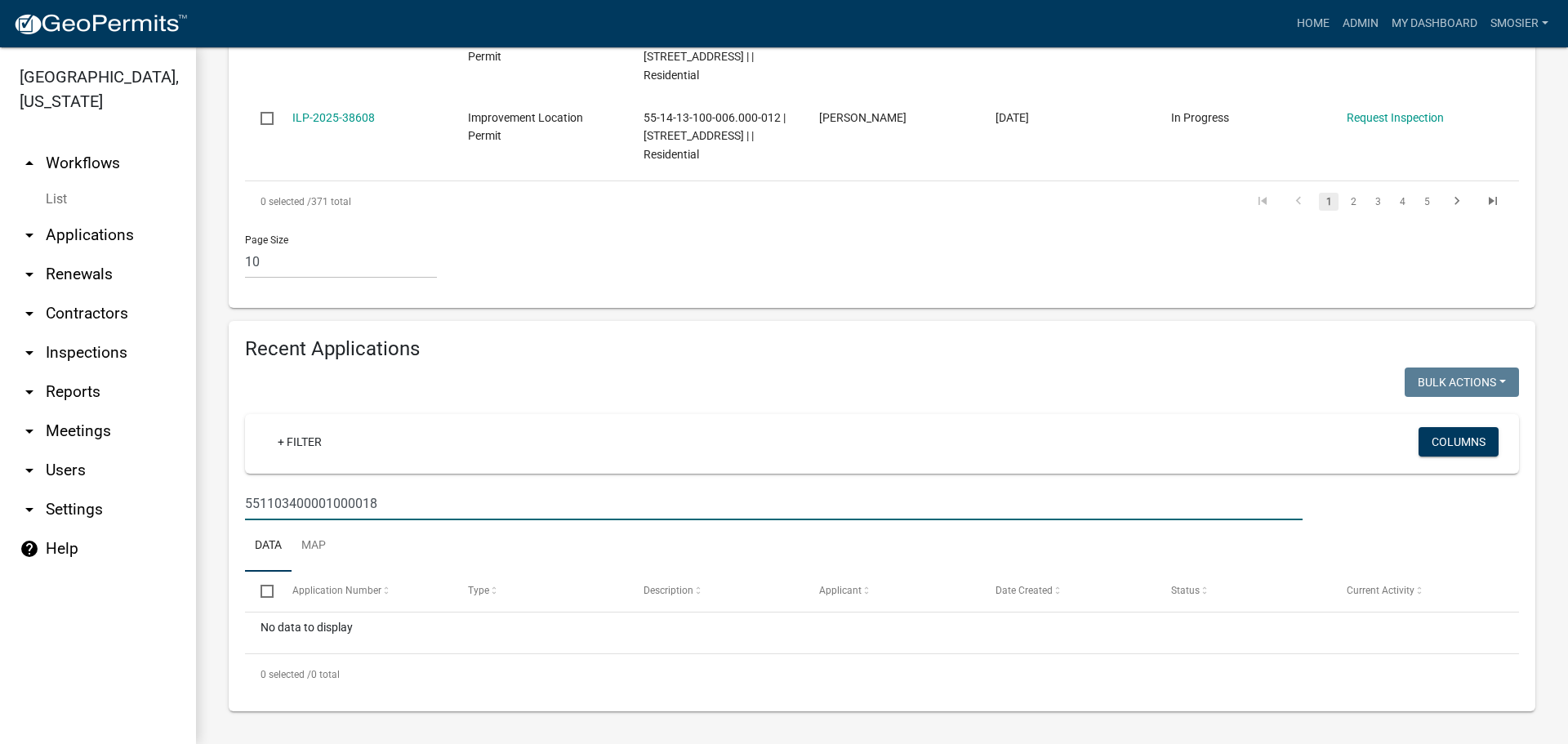
scroll to position [1183, 0]
drag, startPoint x: 416, startPoint y: 502, endPoint x: 213, endPoint y: 523, distance: 204.1
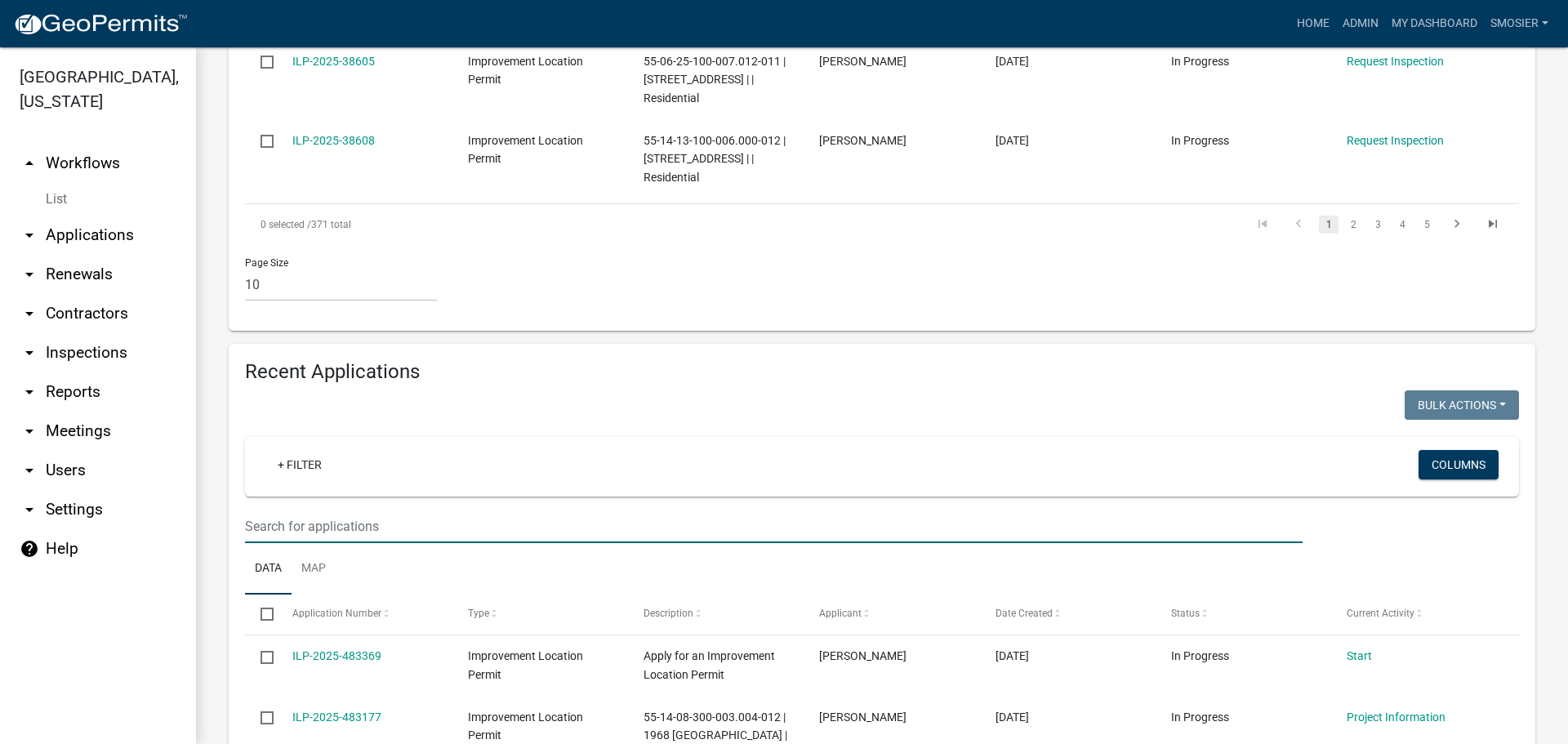
scroll to position [1225, 0]
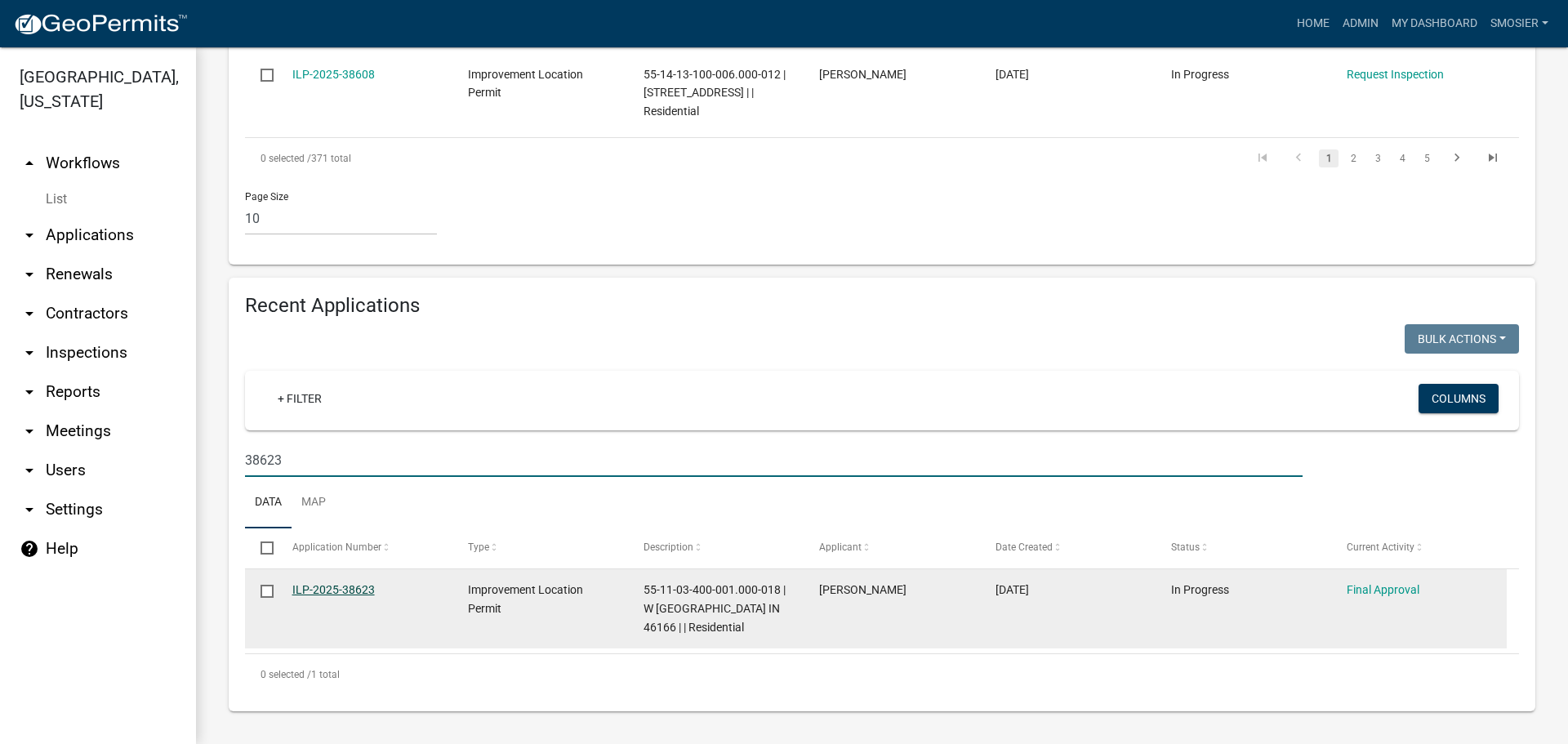
type input "38623"
click at [349, 592] on link "ILP-2025-38623" at bounding box center [333, 590] width 82 height 13
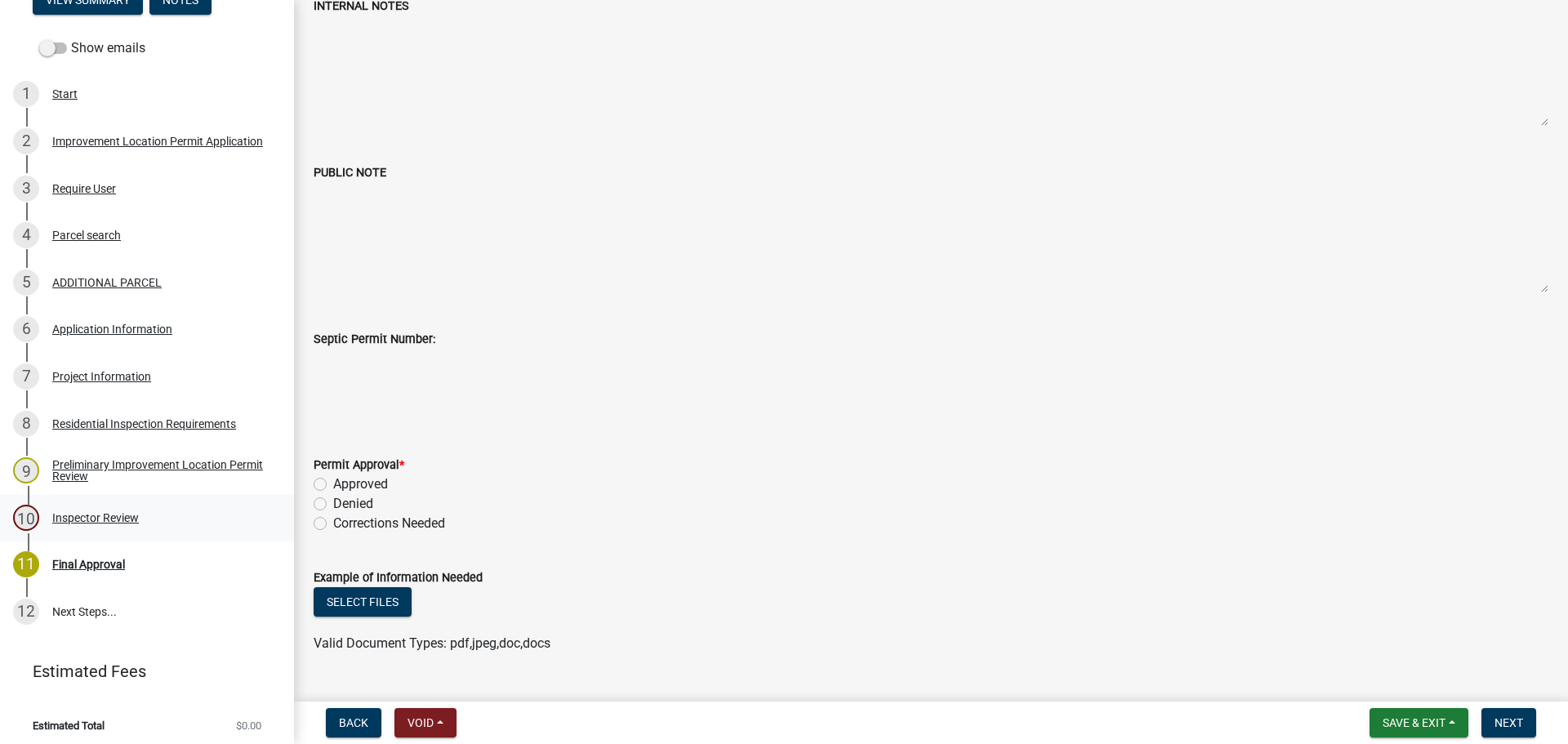
scroll to position [164, 0]
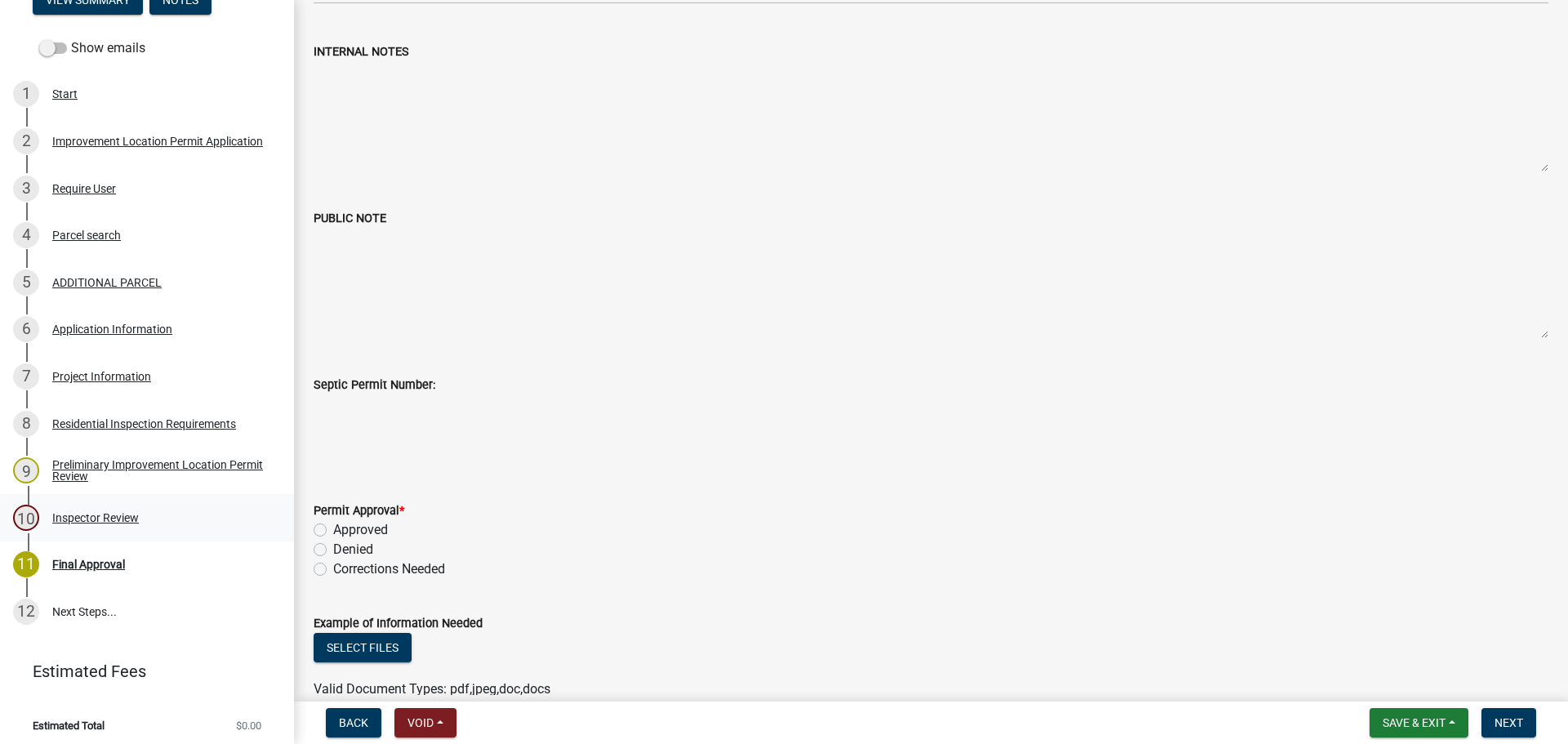
click at [81, 512] on div "Inspector Review" at bounding box center [96, 517] width 86 height 11
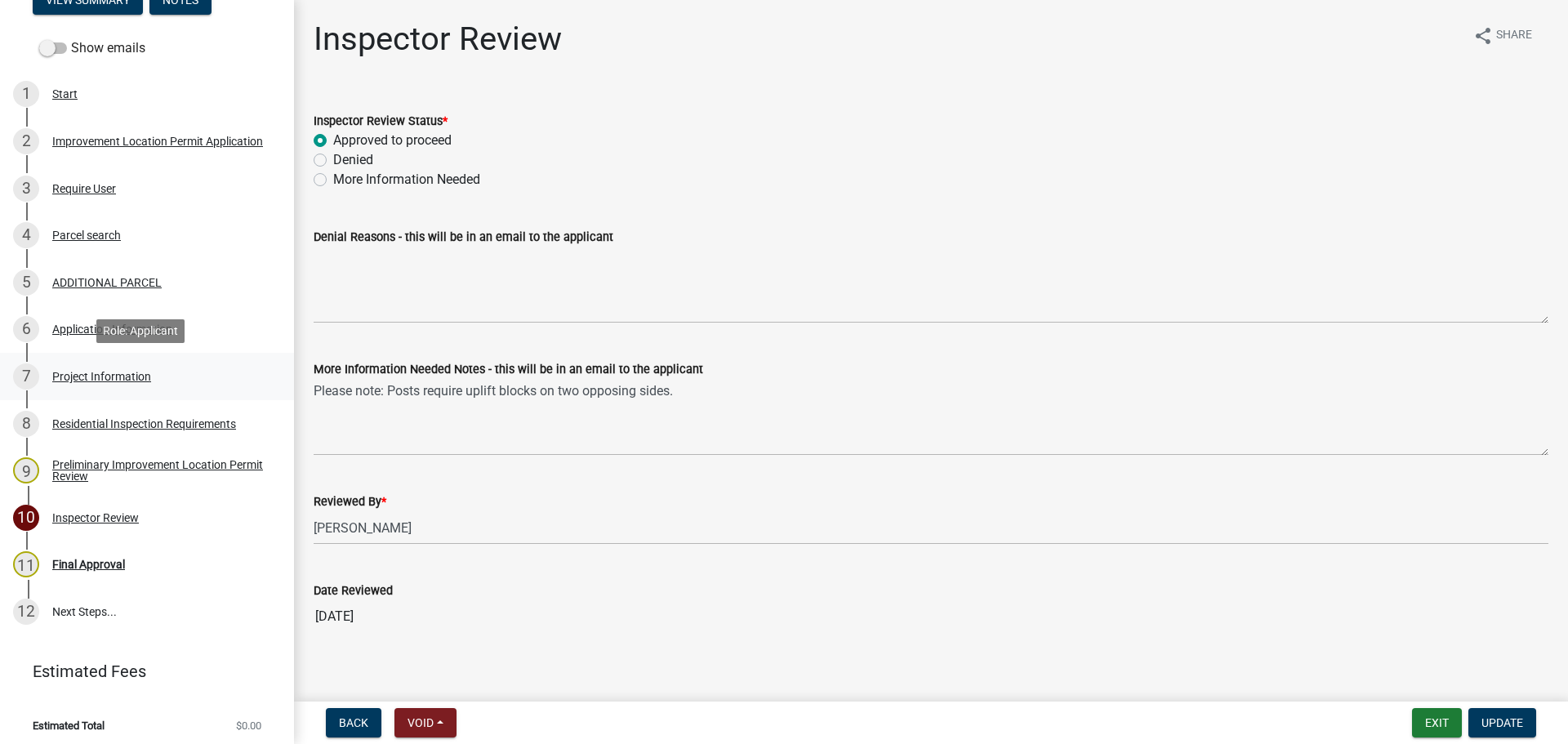
click at [86, 374] on div "Project Information" at bounding box center [102, 376] width 99 height 11
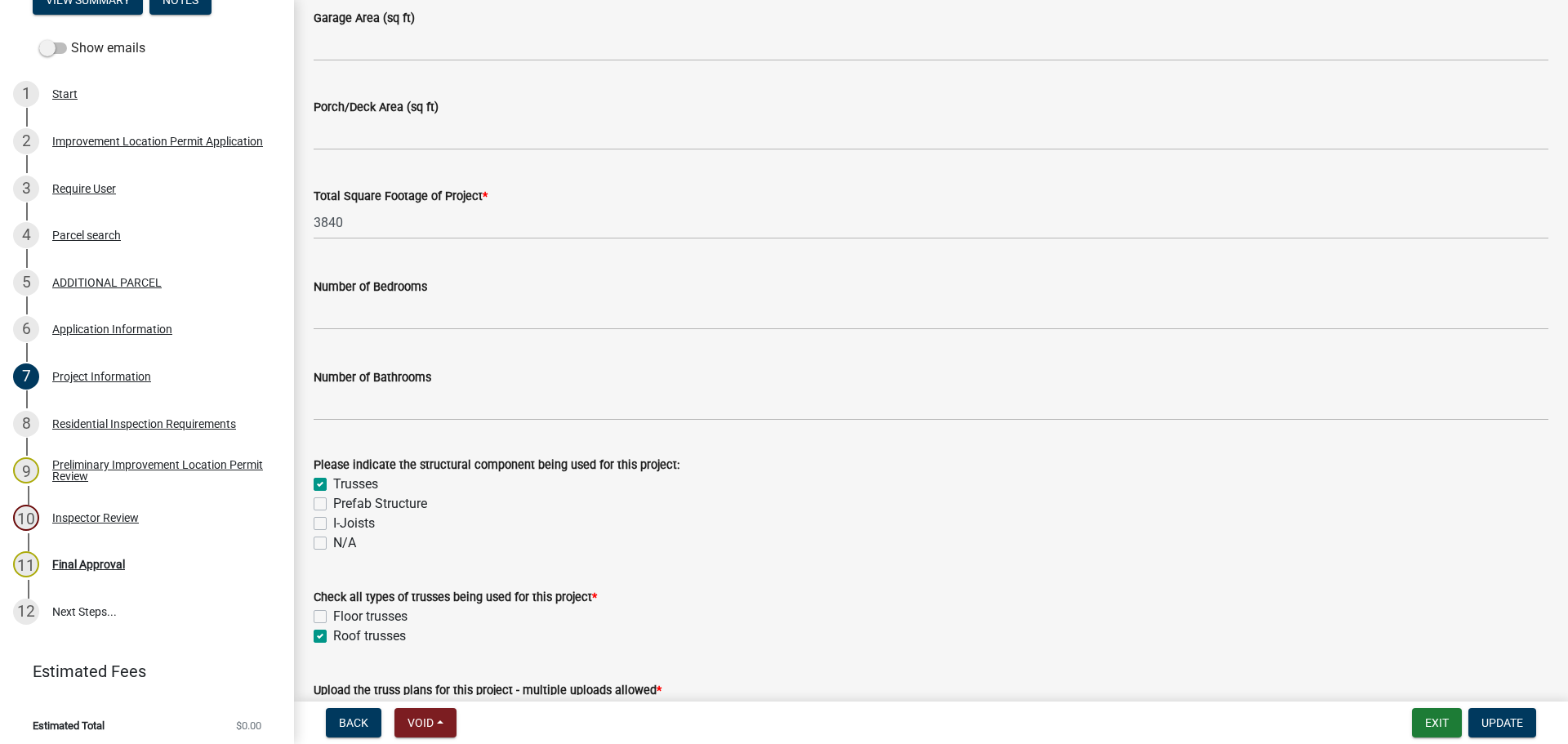
scroll to position [1144, 0]
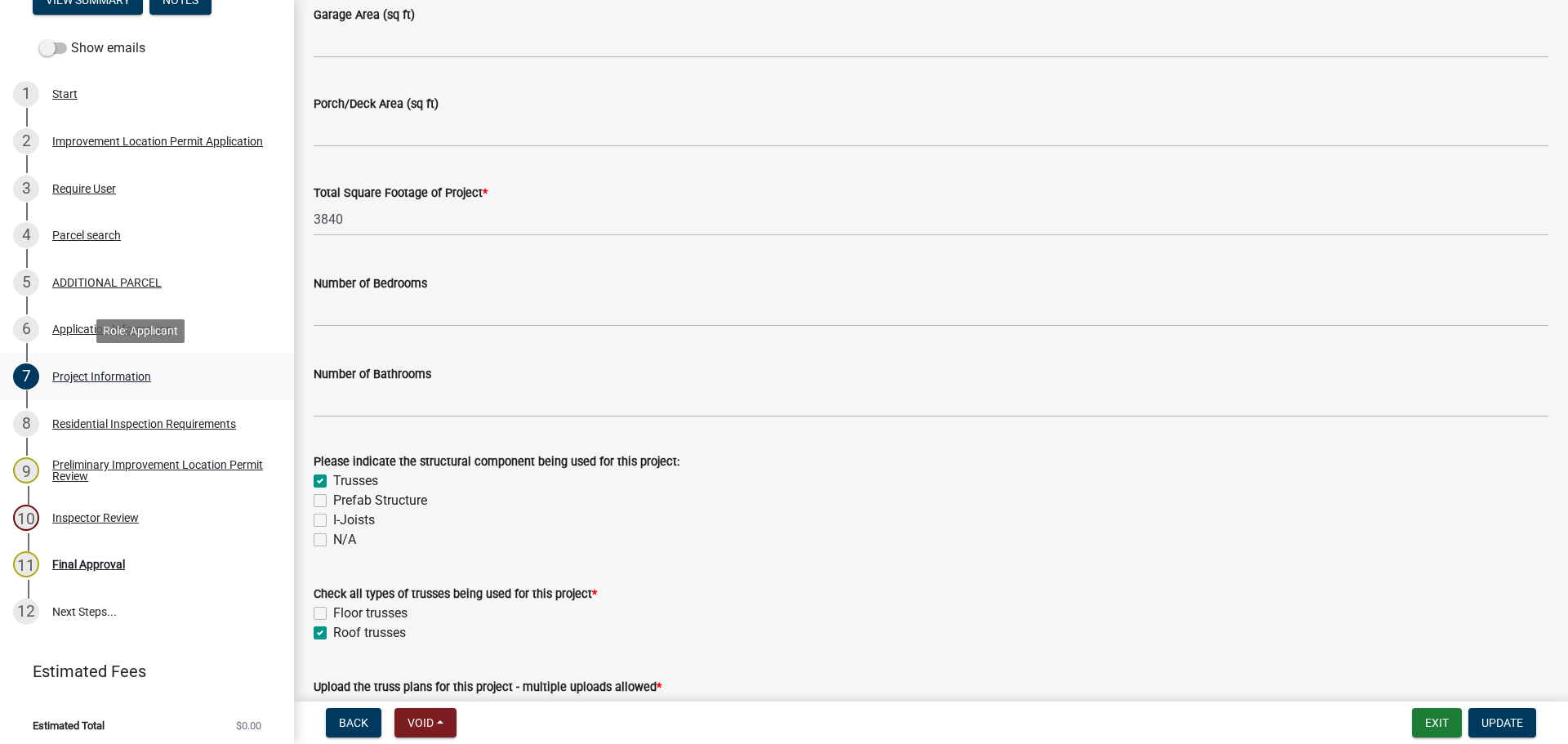
click at [92, 377] on div "Project Information" at bounding box center [102, 376] width 99 height 11
click at [103, 378] on div "Project Information" at bounding box center [102, 376] width 99 height 11
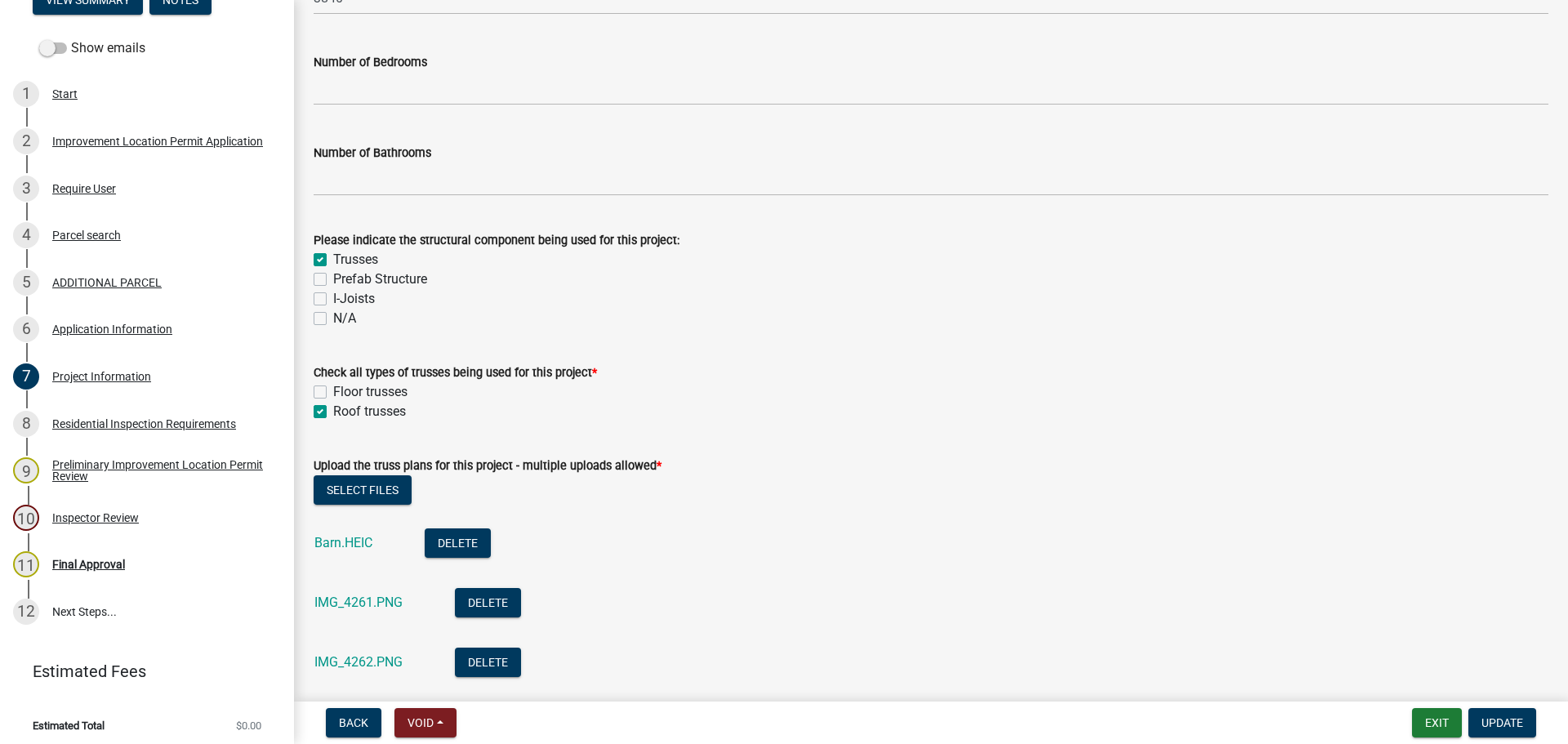
scroll to position [1389, 0]
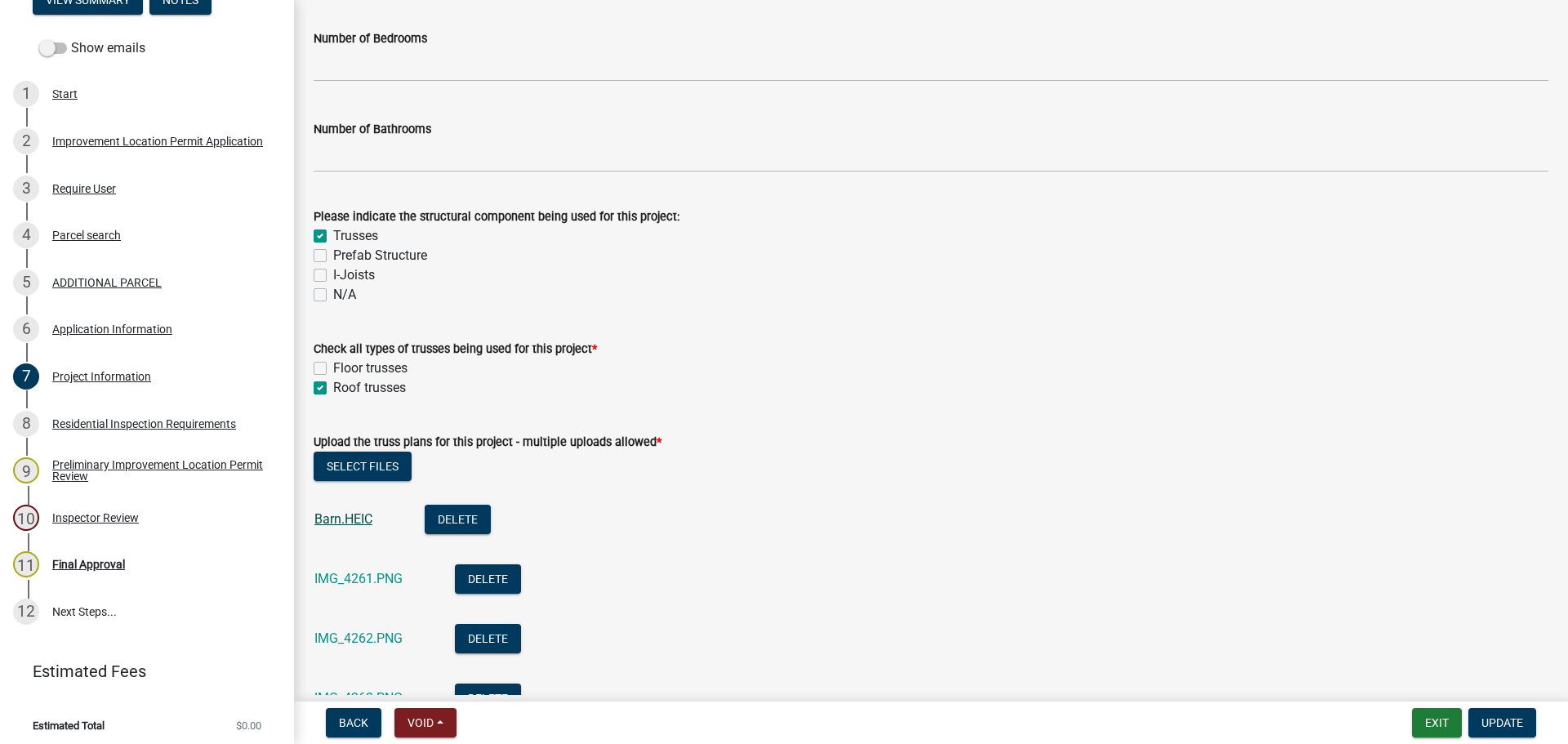
click at [335, 517] on link "Barn.HEIC" at bounding box center [343, 519] width 58 height 15
click at [333, 519] on link "Barn.HEIC" at bounding box center [343, 519] width 58 height 15
click at [336, 577] on link "IMG_4261.PNG" at bounding box center [359, 579] width 88 height 15
click at [341, 635] on link "IMG_4262.PNG" at bounding box center [359, 638] width 88 height 15
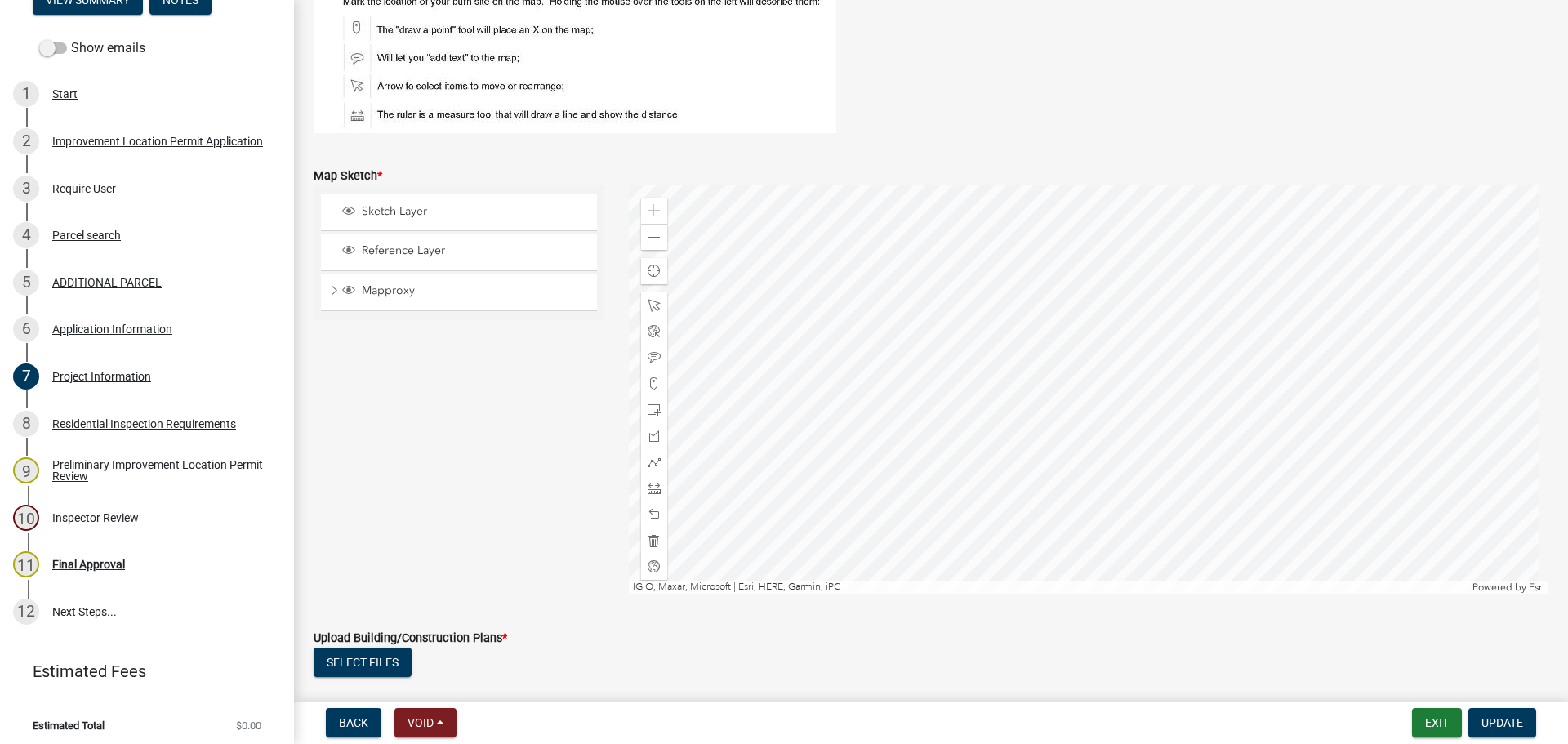
scroll to position [3594, 0]
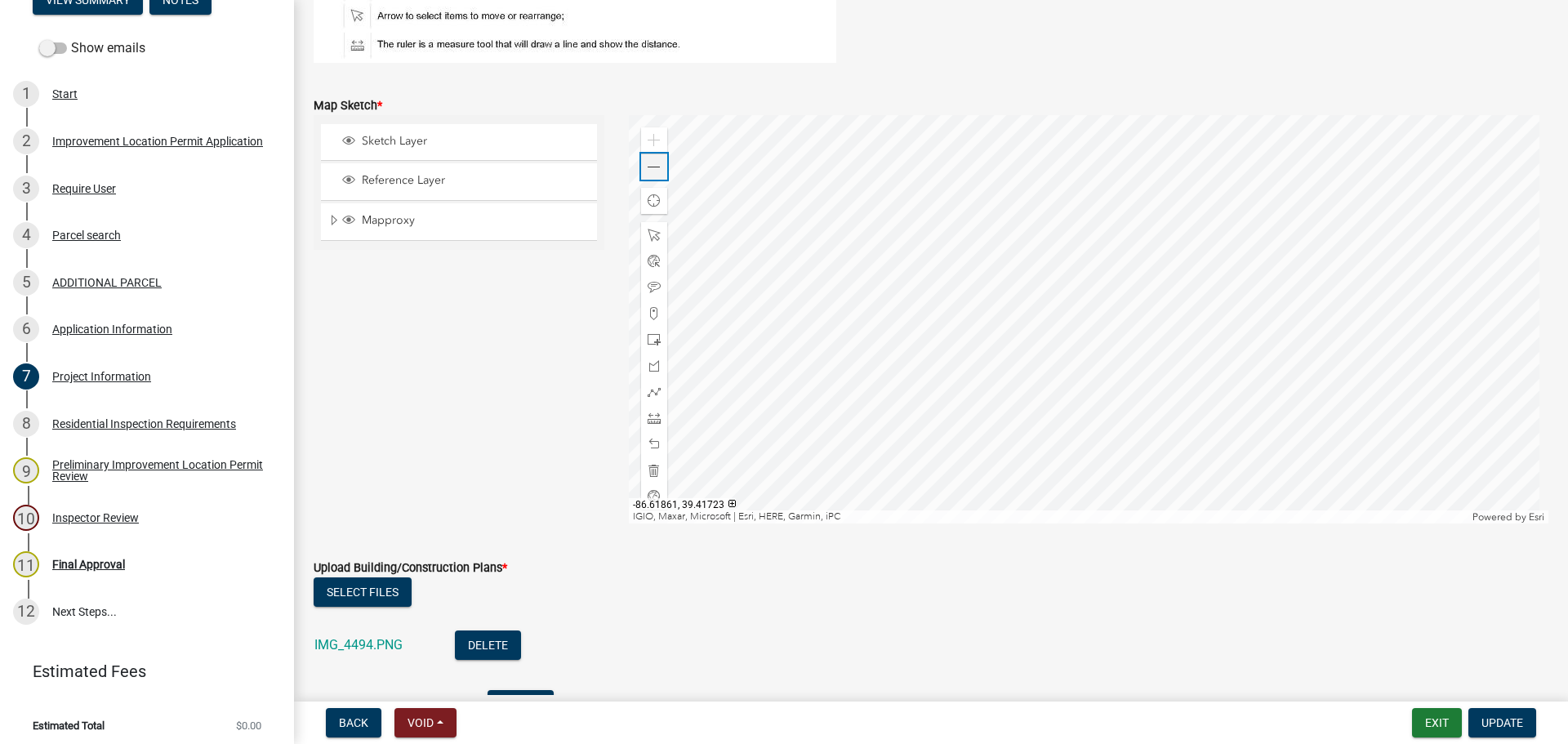
click at [654, 164] on span at bounding box center [654, 167] width 13 height 13
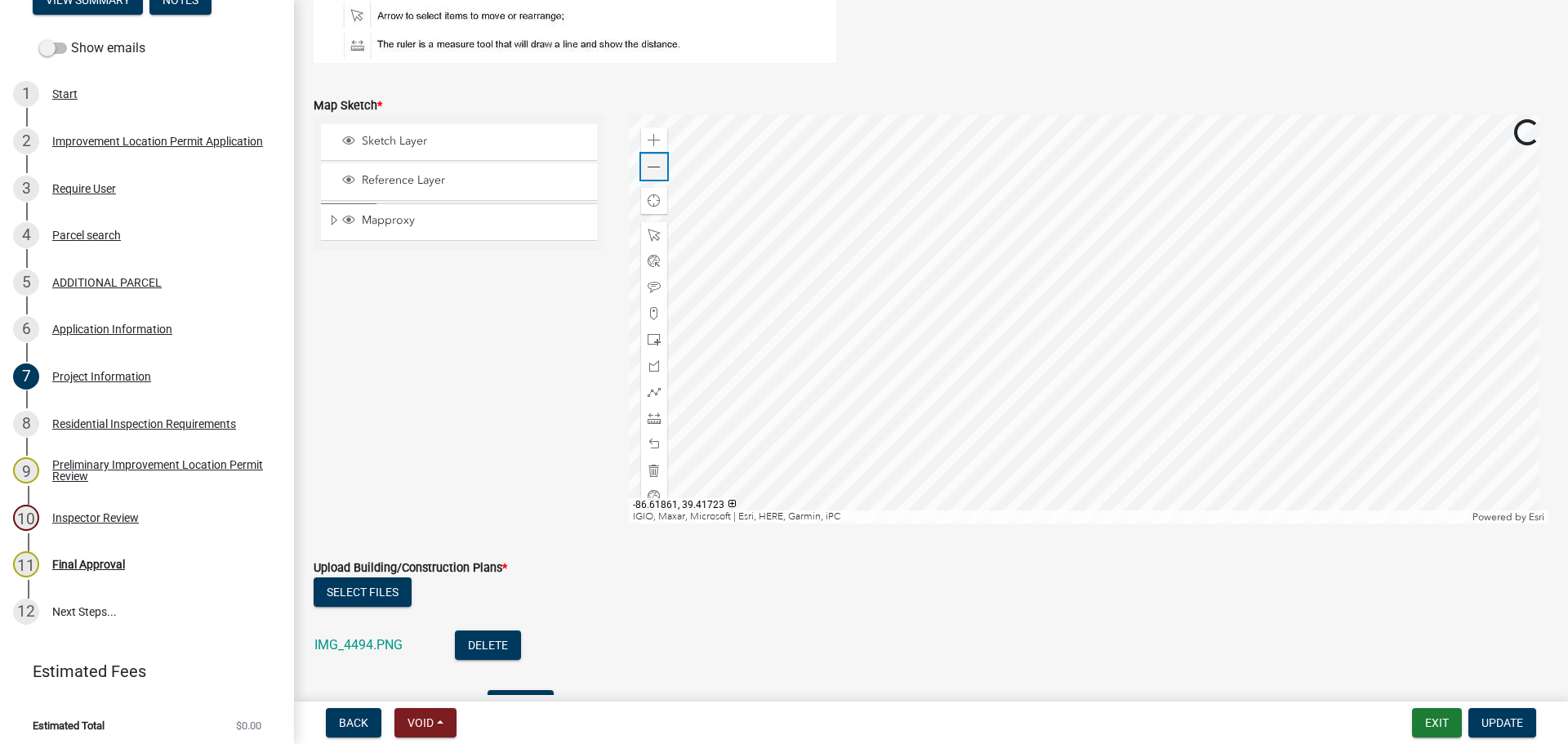
click at [654, 164] on span at bounding box center [654, 167] width 13 height 13
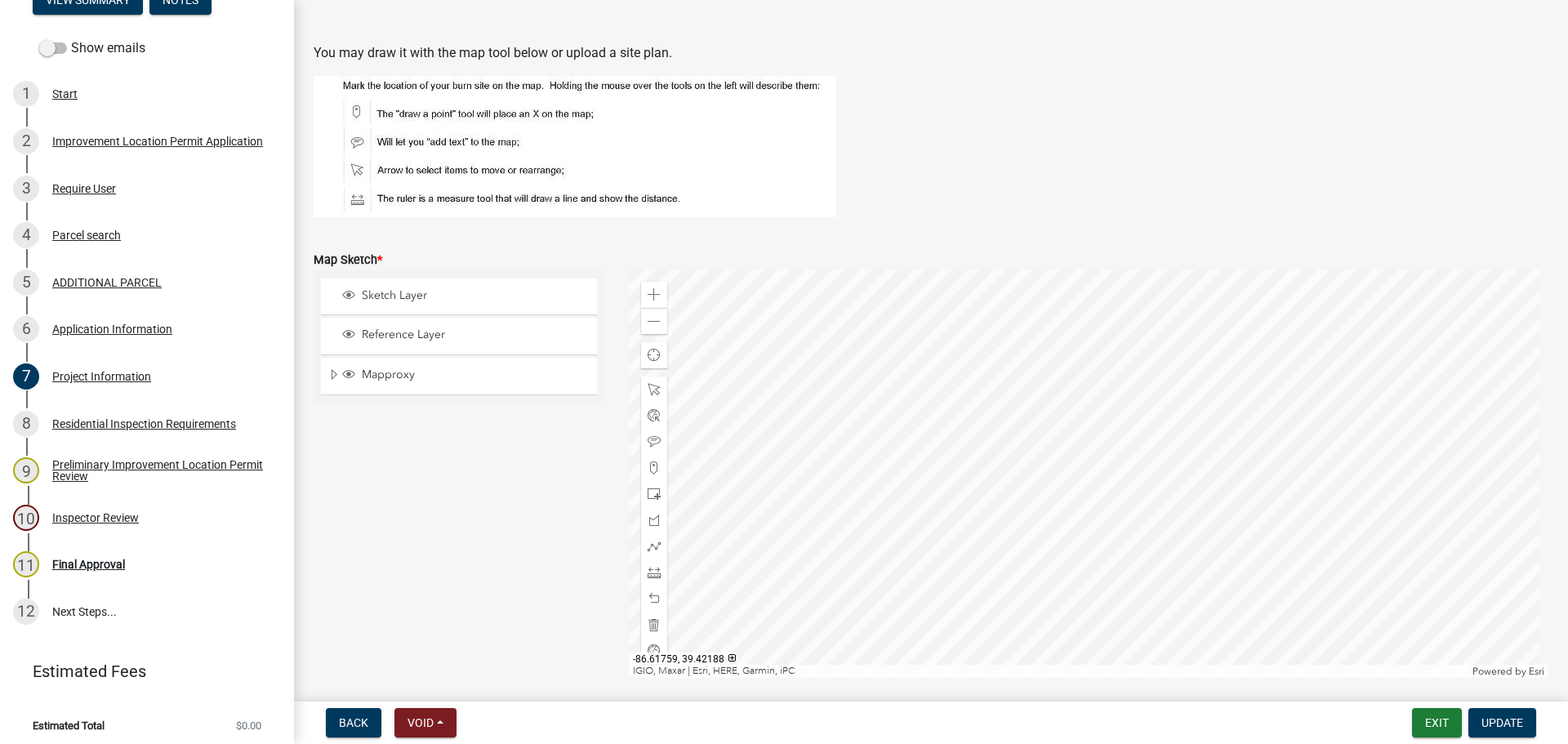
scroll to position [3432, 0]
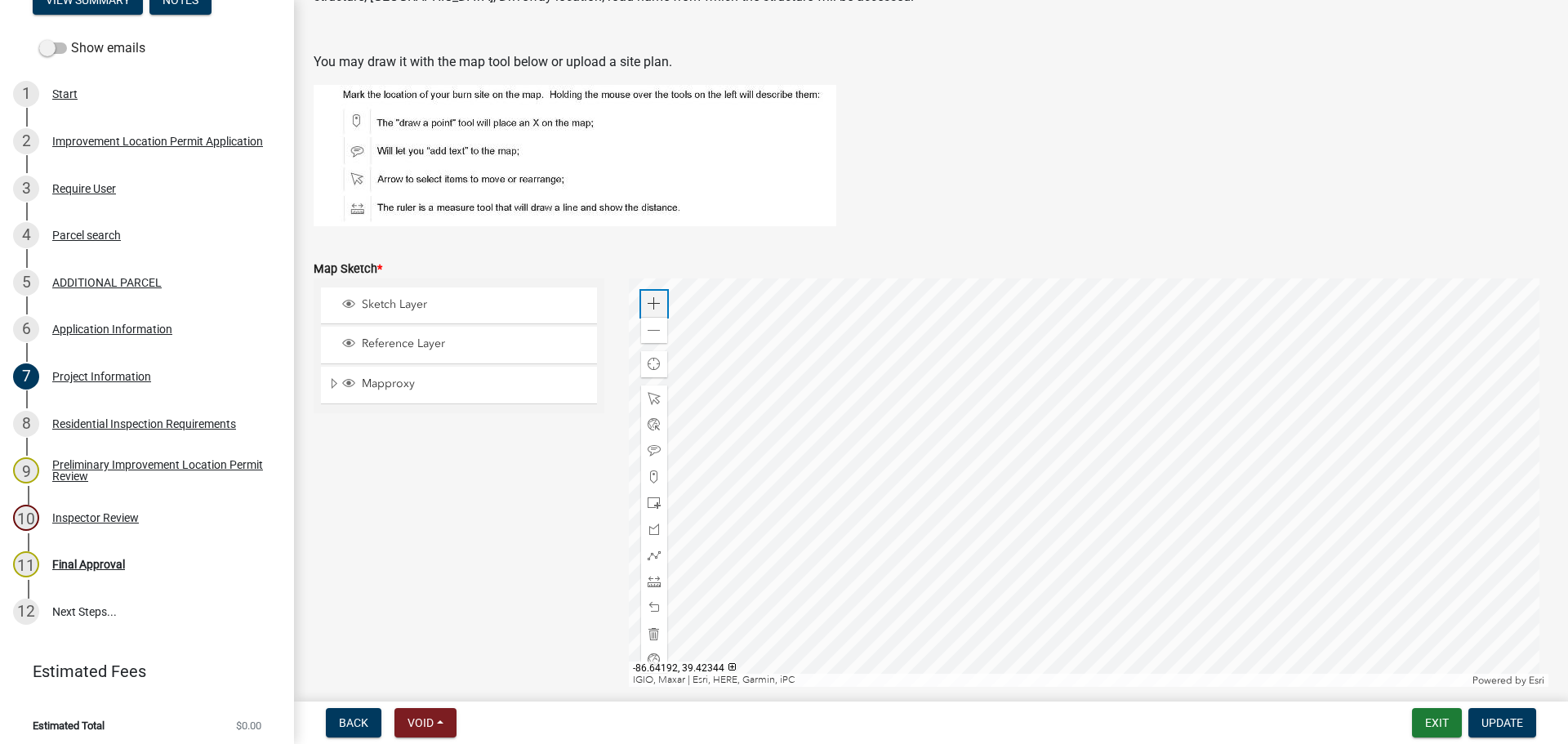
click at [649, 305] on span at bounding box center [654, 304] width 13 height 13
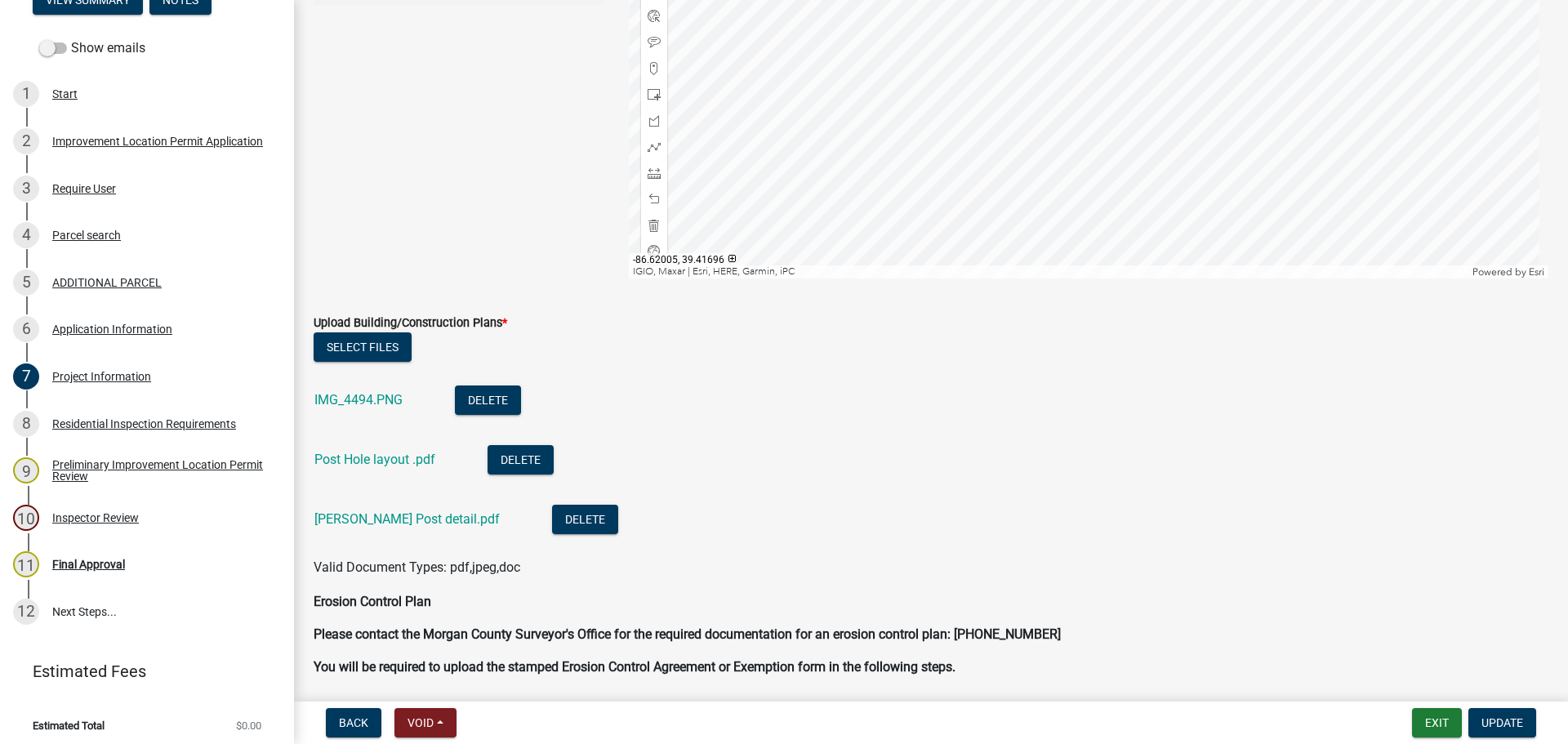
scroll to position [3921, 0]
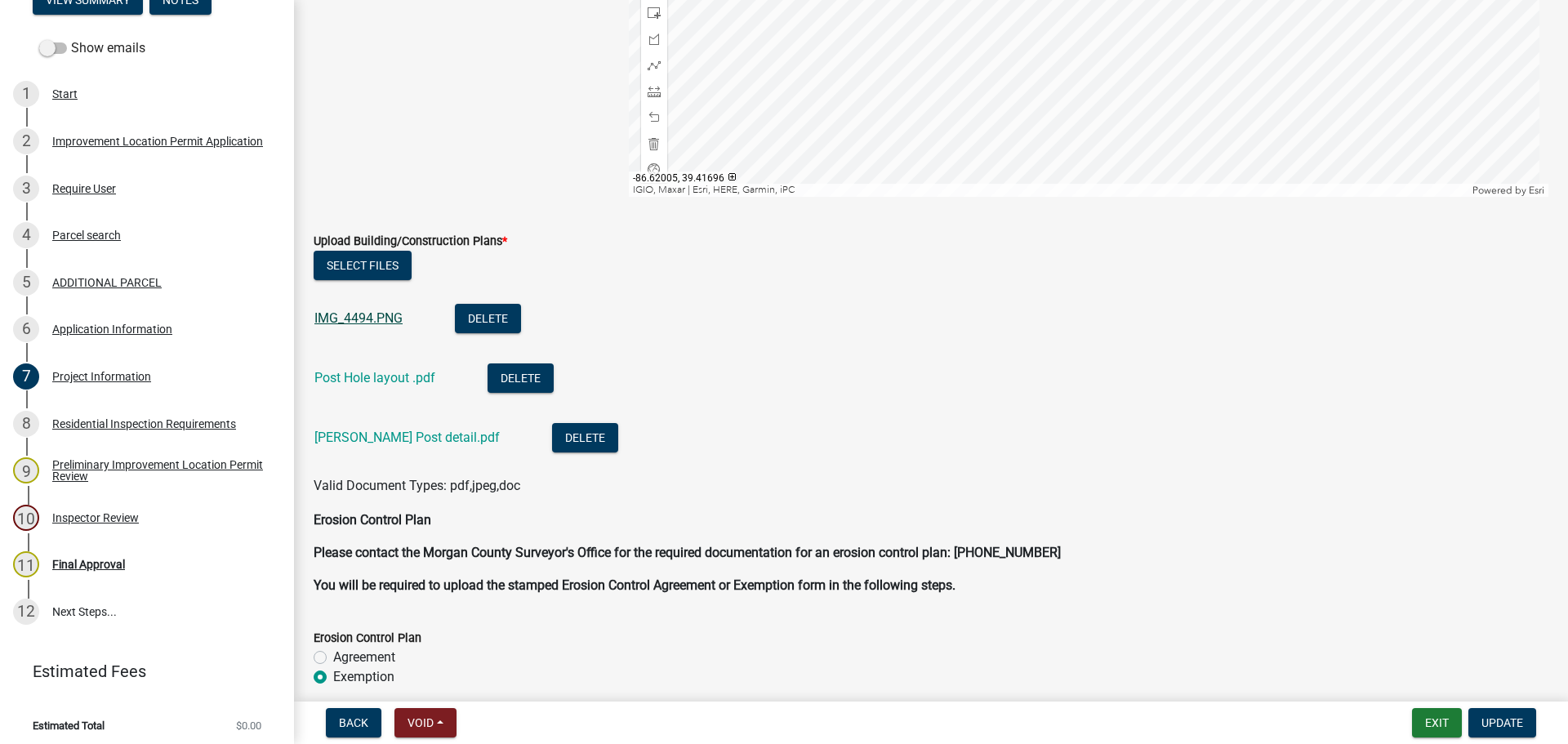
click at [388, 311] on link "IMG_4494.PNG" at bounding box center [359, 318] width 88 height 15
click at [330, 438] on link "[PERSON_NAME] Post detail.pdf" at bounding box center [407, 438] width 186 height 15
click at [366, 380] on link "Post Hole layout .pdf" at bounding box center [375, 378] width 121 height 15
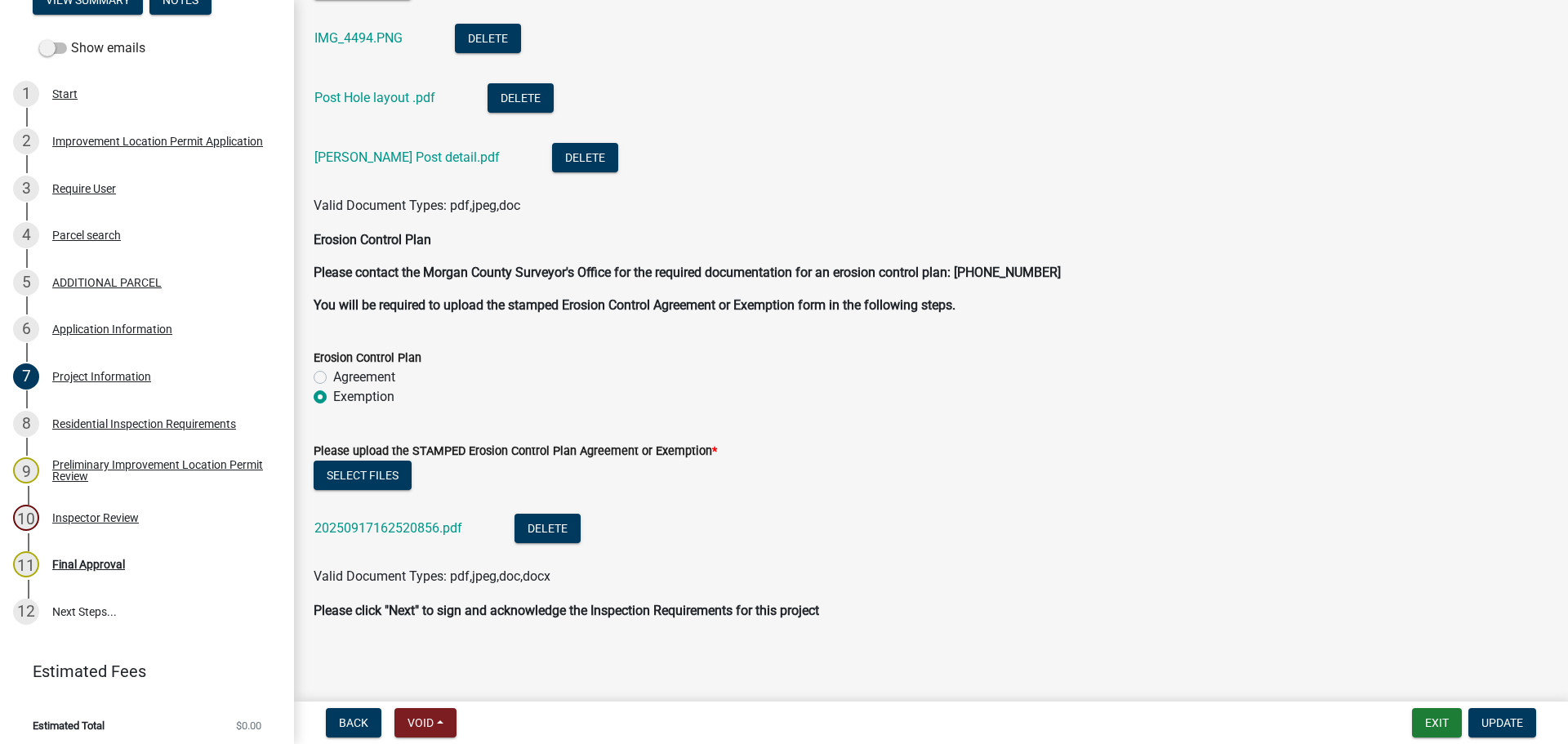
scroll to position [4204, 0]
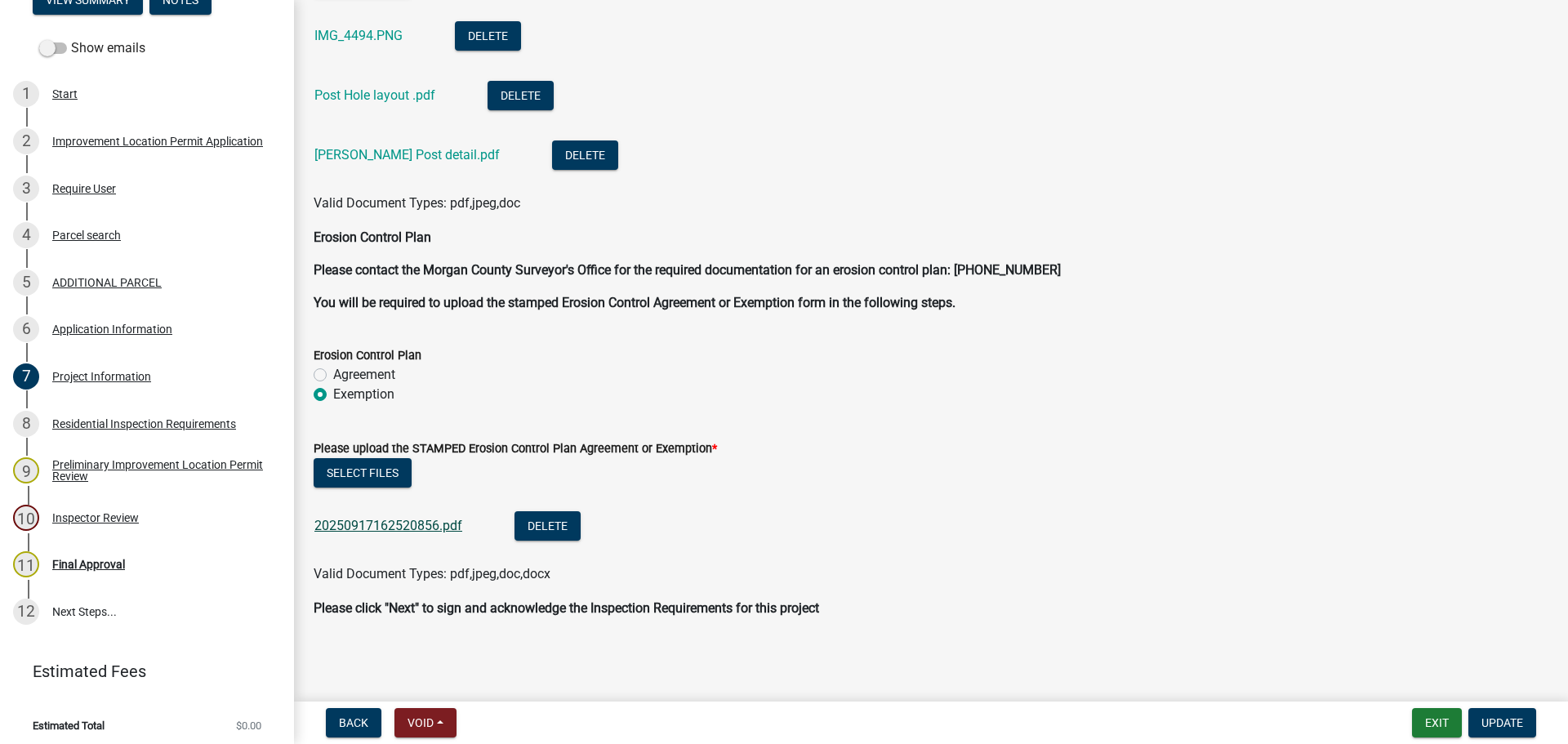
click at [416, 527] on link "20250917162520856.pdf" at bounding box center [388, 526] width 148 height 15
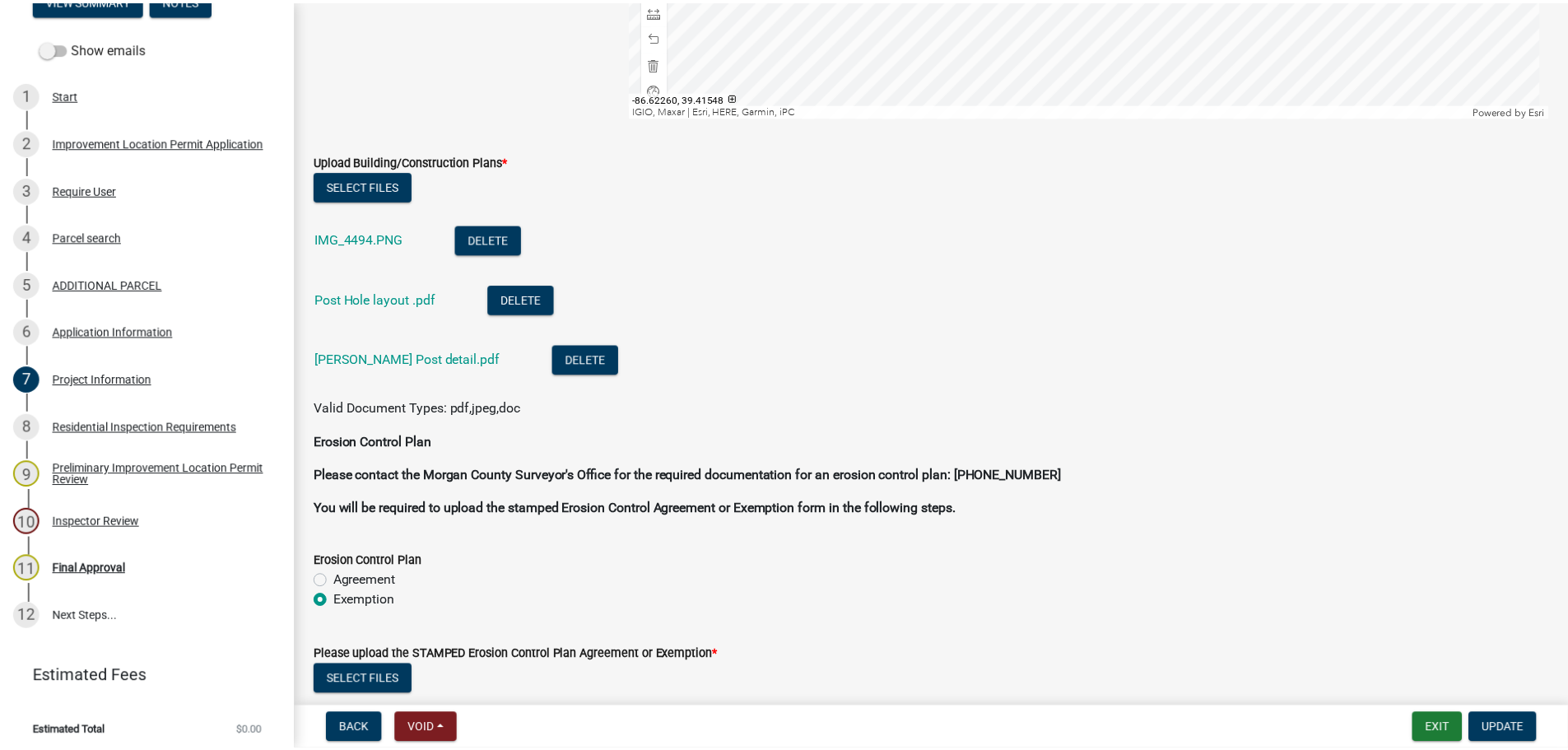
scroll to position [3991, 0]
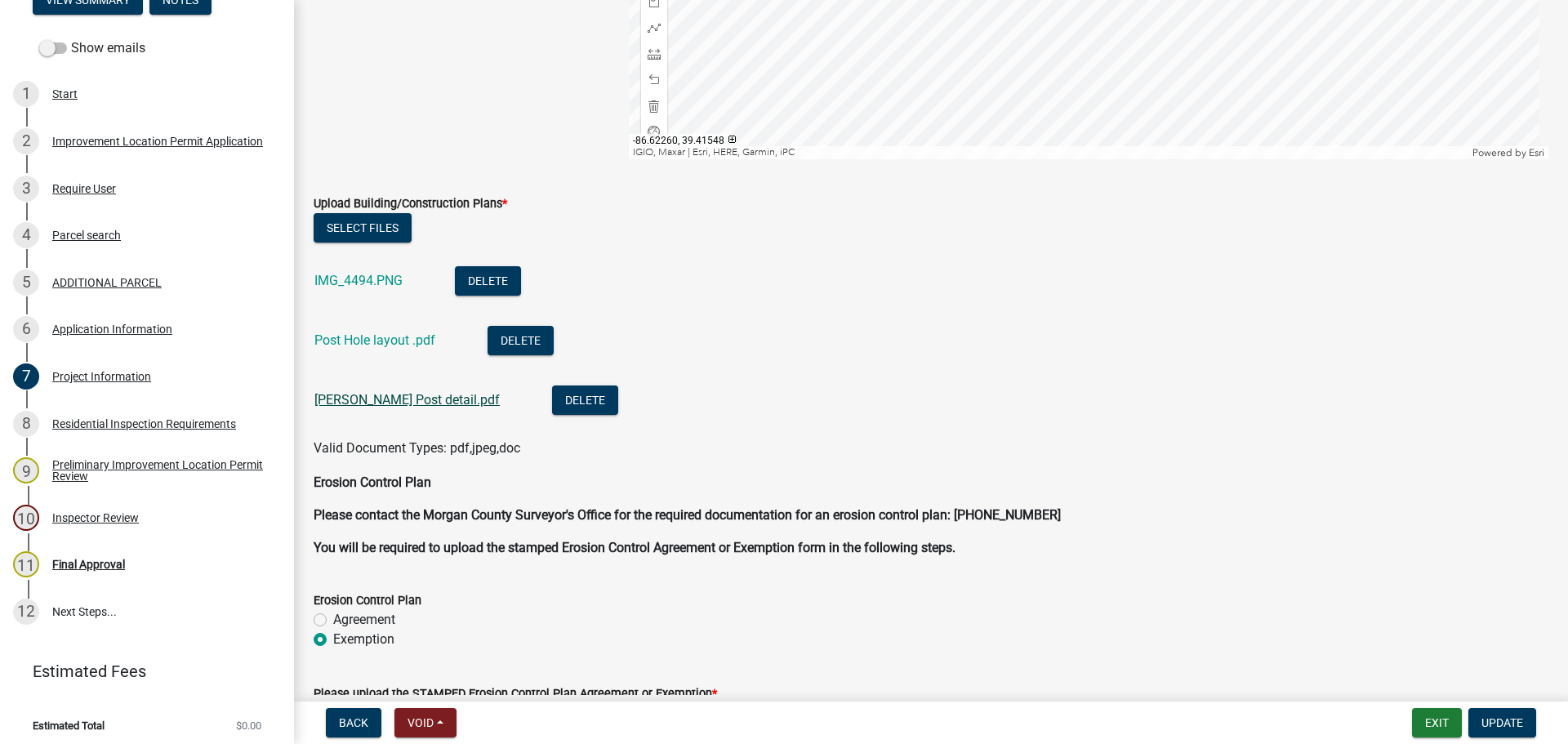
click at [383, 401] on link "[PERSON_NAME] Post detail.pdf" at bounding box center [407, 400] width 186 height 15
click at [1371, 718] on button "Exit" at bounding box center [1437, 723] width 50 height 30
